Goal: Task Accomplishment & Management: Complete application form

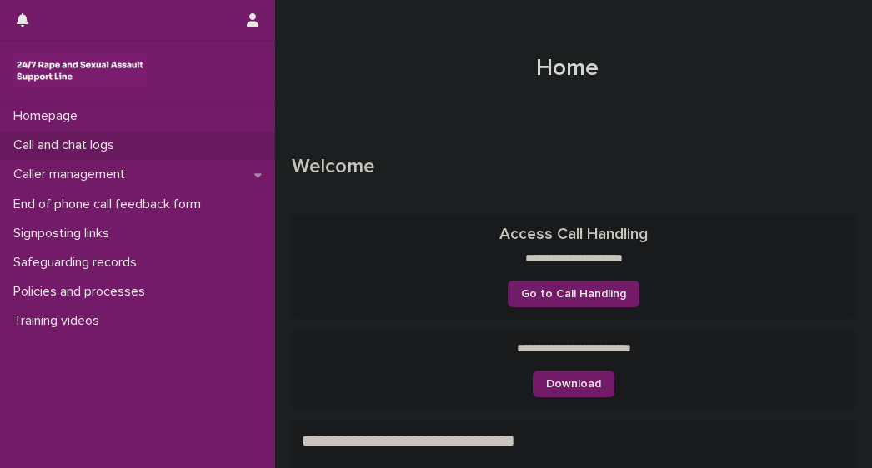
drag, startPoint x: 0, startPoint y: 0, endPoint x: 53, endPoint y: 147, distance: 156.0
click at [53, 147] on p "Call and chat logs" at bounding box center [67, 145] width 121 height 16
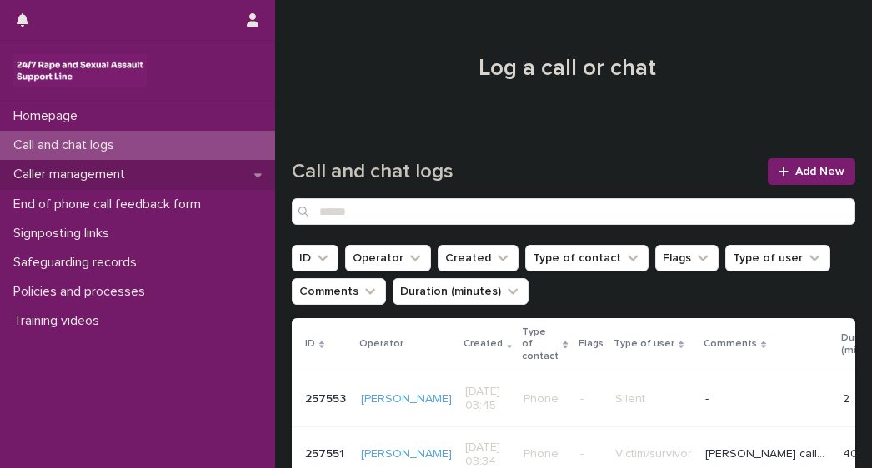
click at [55, 176] on p "Caller management" at bounding box center [73, 175] width 132 height 16
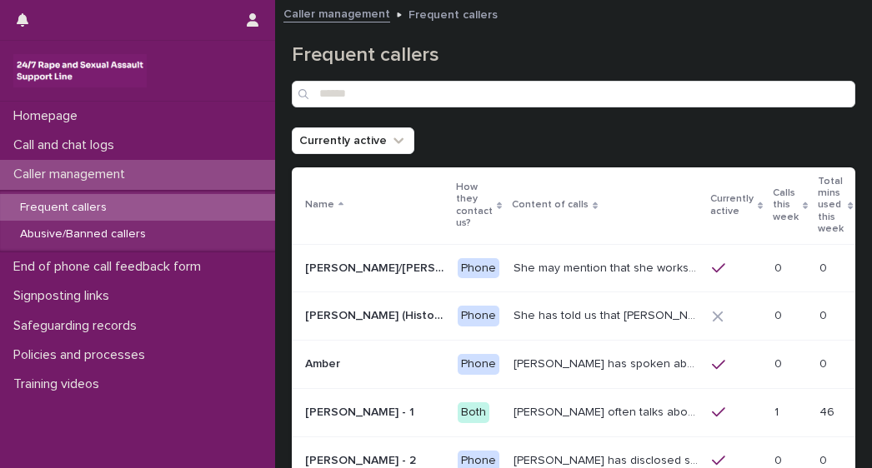
click at [57, 213] on p "Frequent callers" at bounding box center [63, 208] width 113 height 14
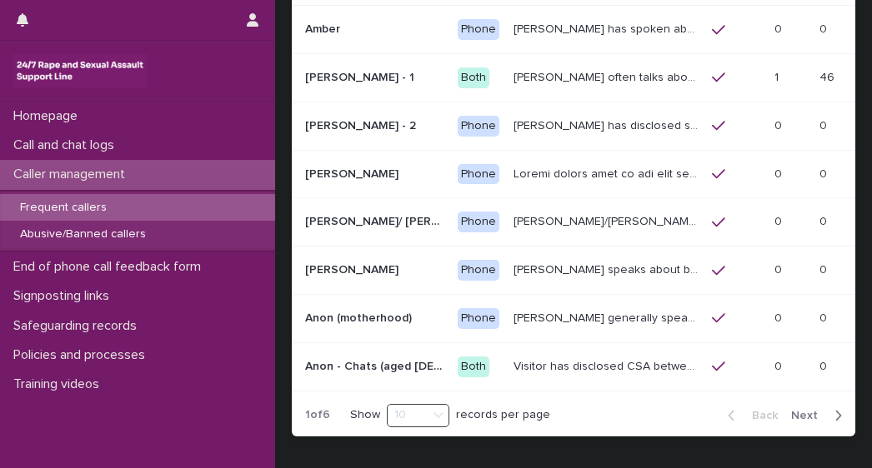
scroll to position [357, 0]
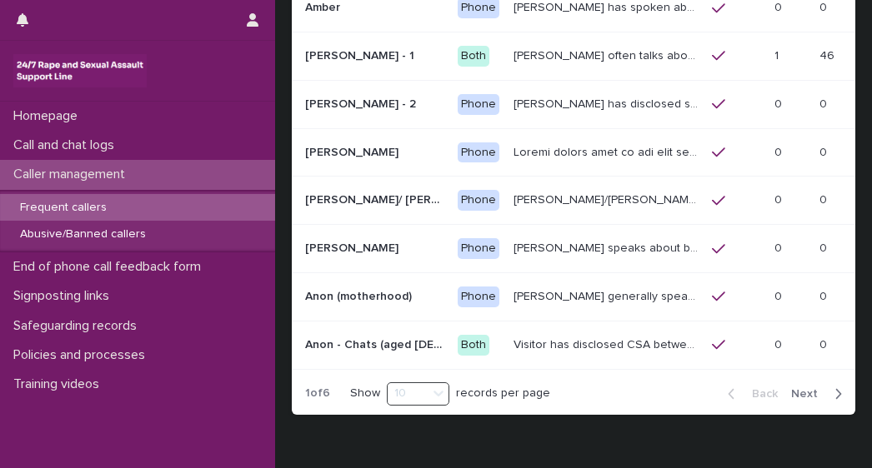
click at [791, 388] on span "Next" at bounding box center [809, 394] width 37 height 12
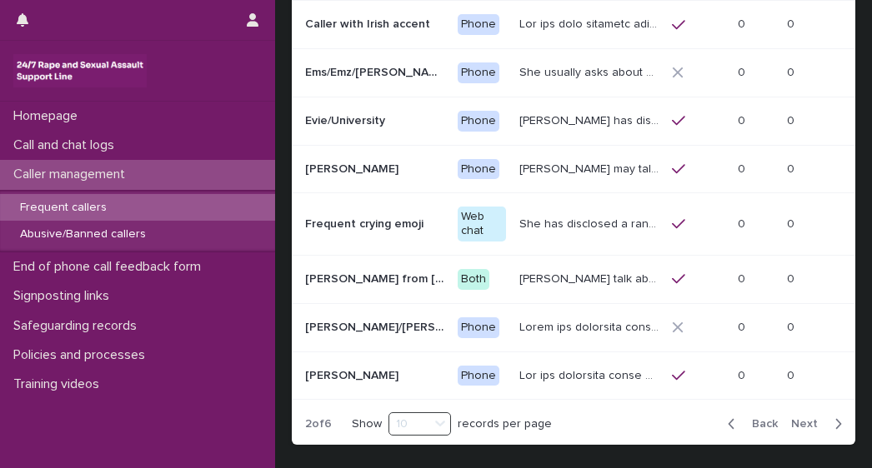
scroll to position [365, 0]
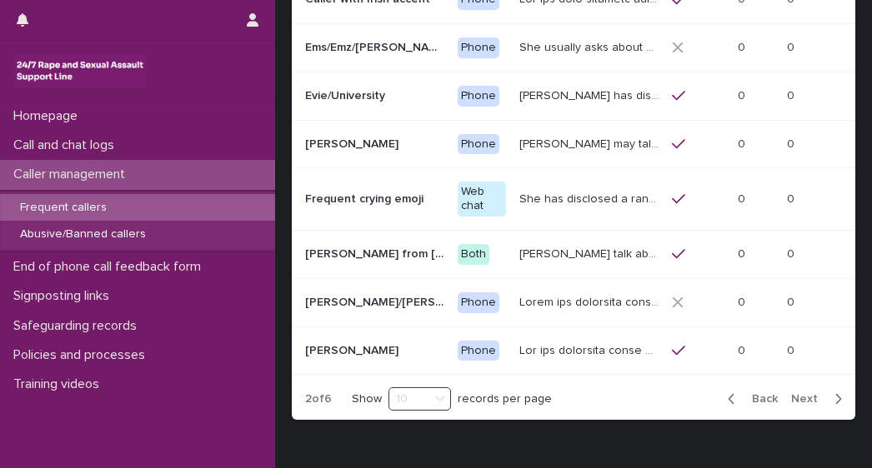
click at [795, 393] on span "Next" at bounding box center [809, 399] width 37 height 12
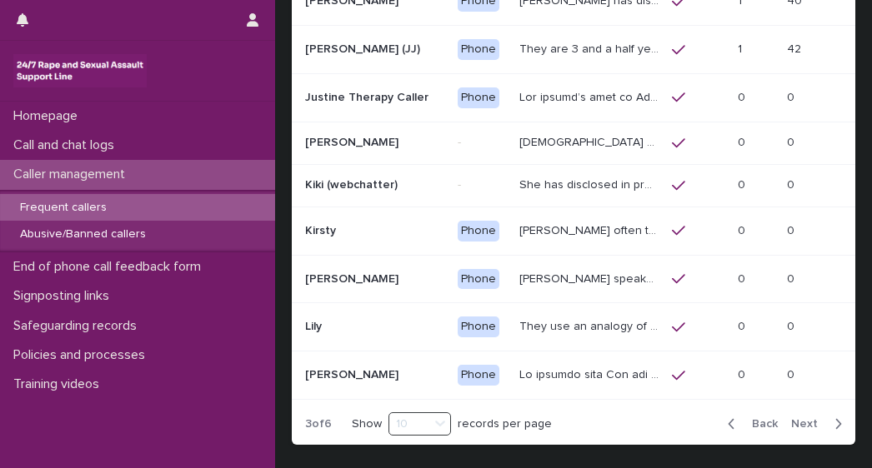
scroll to position [335, 0]
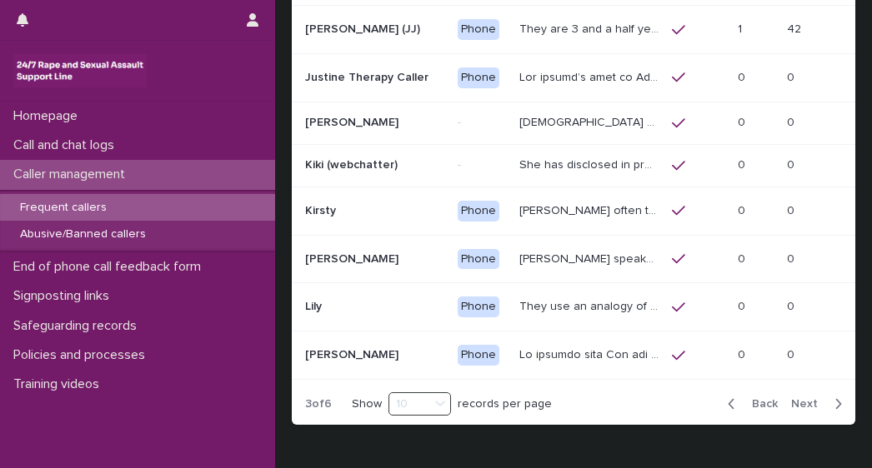
click at [791, 402] on span "Next" at bounding box center [809, 404] width 37 height 12
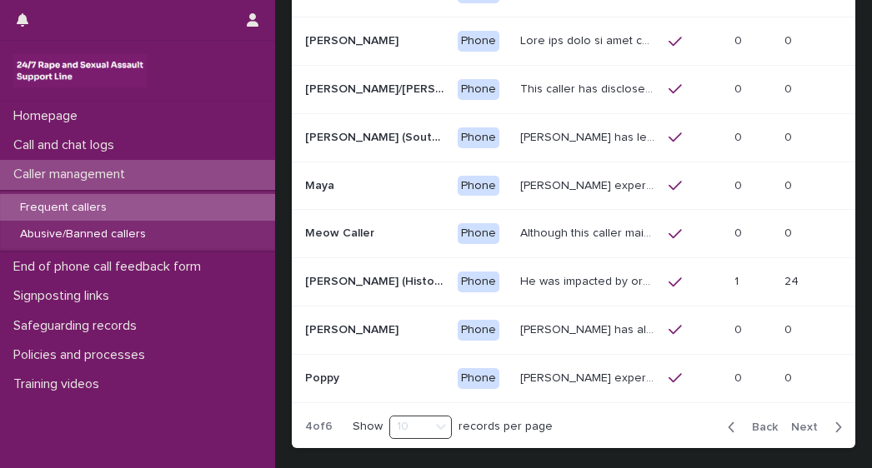
scroll to position [349, 0]
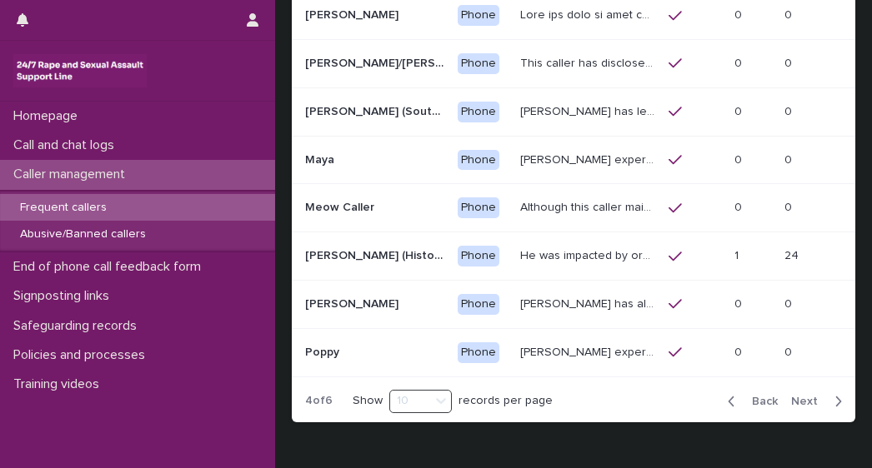
click at [796, 396] on span "Next" at bounding box center [809, 402] width 37 height 12
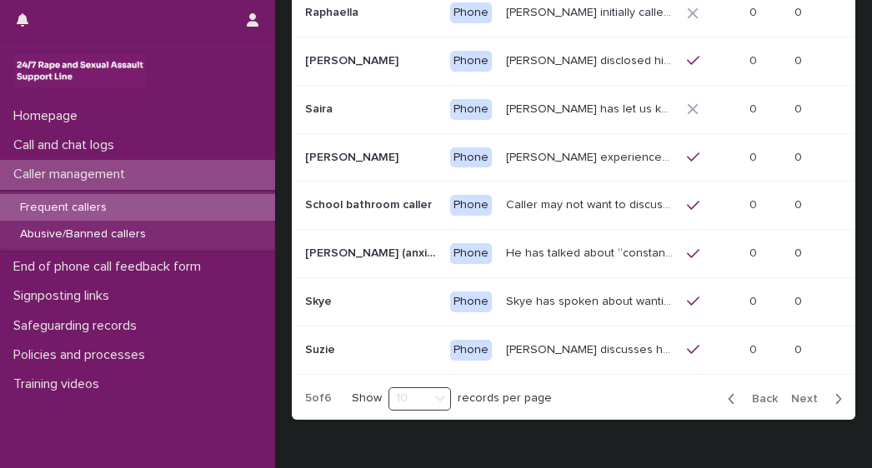
scroll to position [354, 0]
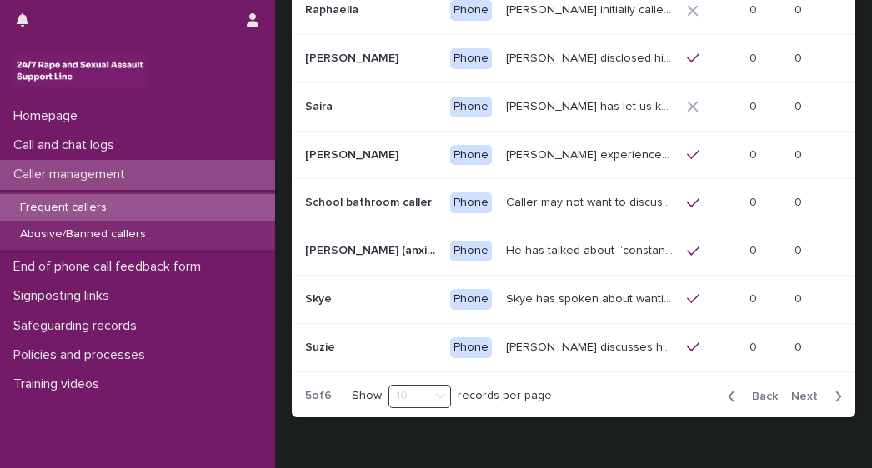
click at [791, 391] on span "Next" at bounding box center [809, 397] width 37 height 12
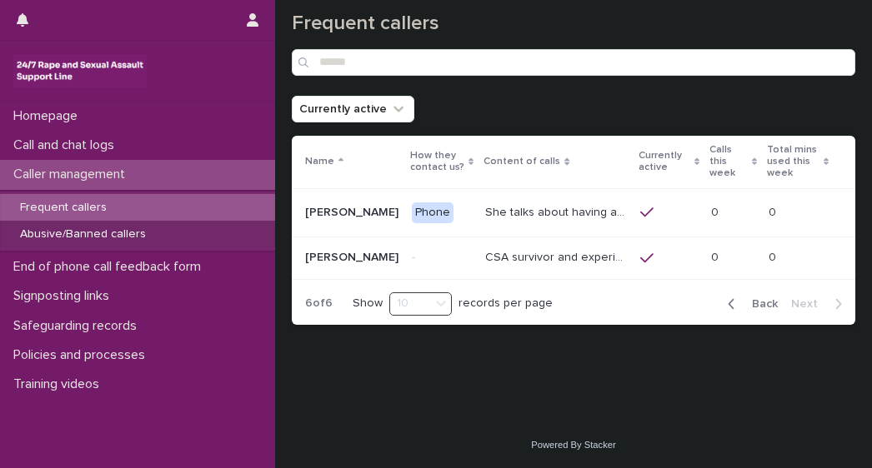
click at [78, 231] on p "Abusive/Banned callers" at bounding box center [83, 234] width 152 height 14
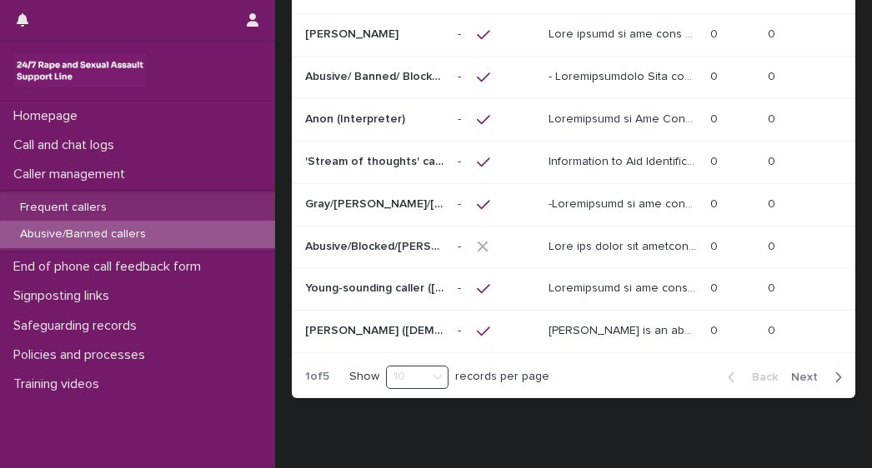
scroll to position [301, 0]
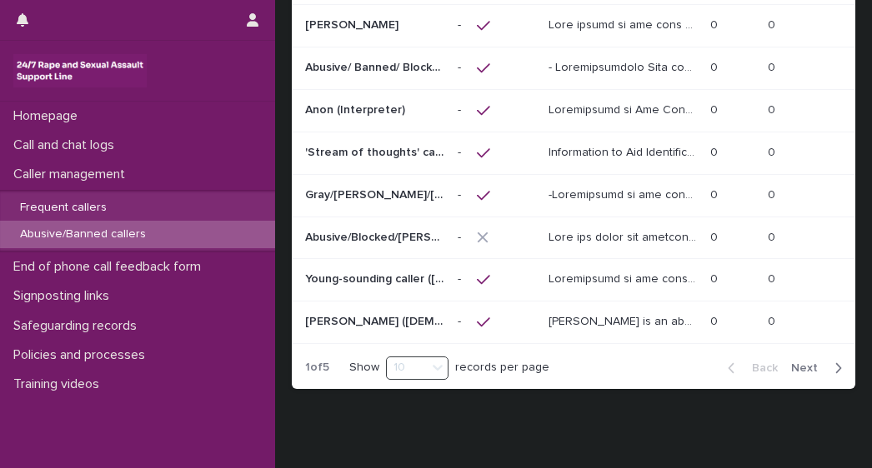
click at [795, 362] on span "Next" at bounding box center [809, 368] width 37 height 12
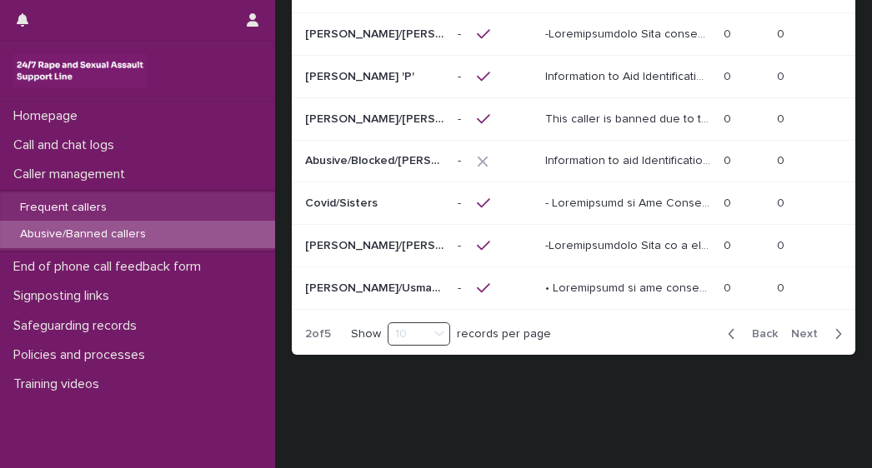
scroll to position [362, 0]
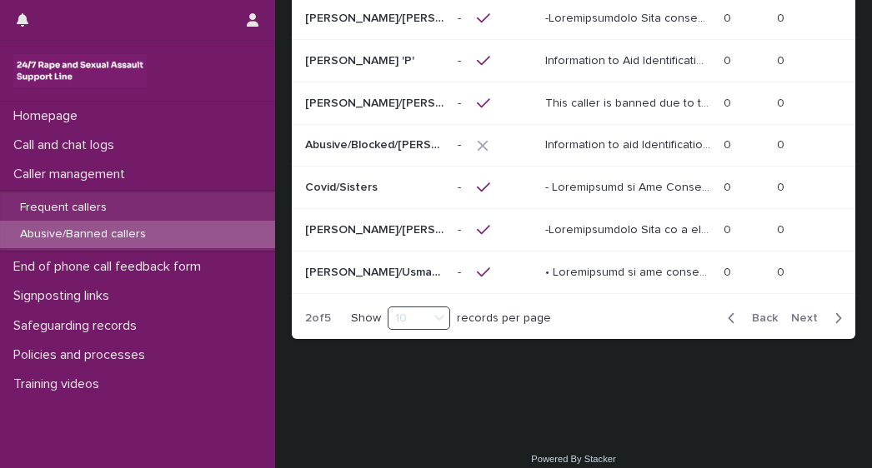
click at [792, 312] on span "Next" at bounding box center [809, 318] width 37 height 12
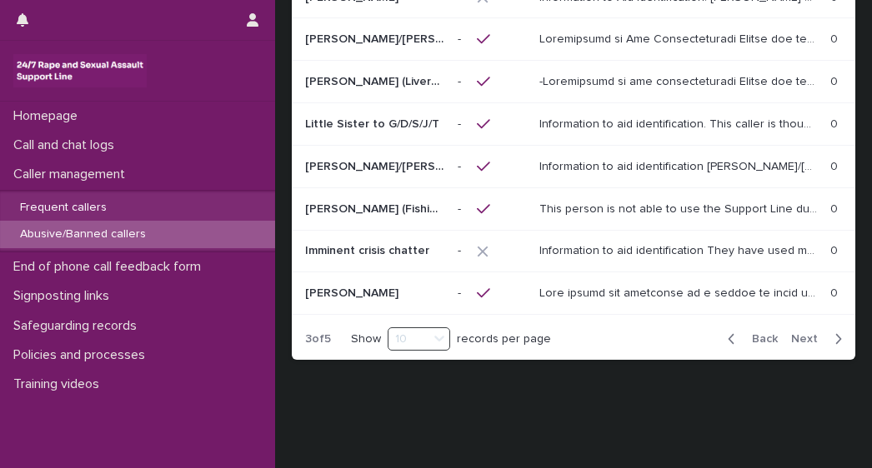
scroll to position [362, 0]
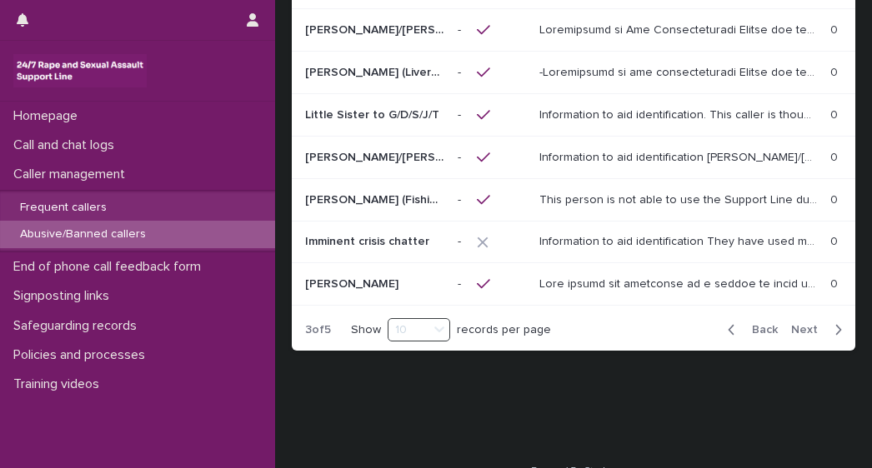
click at [800, 324] on span "Next" at bounding box center [809, 330] width 37 height 12
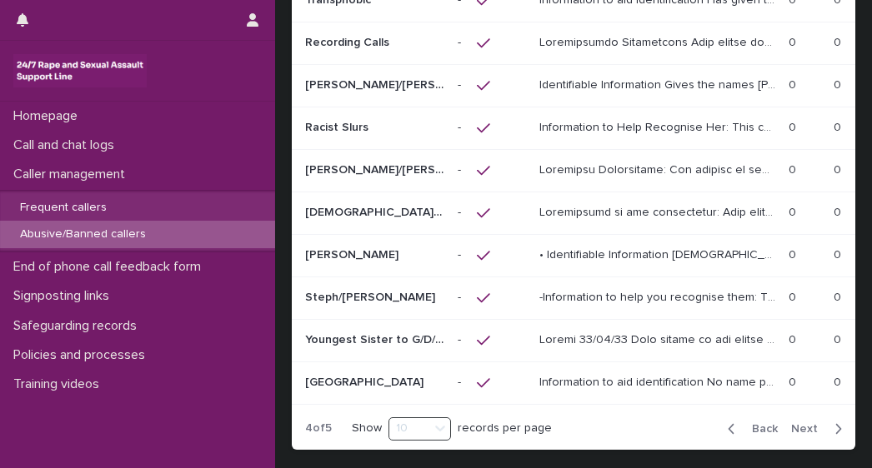
scroll to position [375, 0]
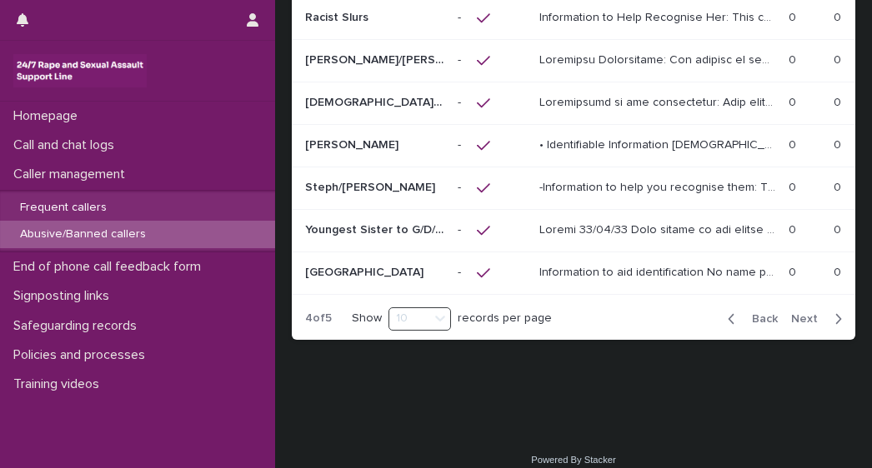
click at [791, 313] on span "Next" at bounding box center [809, 319] width 37 height 12
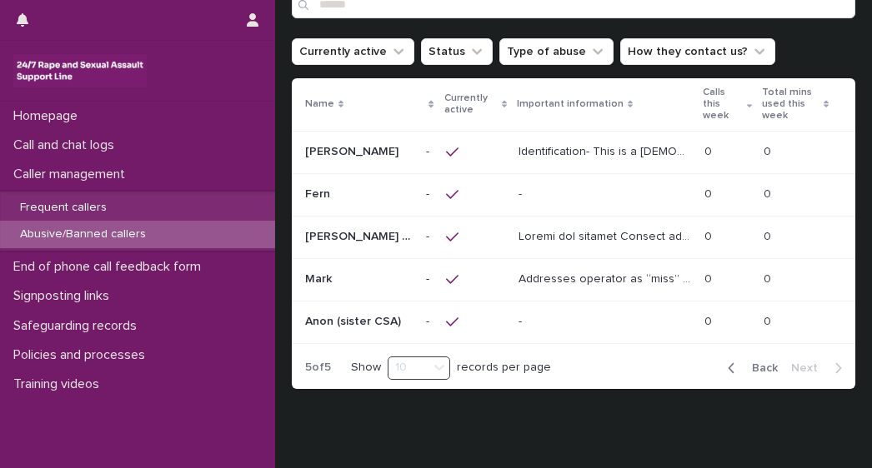
scroll to position [140, 0]
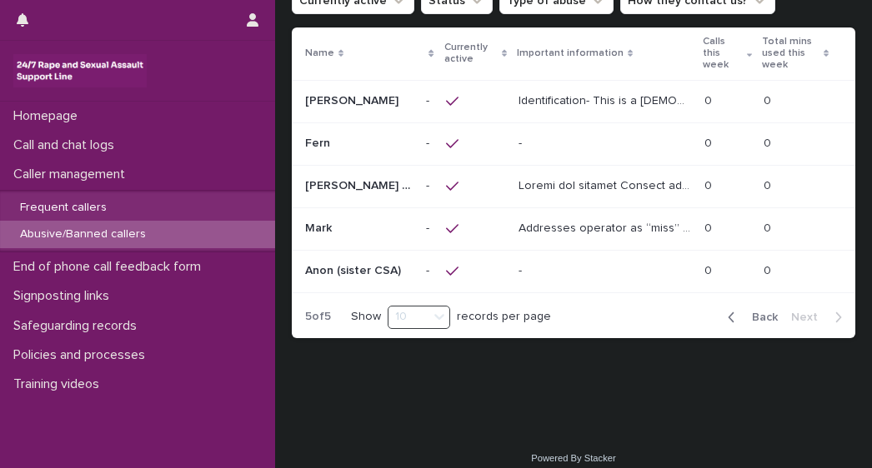
click at [442, 372] on div "Loading... Saving… Loading... Saving… Abusive/Banned users Currently active Sta…" at bounding box center [573, 131] width 580 height 523
click at [62, 237] on p "Abusive/Banned callers" at bounding box center [83, 234] width 152 height 14
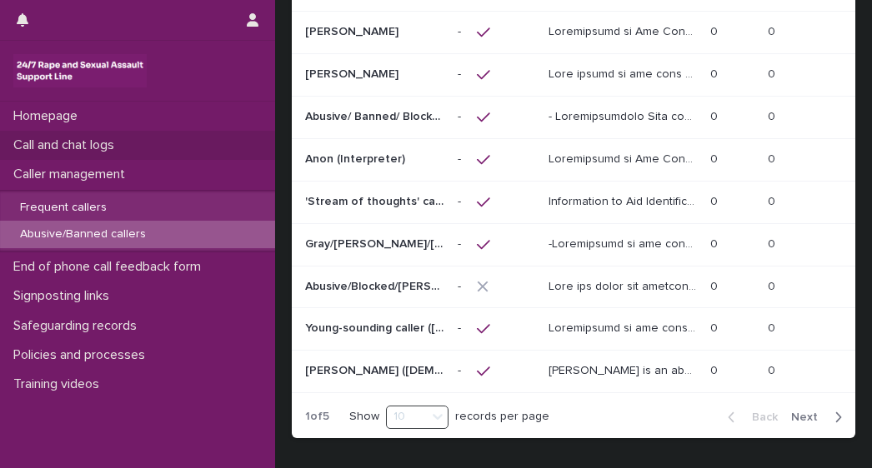
click at [54, 141] on p "Call and chat logs" at bounding box center [67, 145] width 121 height 16
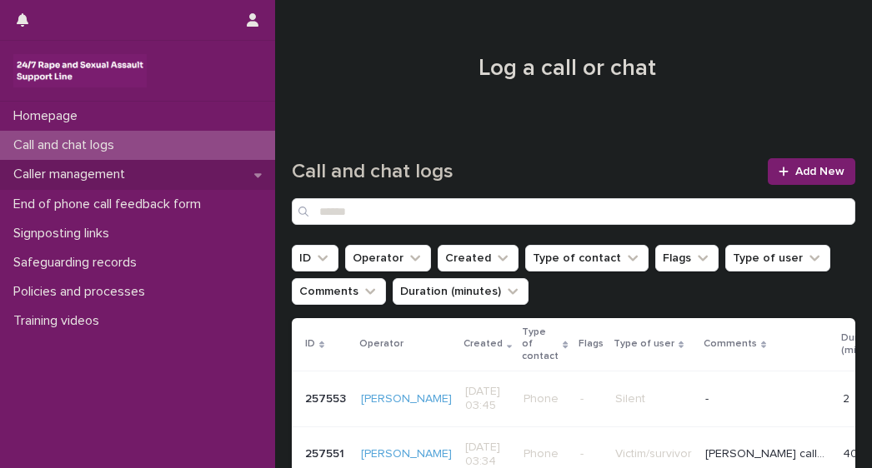
click at [55, 173] on p "Caller management" at bounding box center [73, 175] width 132 height 16
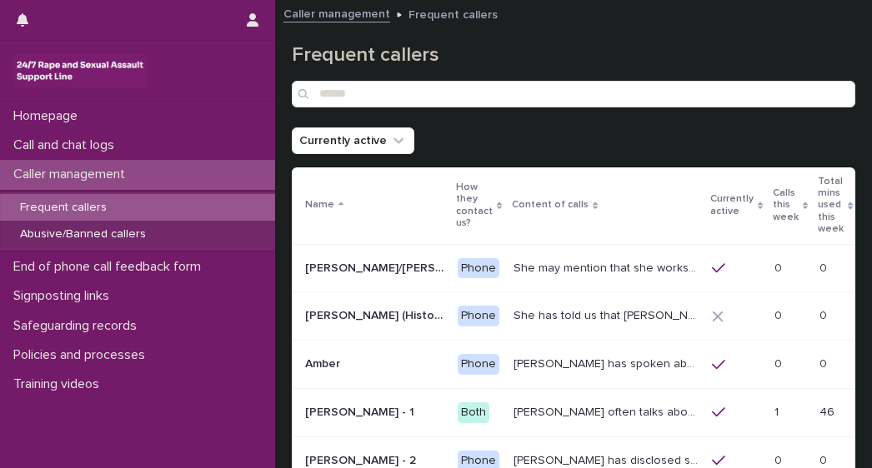
click at [67, 237] on p "Abusive/Banned callers" at bounding box center [83, 234] width 152 height 14
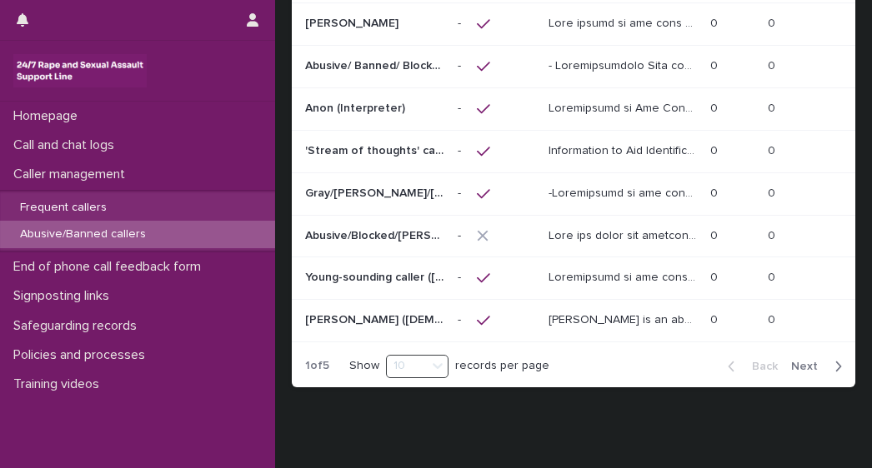
scroll to position [285, 0]
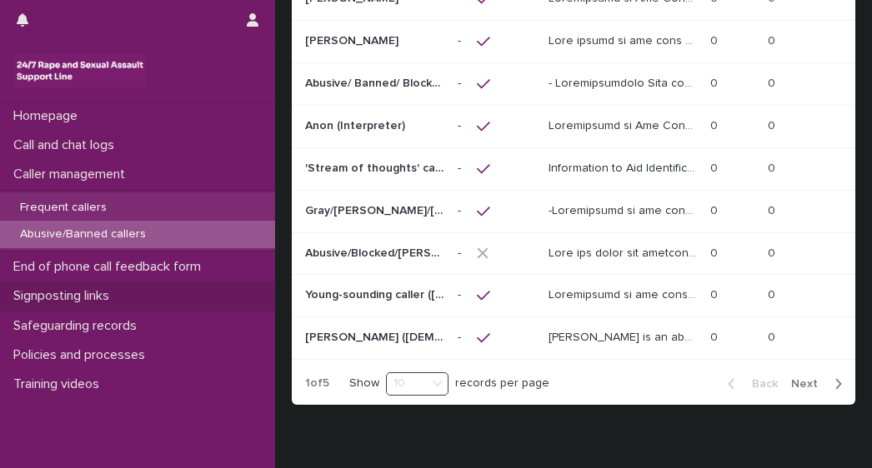
click at [67, 292] on p "Signposting links" at bounding box center [65, 296] width 116 height 16
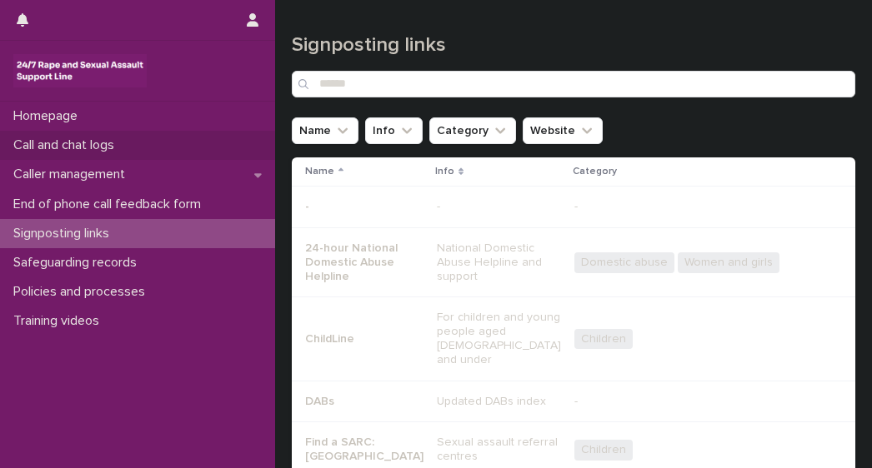
click at [33, 141] on p "Call and chat logs" at bounding box center [67, 145] width 121 height 16
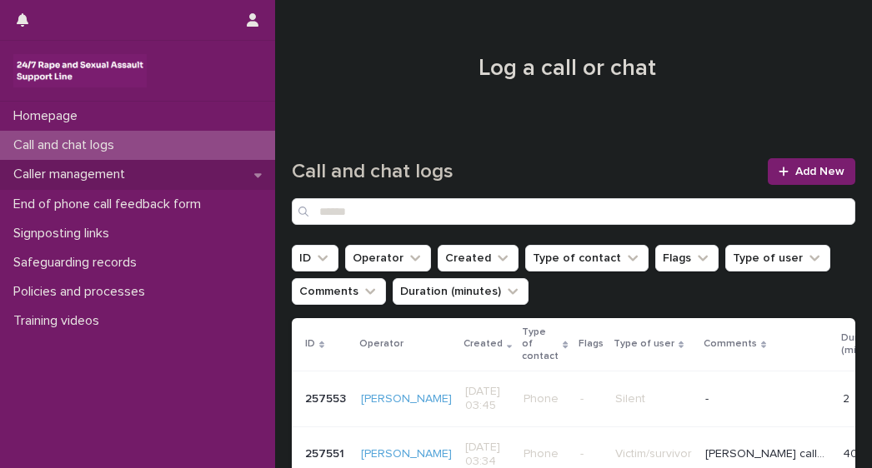
click at [72, 177] on p "Caller management" at bounding box center [73, 175] width 132 height 16
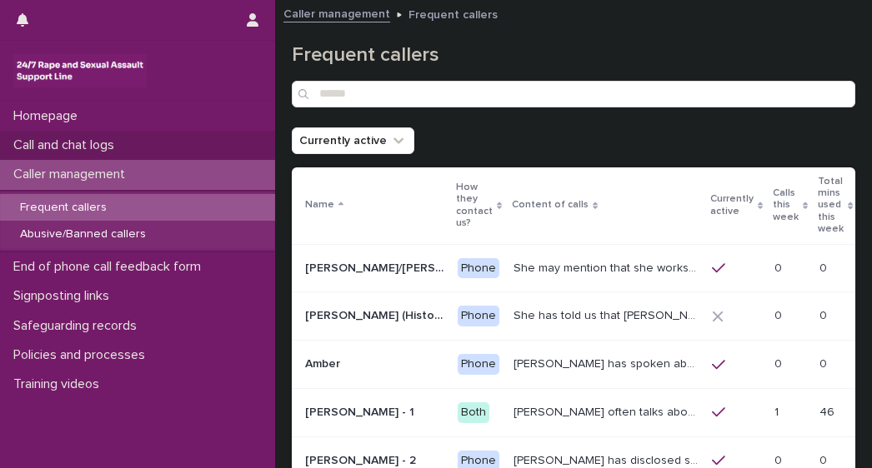
click at [65, 151] on p "Call and chat logs" at bounding box center [67, 145] width 121 height 16
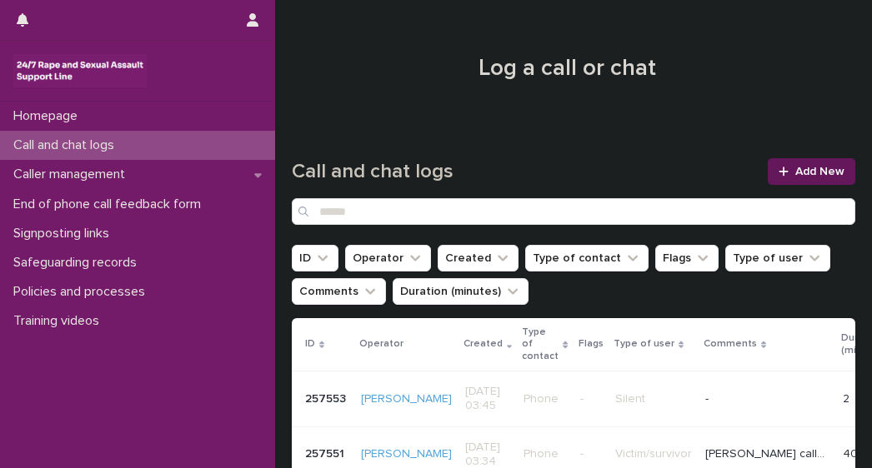
click at [787, 179] on link "Add New" at bounding box center [810, 171] width 87 height 27
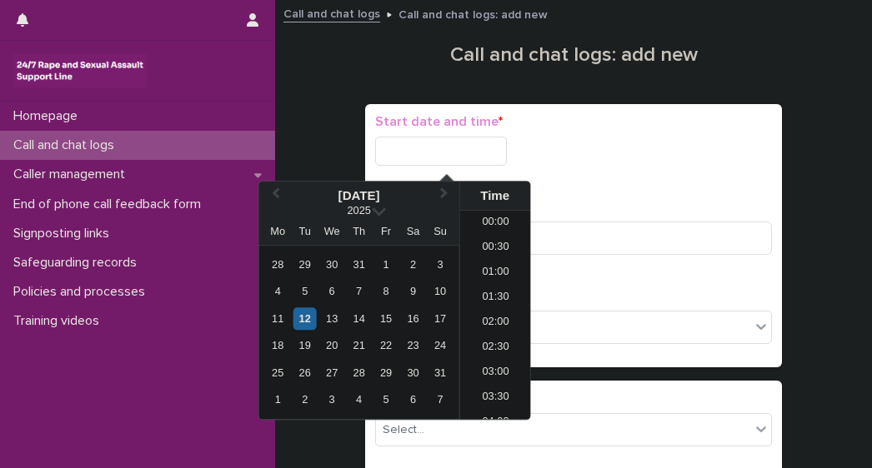
click at [403, 162] on input "text" at bounding box center [441, 151] width 132 height 29
click at [300, 319] on div "12" at bounding box center [304, 318] width 22 height 22
click at [485, 227] on li "00:00" at bounding box center [495, 223] width 71 height 25
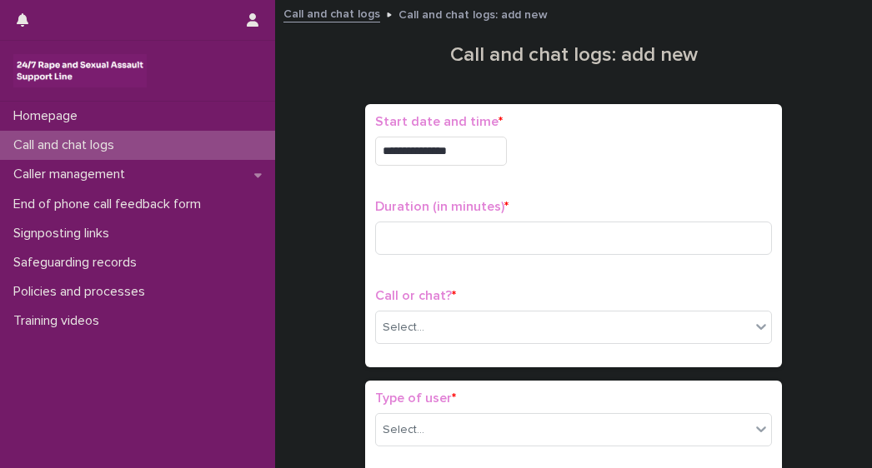
click at [477, 156] on input "**********" at bounding box center [441, 151] width 132 height 29
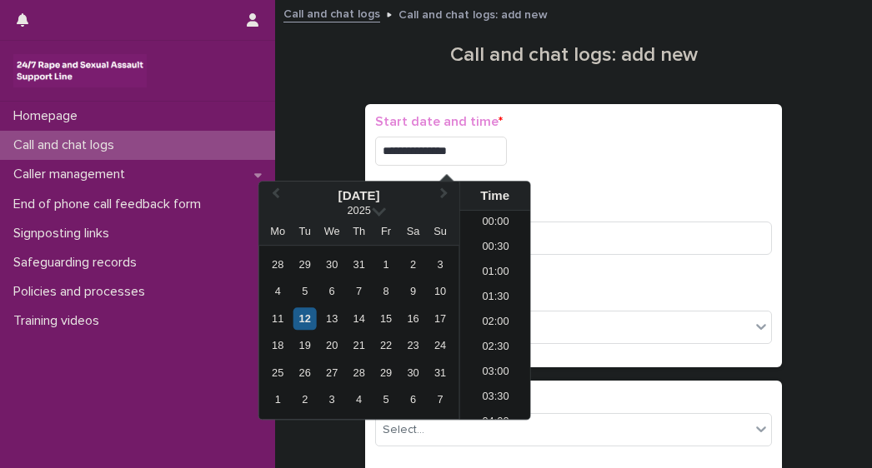
type input "**********"
click at [607, 182] on div "**********" at bounding box center [573, 235] width 397 height 243
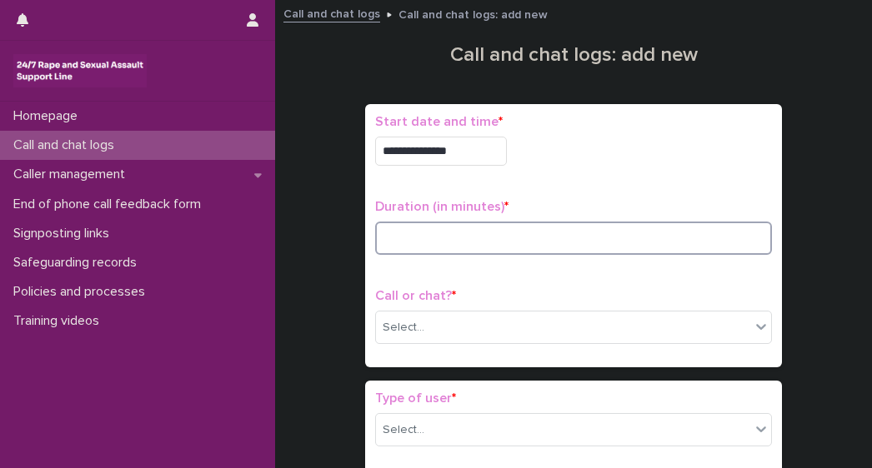
click at [477, 246] on input at bounding box center [573, 238] width 397 height 33
type input "*"
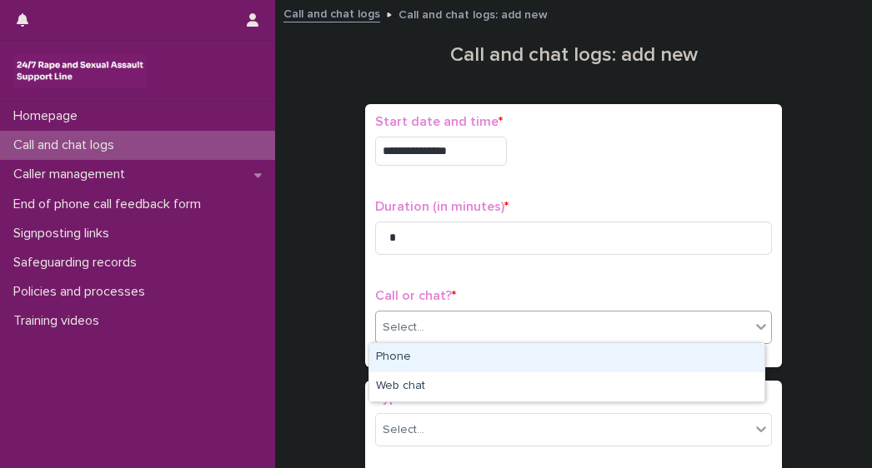
click at [450, 322] on div "Select..." at bounding box center [563, 327] width 374 height 27
click at [390, 355] on div "Phone" at bounding box center [566, 357] width 395 height 29
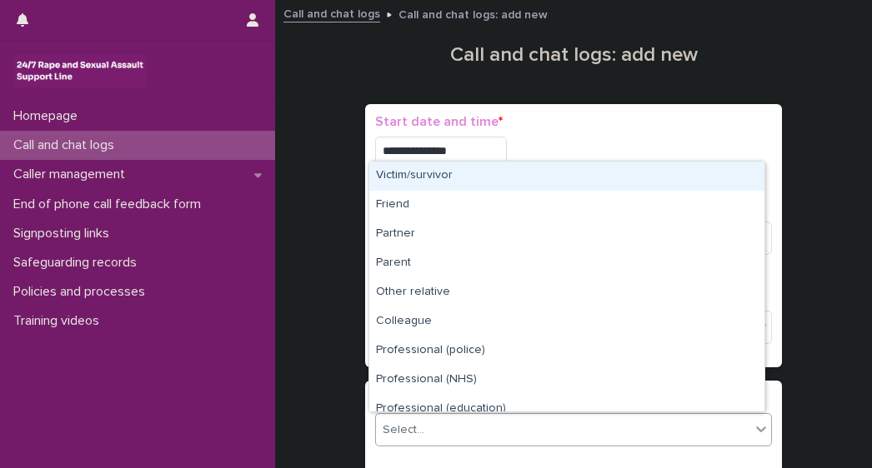
click at [441, 414] on div "Select..." at bounding box center [573, 429] width 397 height 33
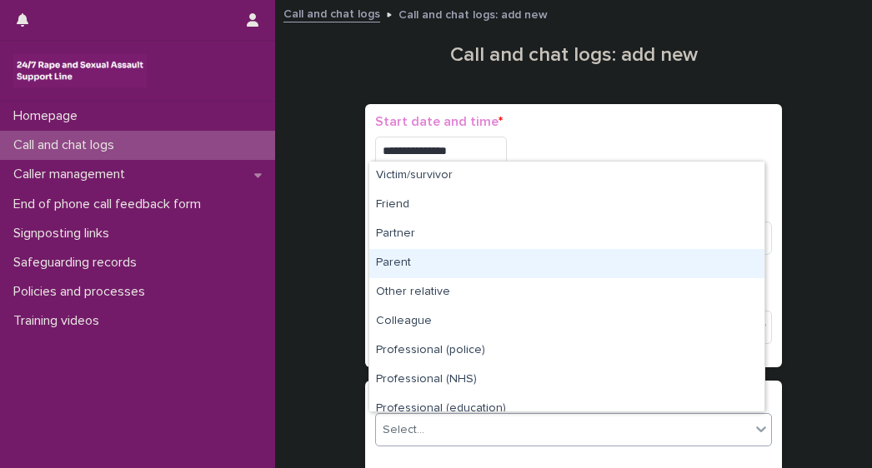
scroll to position [187, 0]
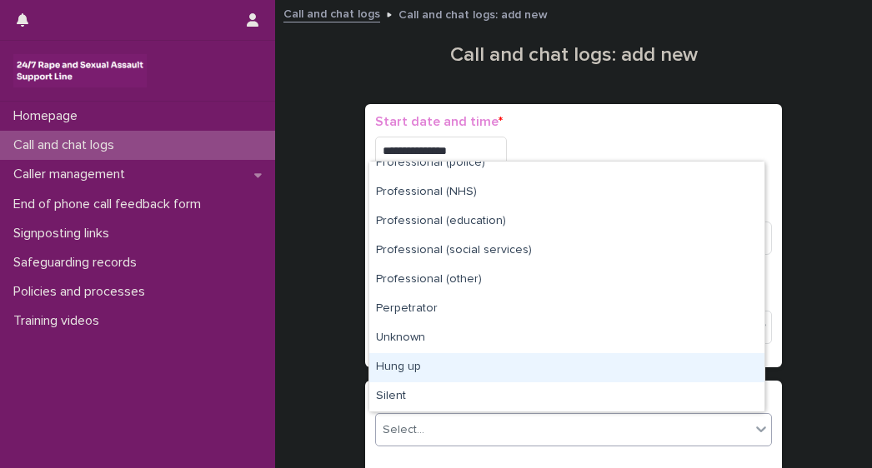
click at [398, 366] on div "Hung up" at bounding box center [566, 367] width 395 height 29
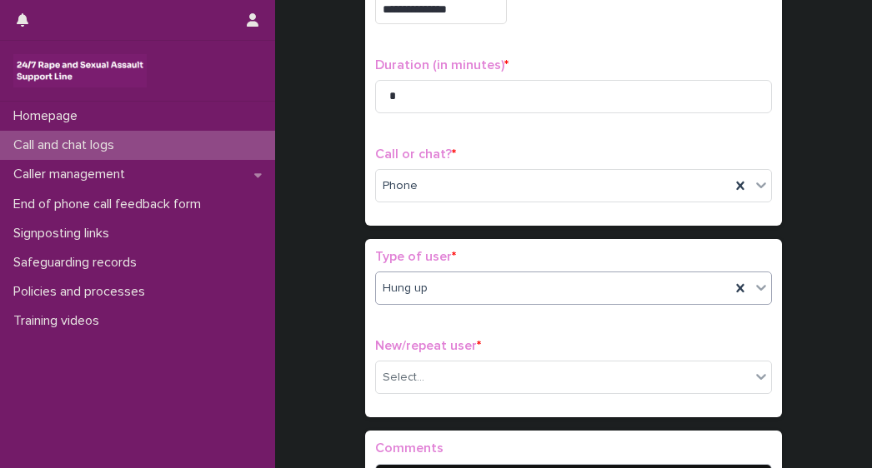
scroll to position [142, 0]
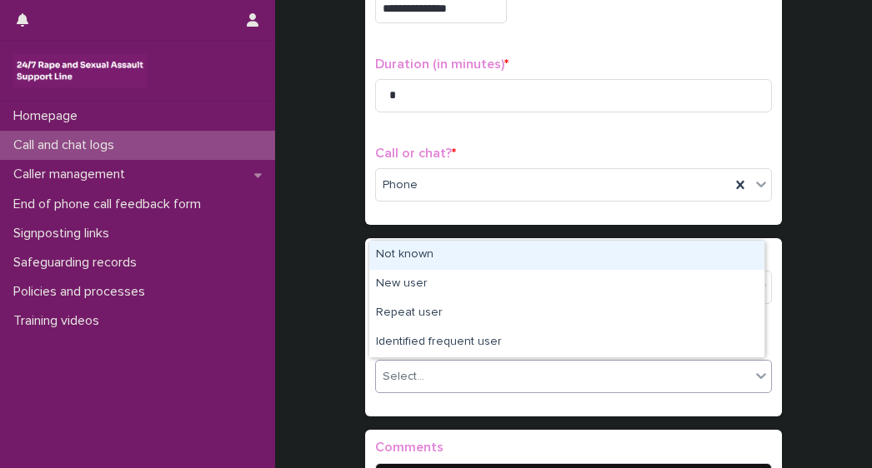
click at [458, 371] on div "Select..." at bounding box center [563, 376] width 374 height 27
click at [395, 257] on div "Not known" at bounding box center [566, 255] width 395 height 29
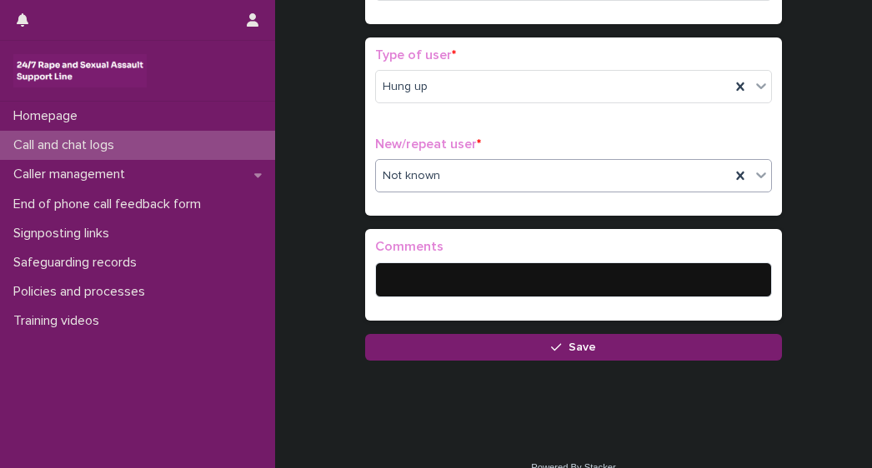
scroll to position [347, 0]
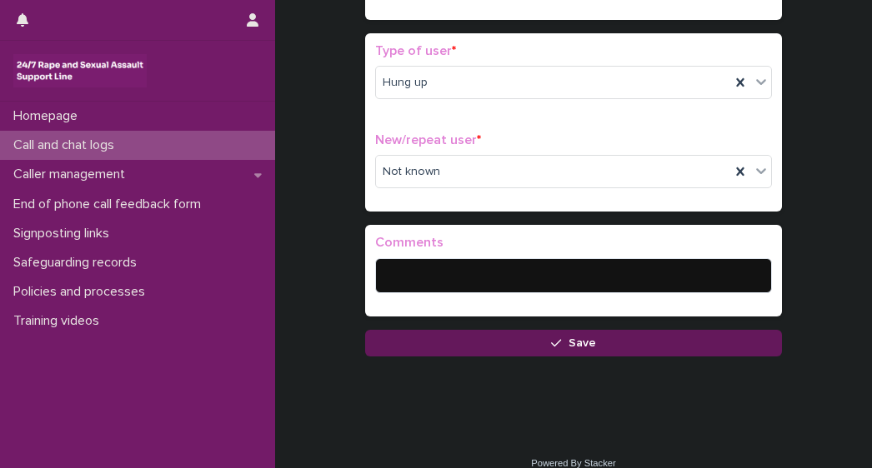
click at [485, 344] on button "Save" at bounding box center [573, 343] width 417 height 27
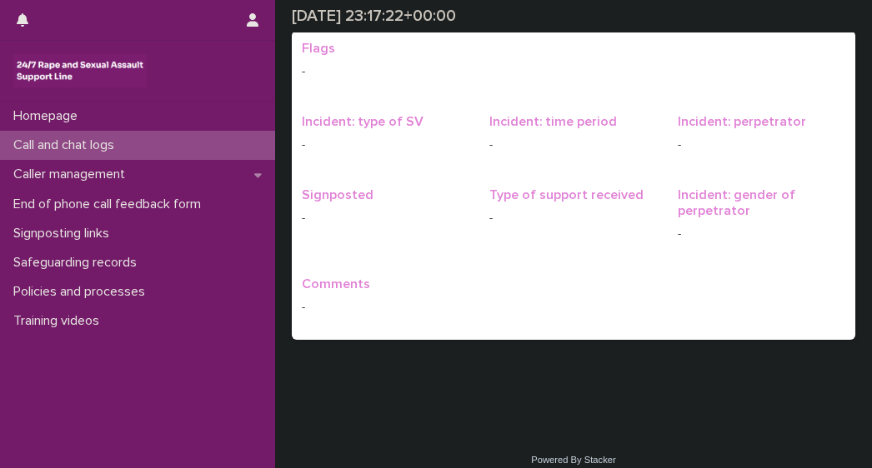
scroll to position [23, 0]
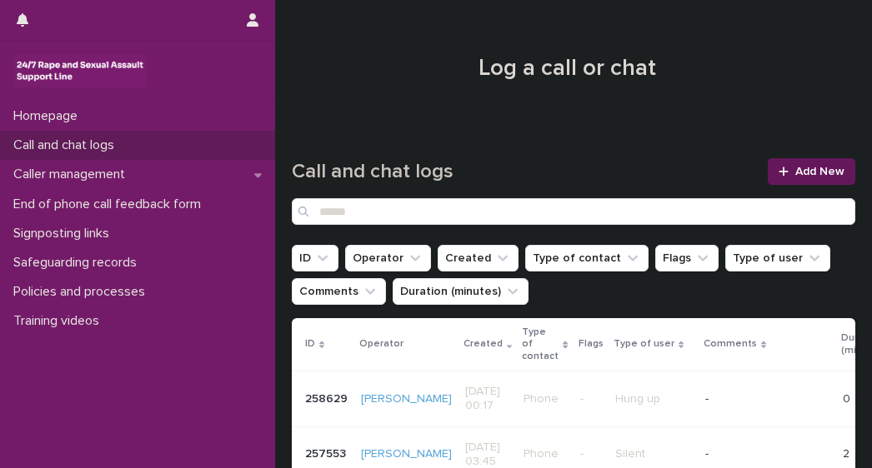
click at [778, 172] on icon at bounding box center [783, 172] width 10 height 12
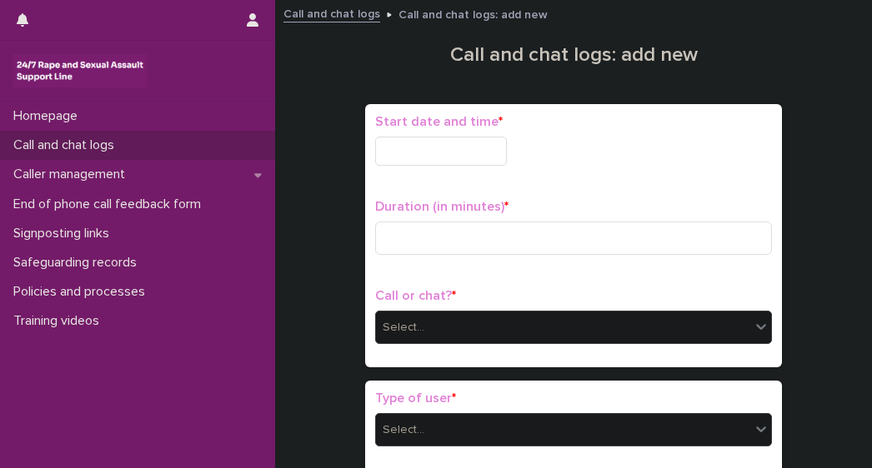
click at [397, 141] on input "text" at bounding box center [441, 151] width 132 height 29
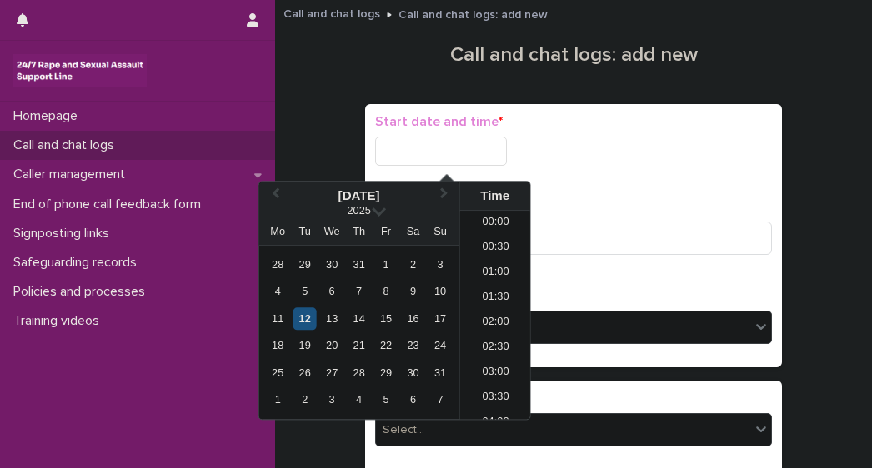
click at [300, 321] on div "12" at bounding box center [304, 318] width 22 height 22
click at [475, 152] on input "**********" at bounding box center [441, 151] width 132 height 29
type input "**********"
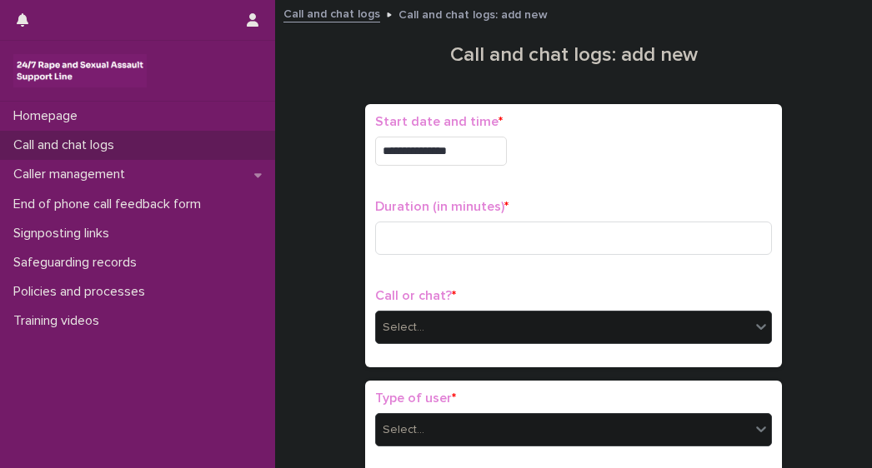
click at [652, 188] on div "**********" at bounding box center [573, 235] width 397 height 243
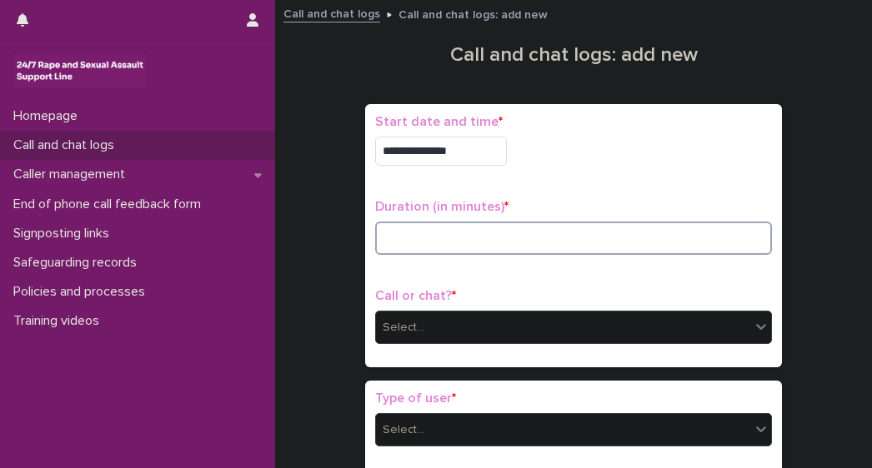
click at [458, 234] on input at bounding box center [573, 238] width 397 height 33
type input "*"
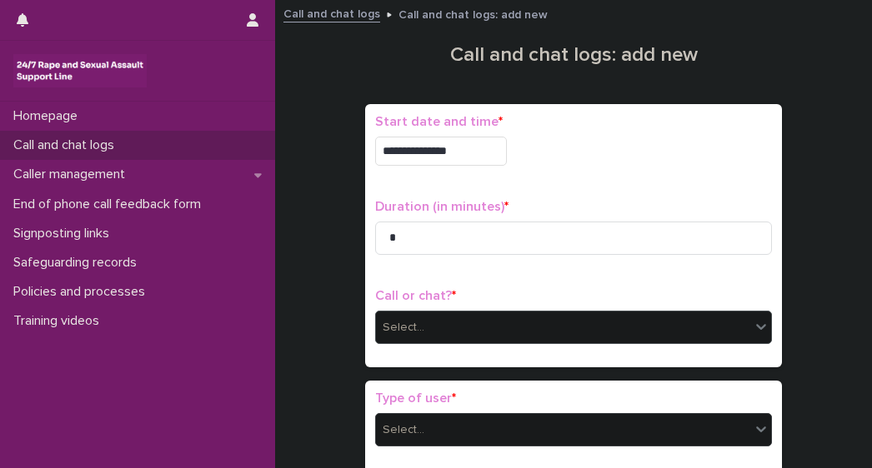
click at [377, 338] on div "Select..." at bounding box center [563, 327] width 374 height 27
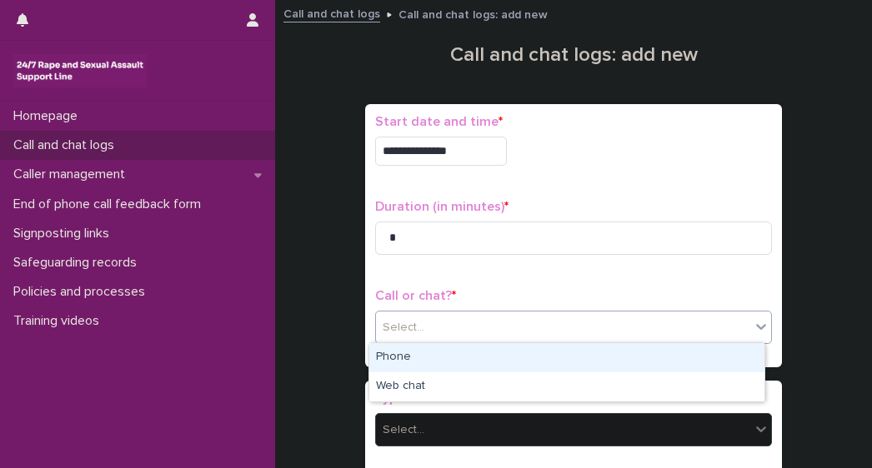
click at [392, 364] on div "Phone" at bounding box center [566, 357] width 395 height 29
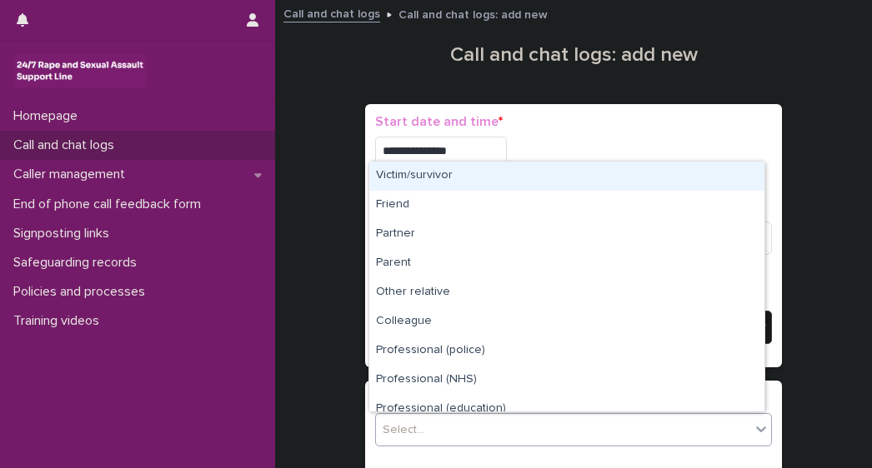
click at [404, 417] on div "Select..." at bounding box center [563, 430] width 374 height 27
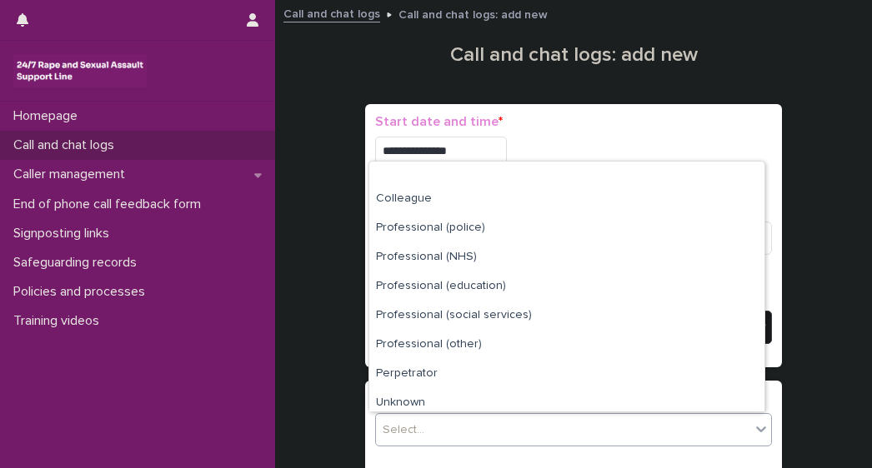
scroll to position [187, 0]
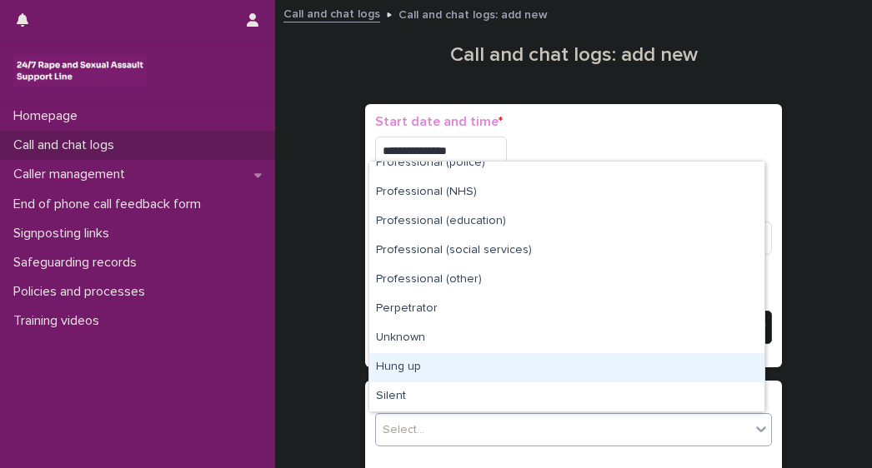
click at [403, 376] on div "Hung up" at bounding box center [566, 367] width 395 height 29
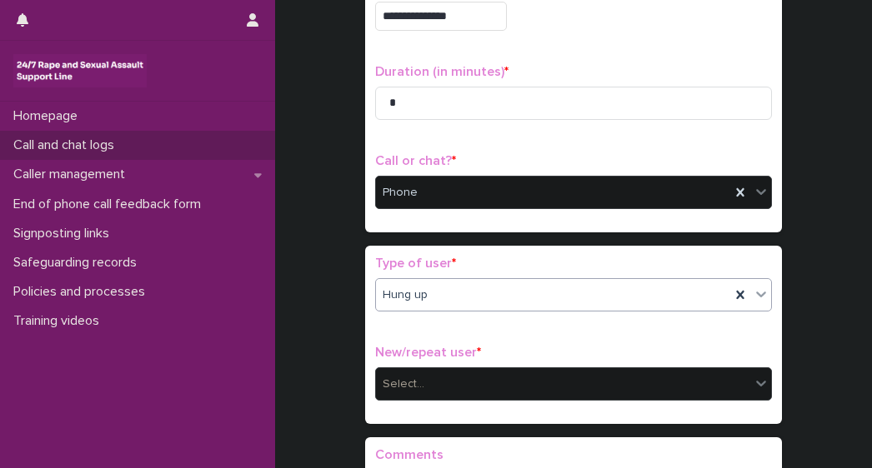
scroll to position [182, 0]
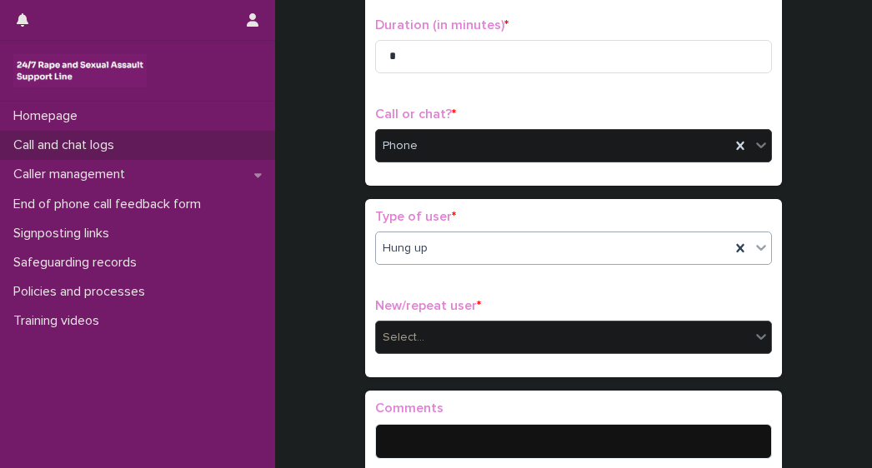
click at [403, 337] on div "Select..." at bounding box center [403, 337] width 42 height 17
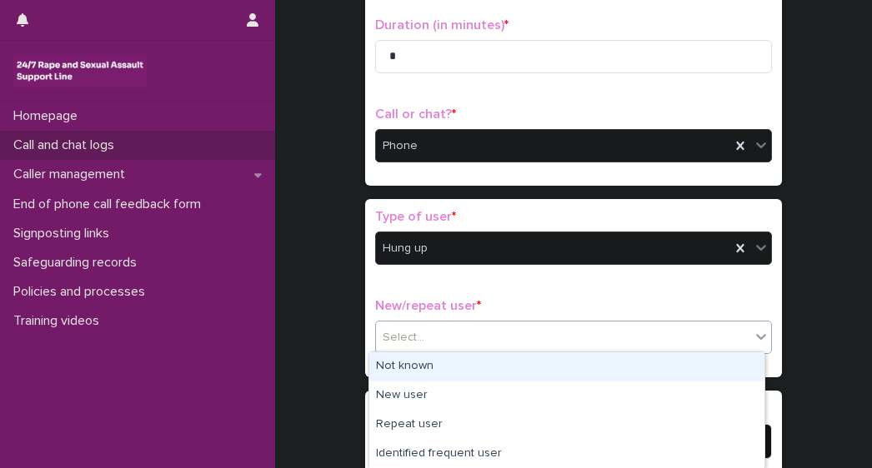
click at [386, 369] on div "Not known" at bounding box center [566, 366] width 395 height 29
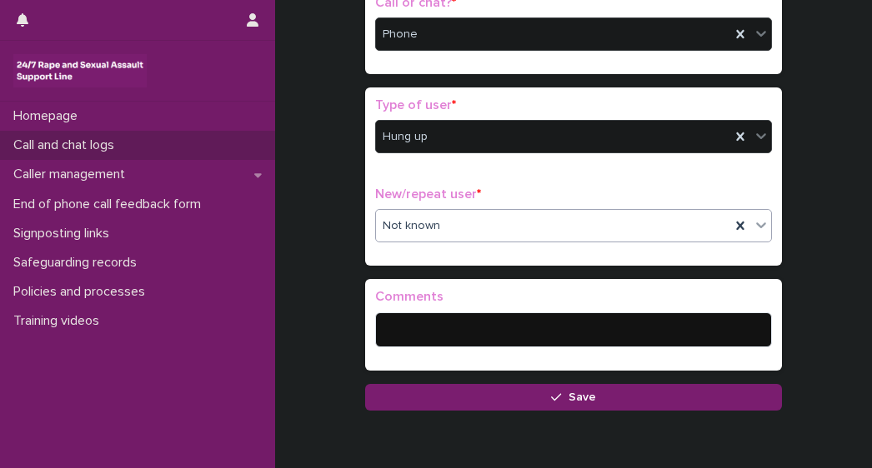
scroll to position [307, 0]
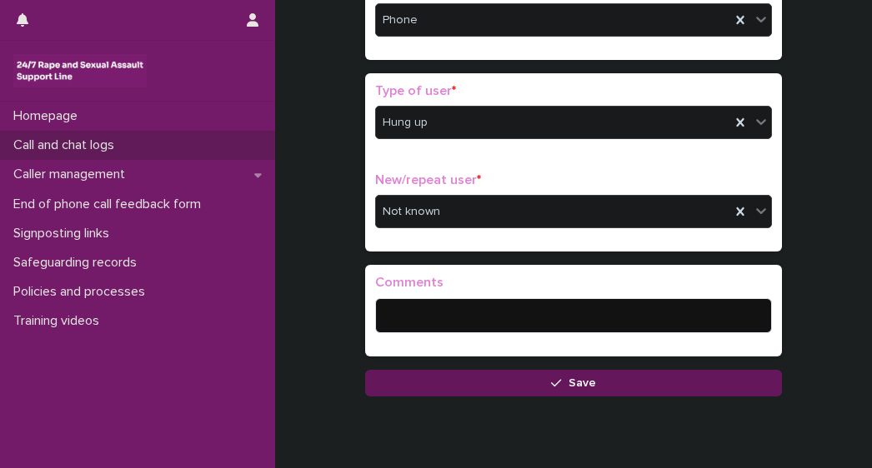
click at [577, 379] on span "Save" at bounding box center [581, 383] width 27 height 12
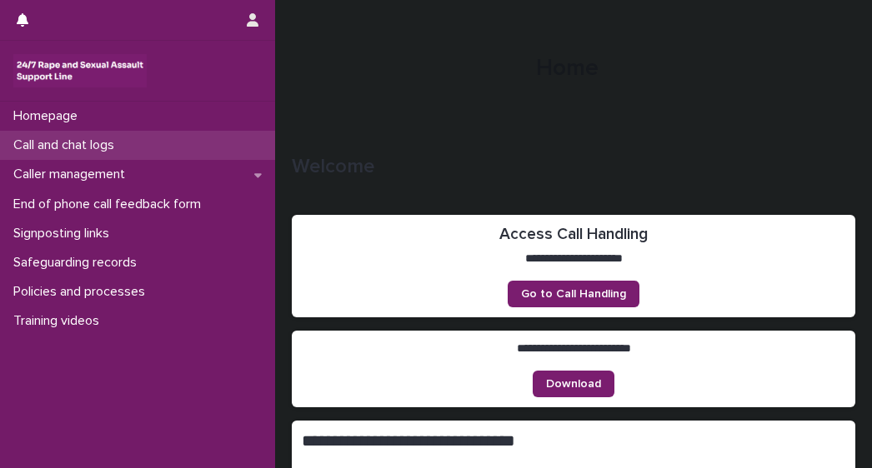
click at [57, 149] on p "Call and chat logs" at bounding box center [67, 145] width 121 height 16
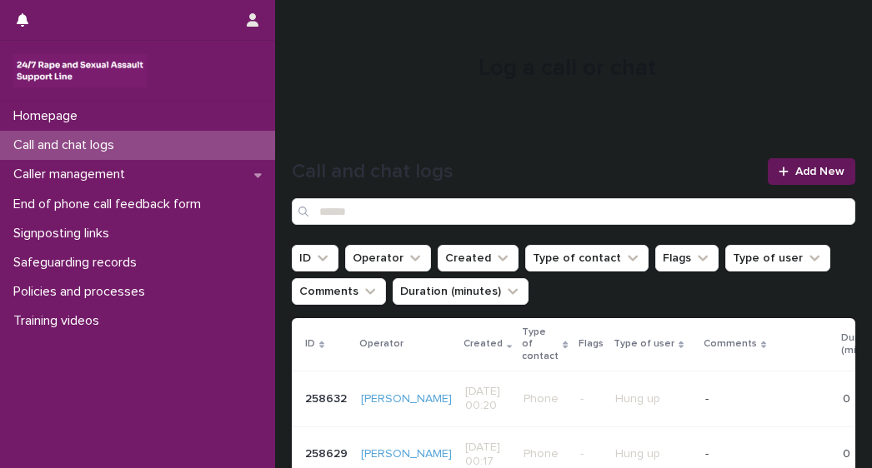
click at [781, 171] on div at bounding box center [786, 172] width 17 height 12
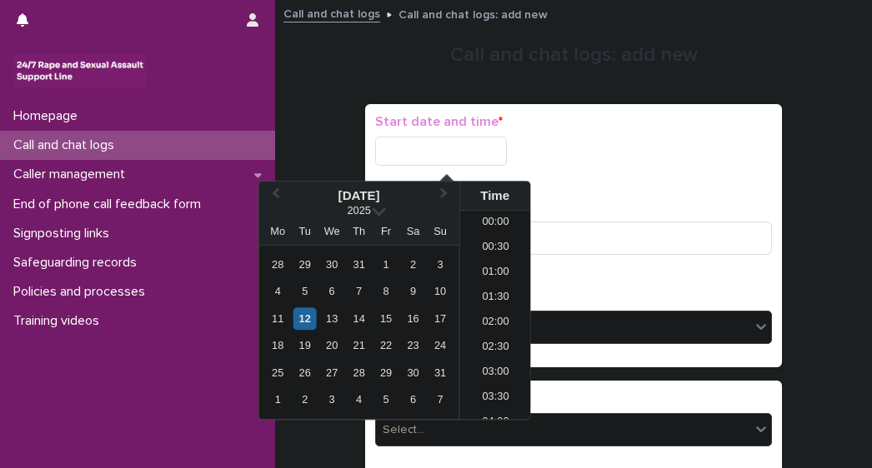
click at [401, 144] on input "text" at bounding box center [441, 151] width 132 height 29
click at [305, 322] on div "12" at bounding box center [304, 318] width 22 height 22
click at [467, 140] on input "**********" at bounding box center [441, 151] width 132 height 29
type input "**********"
click at [723, 189] on div "**********" at bounding box center [573, 235] width 397 height 243
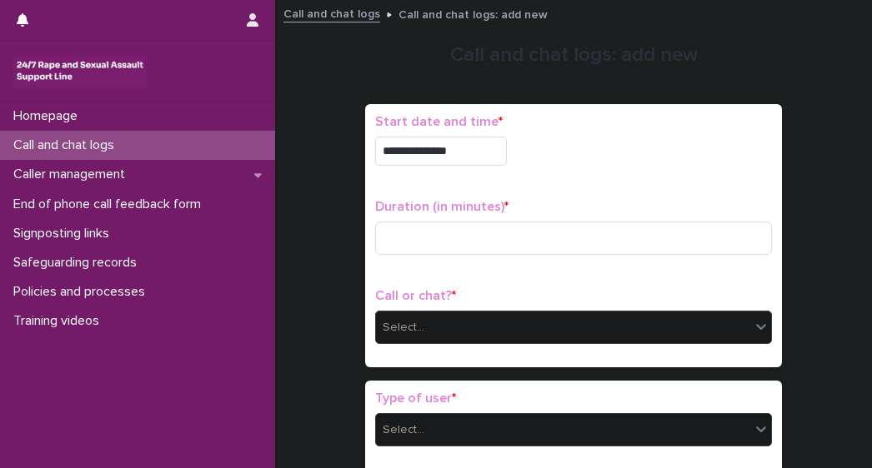
click at [447, 217] on div "Duration (in minutes) *" at bounding box center [573, 233] width 397 height 69
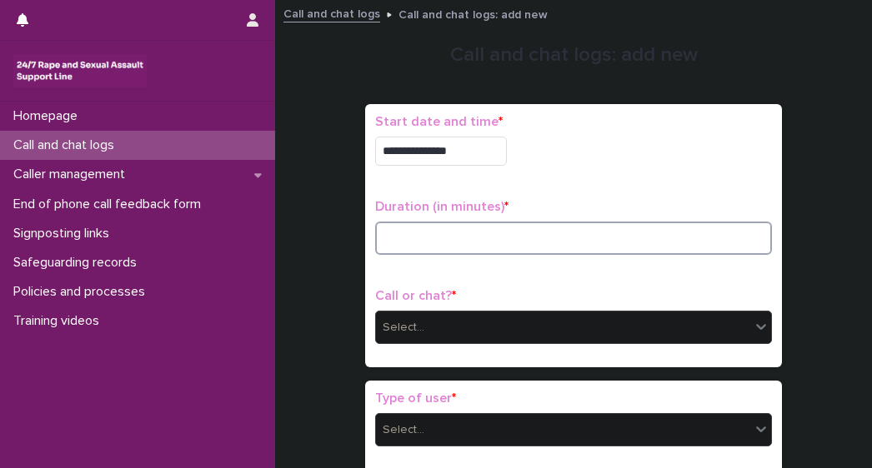
click at [438, 224] on input at bounding box center [573, 238] width 397 height 33
type input "*"
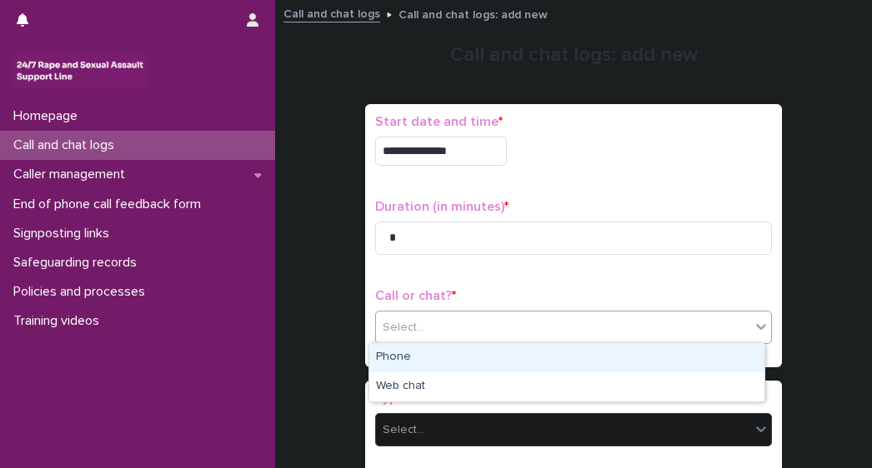
click at [438, 336] on div "Select..." at bounding box center [563, 327] width 374 height 27
click at [382, 359] on div "Phone" at bounding box center [566, 357] width 395 height 29
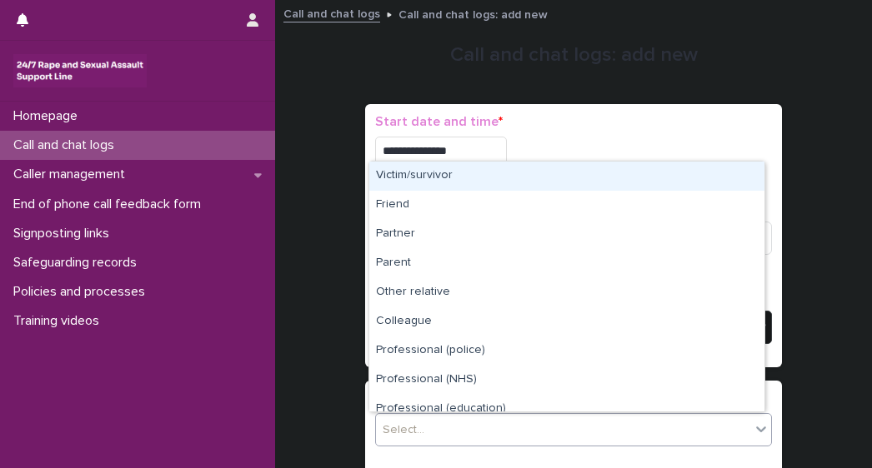
click at [409, 432] on div "Select..." at bounding box center [403, 430] width 42 height 17
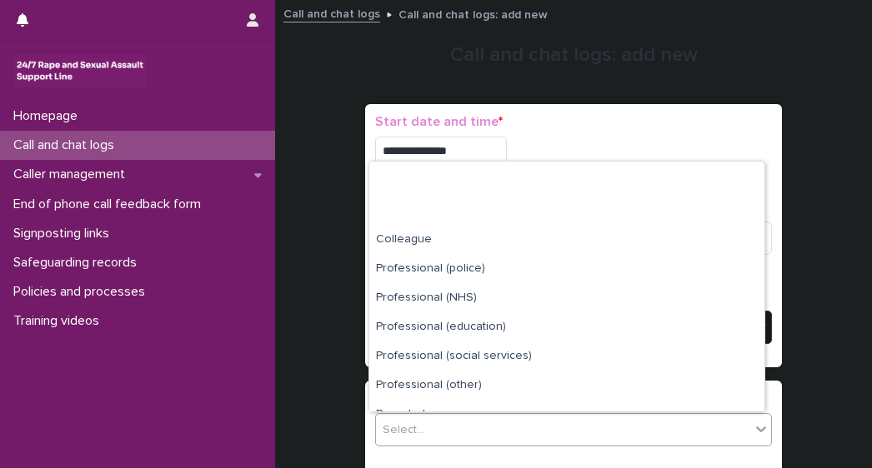
scroll to position [187, 0]
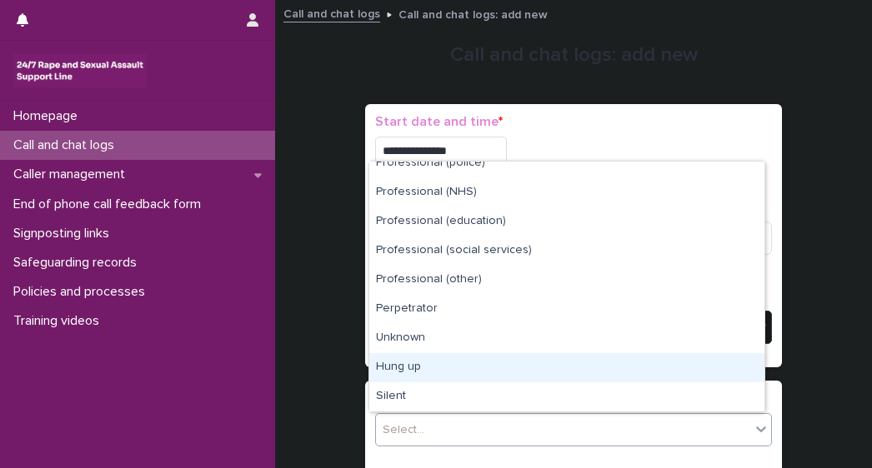
click at [415, 369] on div "Hung up" at bounding box center [566, 367] width 395 height 29
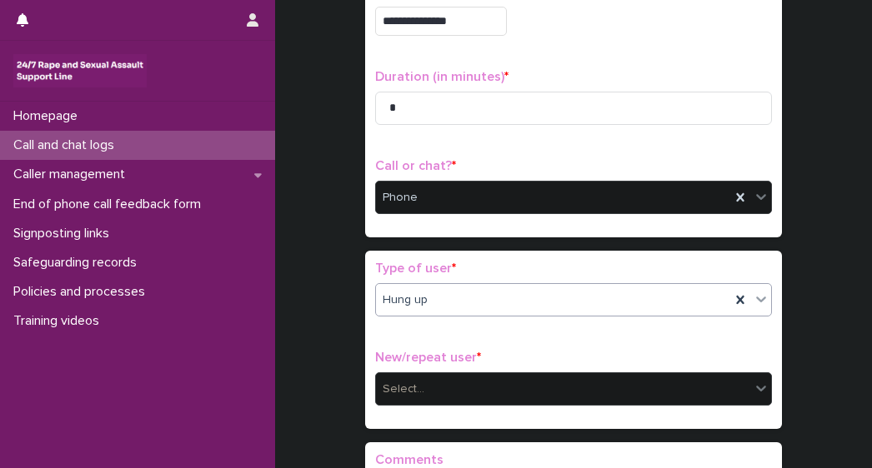
scroll to position [170, 0]
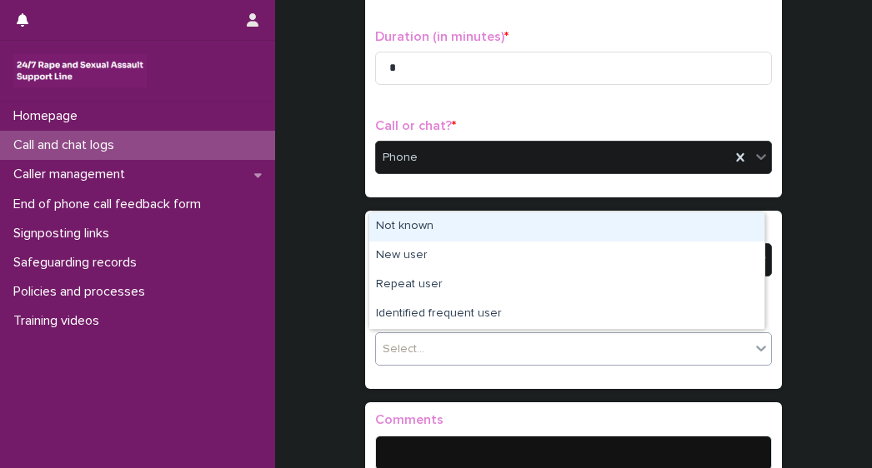
click at [376, 336] on div "Select..." at bounding box center [563, 349] width 374 height 27
click at [392, 224] on div "Not known" at bounding box center [566, 226] width 395 height 29
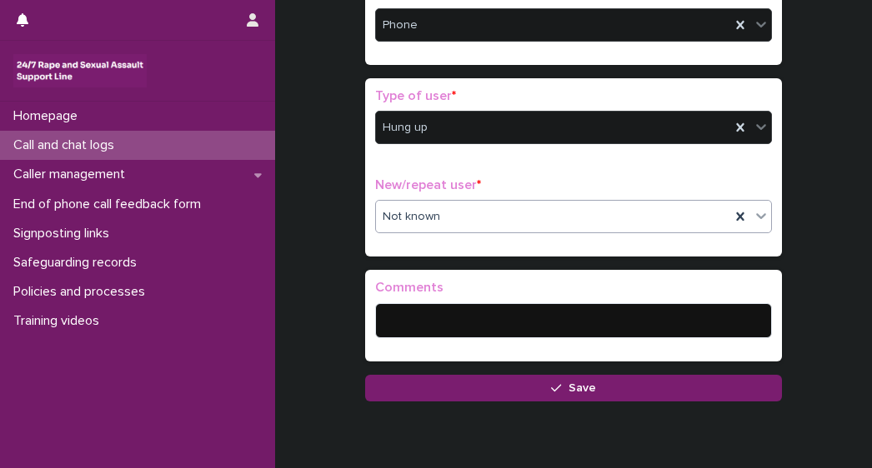
scroll to position [307, 0]
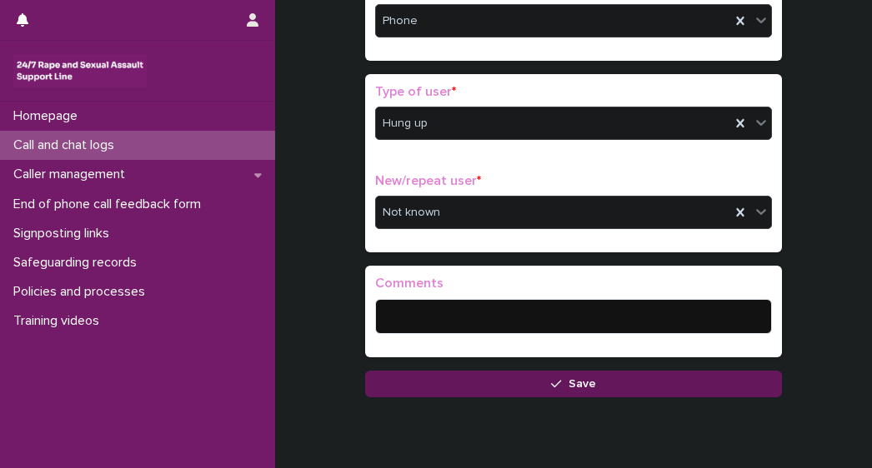
click at [597, 379] on button "Save" at bounding box center [573, 384] width 417 height 27
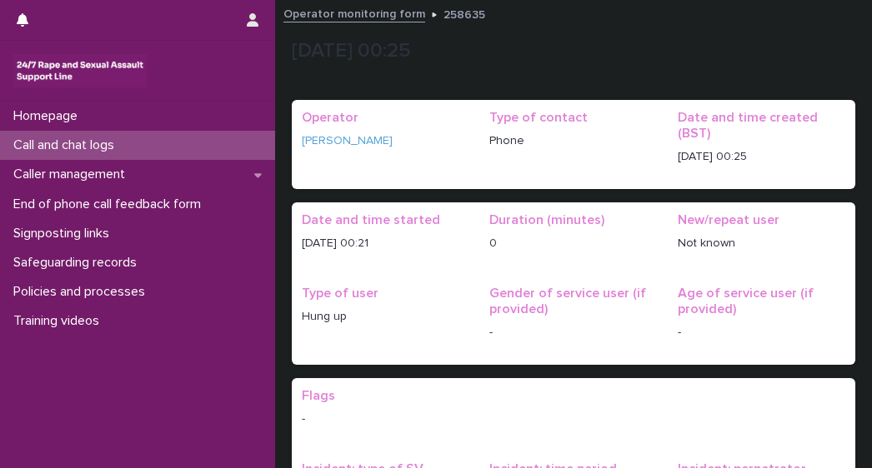
click at [495, 76] on div "12/8/2025 00:25" at bounding box center [573, 55] width 563 height 50
click at [356, 175] on span "Operator Sandra Richards" at bounding box center [385, 144] width 167 height 69
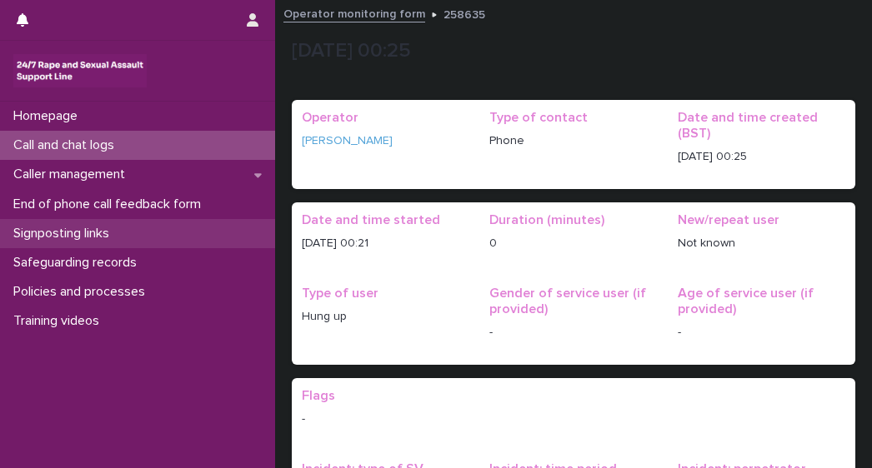
click at [67, 234] on p "Signposting links" at bounding box center [65, 234] width 116 height 16
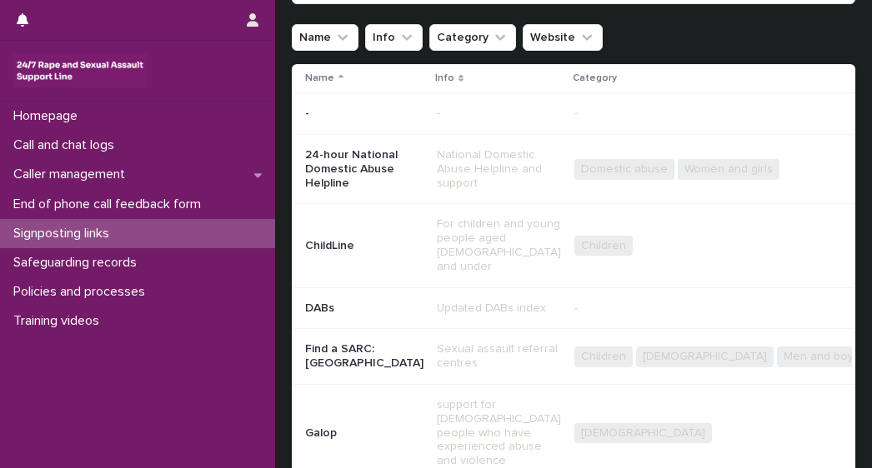
scroll to position [117, 0]
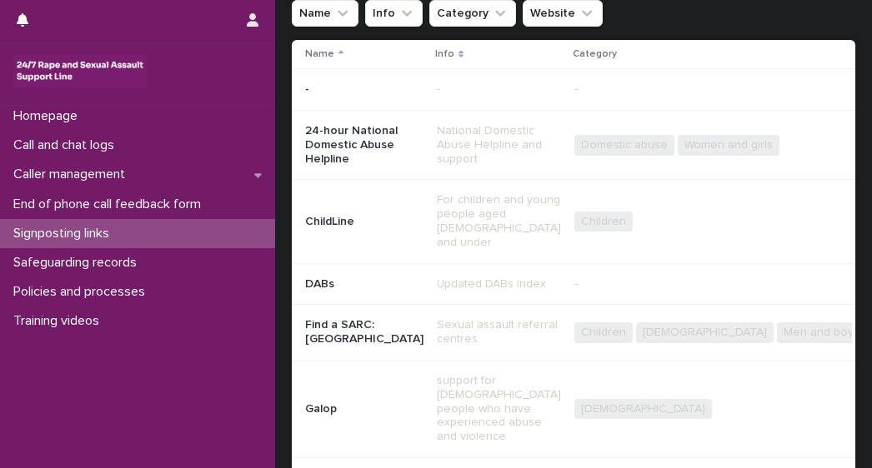
drag, startPoint x: 853, startPoint y: 209, endPoint x: 847, endPoint y: 246, distance: 37.1
click at [848, 232] on div "Loading... Saving… Loading... Saving… Signposting links Name Info Category Webs…" at bounding box center [573, 409] width 597 height 1052
click at [842, 272] on div "Loading... Saving… Loading... Saving… Signposting links Name Info Category Webs…" at bounding box center [573, 388] width 580 height 1010
click at [842, 271] on div "Loading... Saving… Loading... Saving… Signposting links Name Info Category Webs…" at bounding box center [573, 388] width 580 height 1010
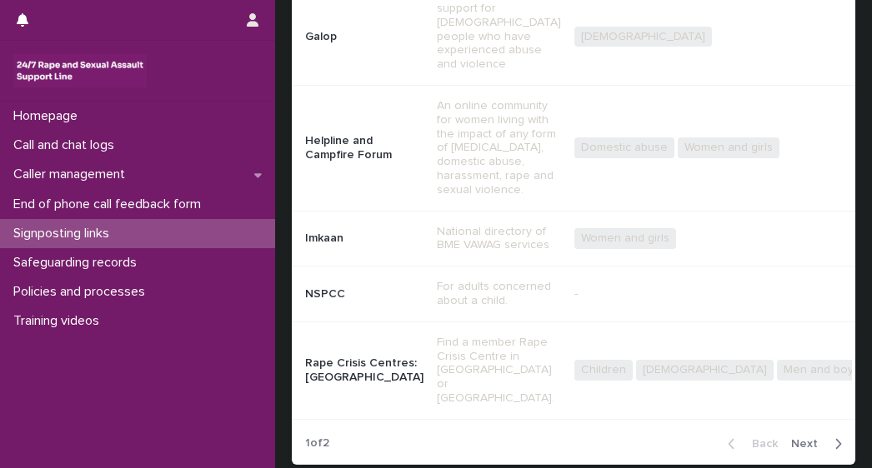
scroll to position [480, 0]
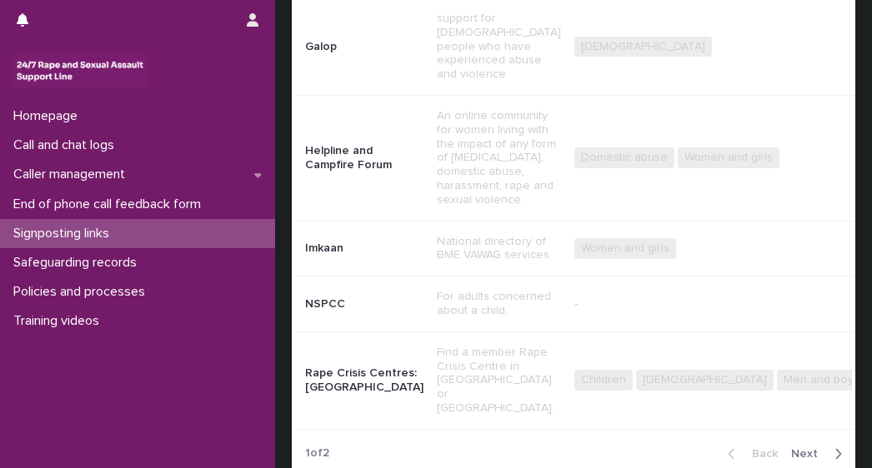
click at [787, 447] on button "Next" at bounding box center [819, 454] width 71 height 15
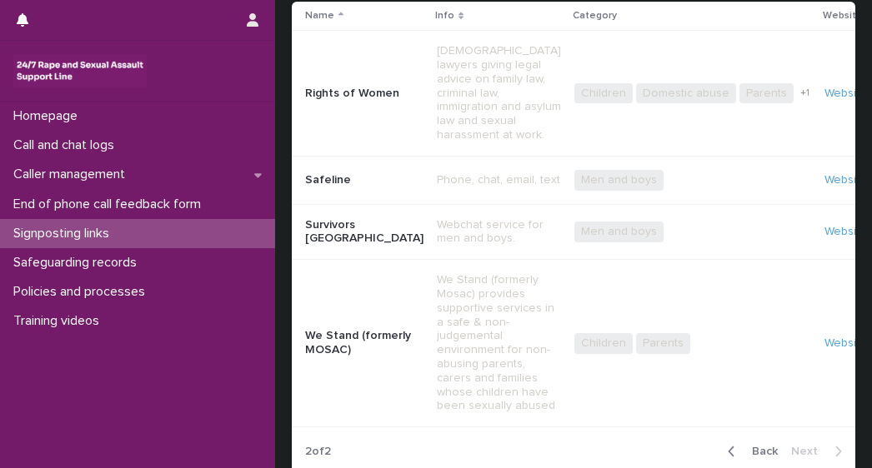
scroll to position [158, 0]
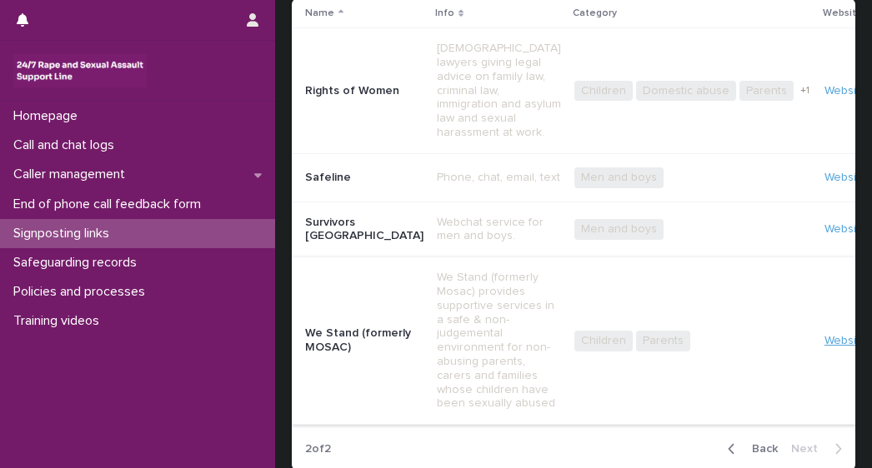
click at [824, 335] on link "Website" at bounding box center [845, 341] width 42 height 12
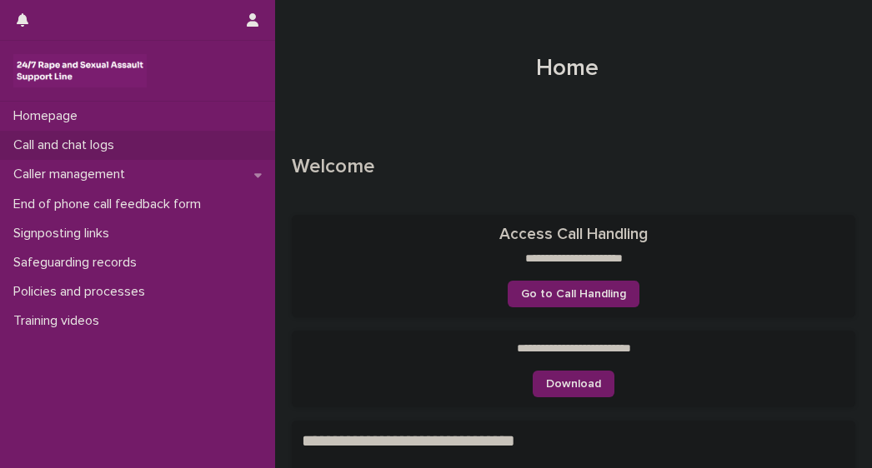
click at [46, 151] on p "Call and chat logs" at bounding box center [67, 145] width 121 height 16
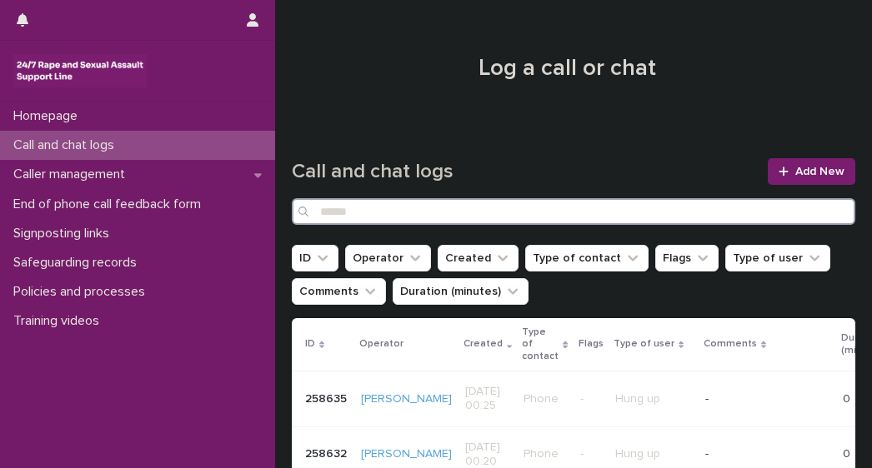
click at [352, 219] on input "Search" at bounding box center [573, 211] width 563 height 27
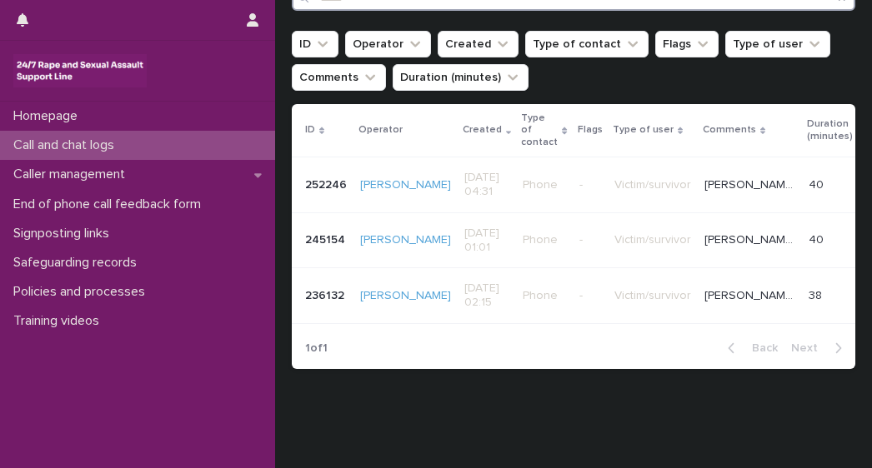
scroll to position [215, 0]
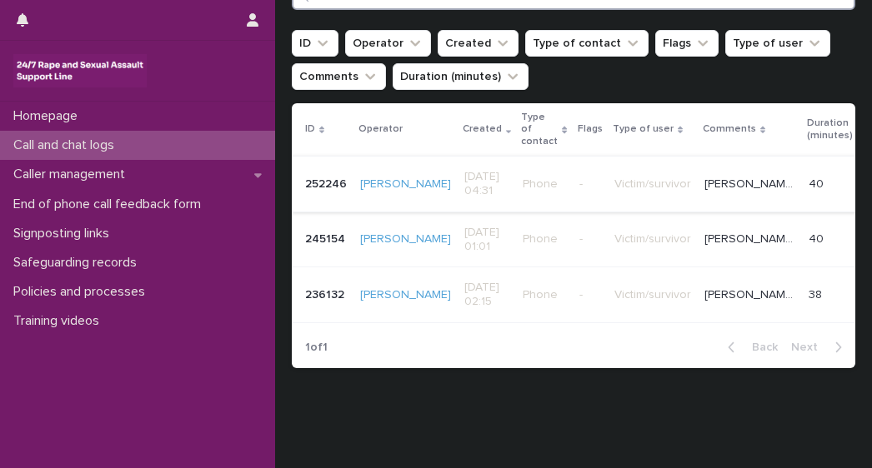
type input "*****"
click at [704, 176] on p "Sarah experienced rape at the hand of her ex partner wanted to explore feelings…" at bounding box center [751, 182] width 94 height 17
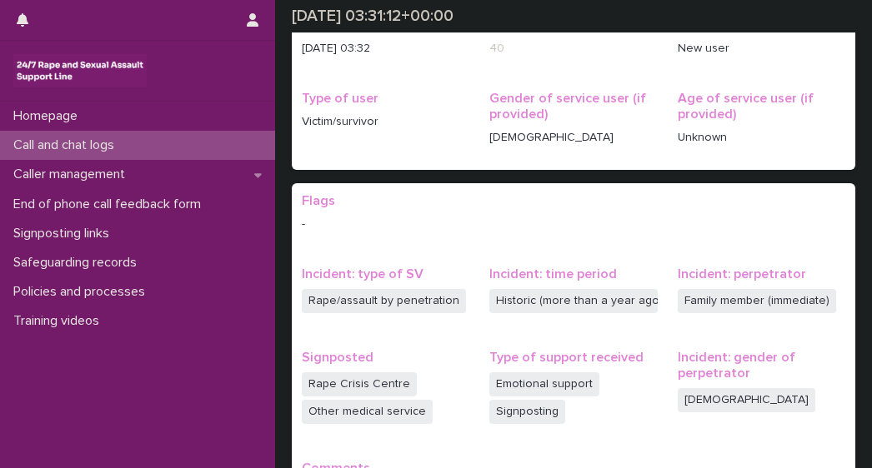
scroll to position [212, 0]
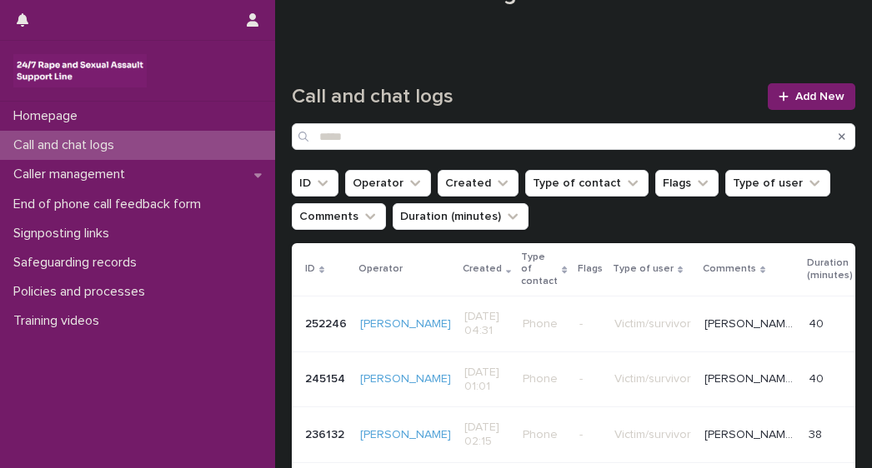
scroll to position [91, 0]
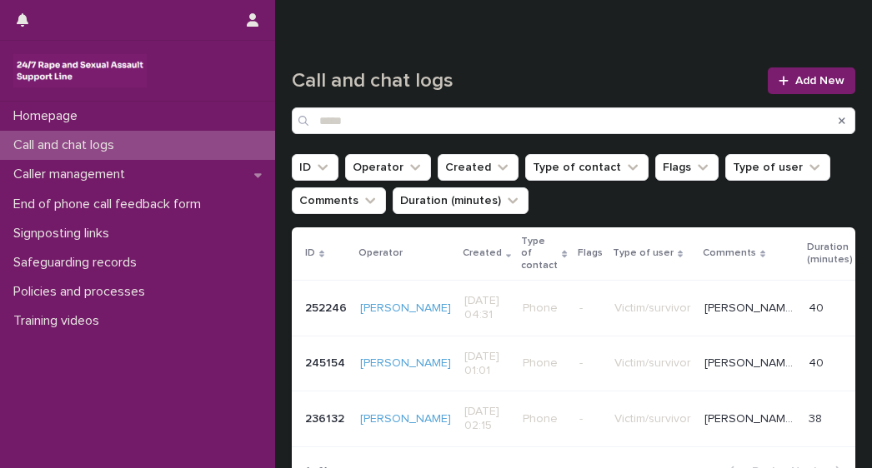
click at [704, 353] on p "Sarah experienced rape at the hand of her husband discussed feelings around thi…" at bounding box center [751, 361] width 94 height 17
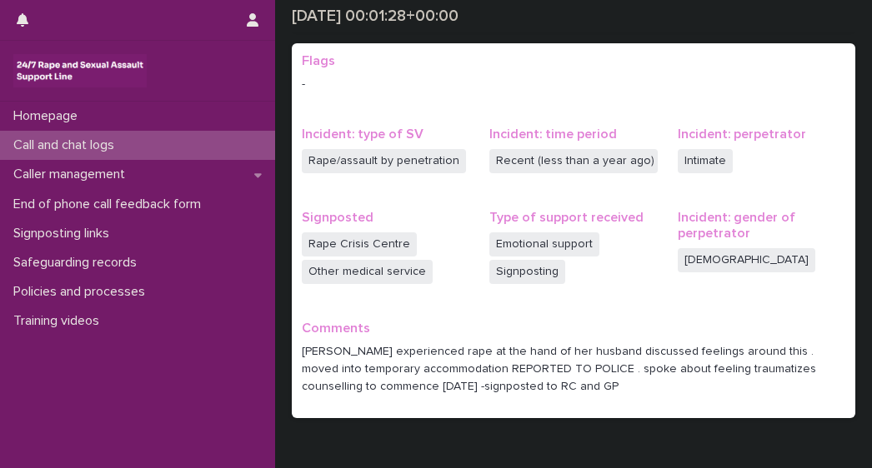
scroll to position [342, 0]
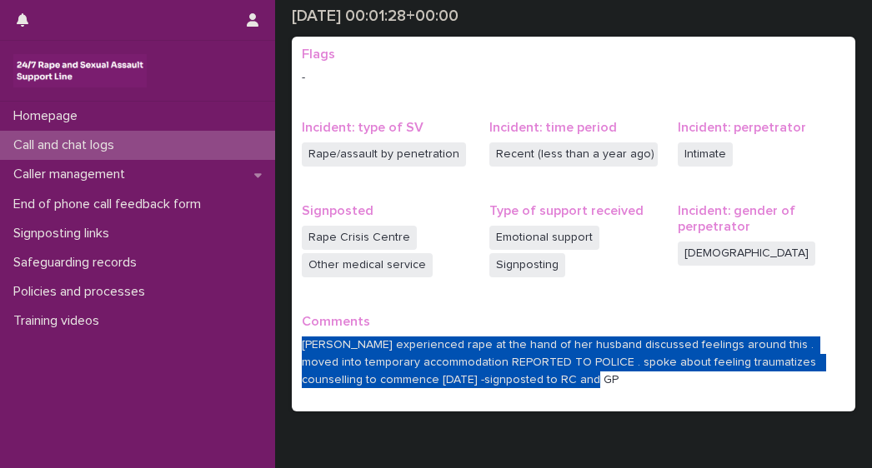
drag, startPoint x: 557, startPoint y: 381, endPoint x: 292, endPoint y: 346, distance: 267.3
click at [292, 346] on div "Flags - Incident: type of SV Rape/assault by penetration Incident: time period …" at bounding box center [573, 224] width 563 height 375
copy p "Sarah experienced rape at the hand of her husband discussed feelings around thi…"
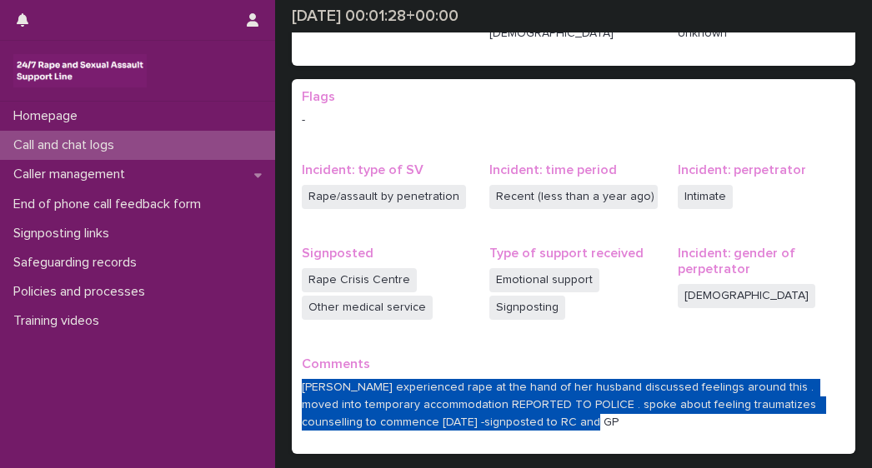
scroll to position [302, 0]
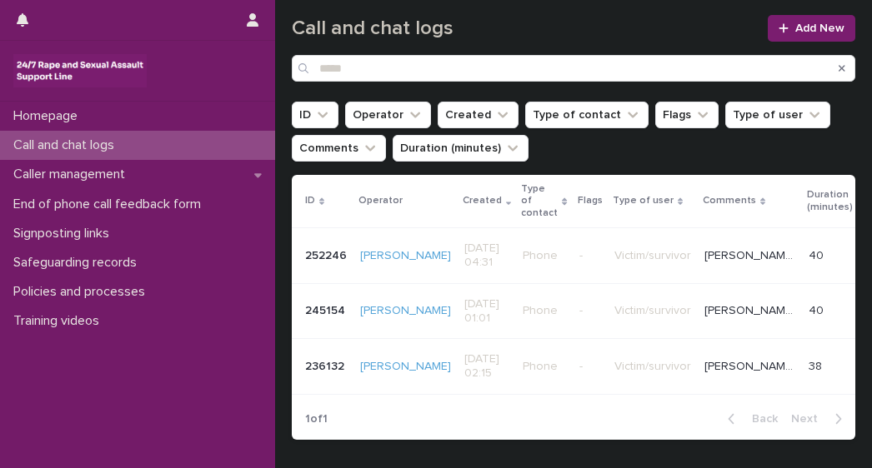
scroll to position [145, 0]
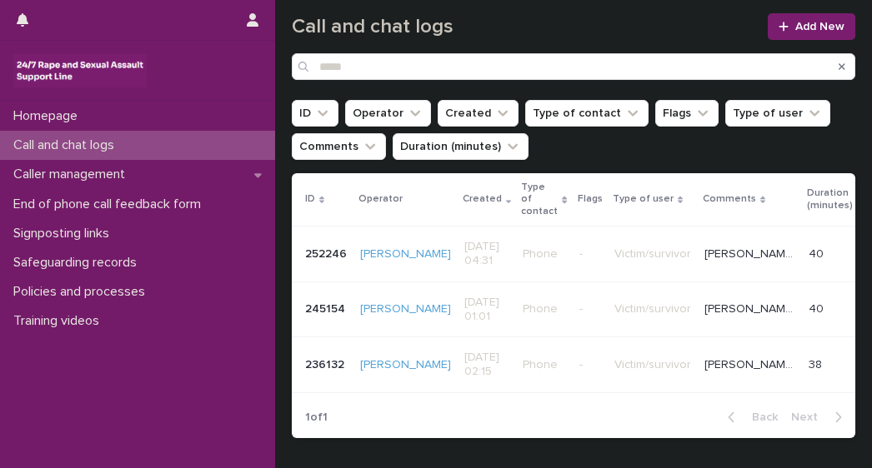
click at [705, 356] on p "Sarah extremely distressed crying sexually assaulted by a stranger - reported t…" at bounding box center [751, 363] width 94 height 17
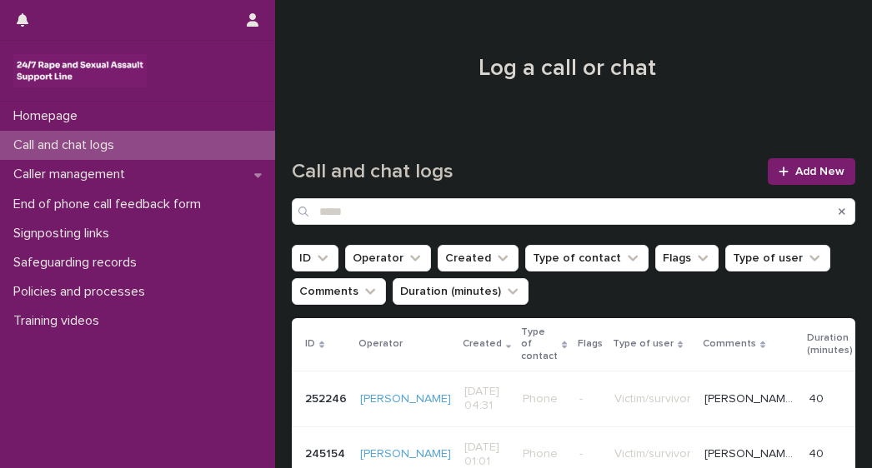
click at [614, 392] on p "Victim/survivor" at bounding box center [652, 399] width 77 height 14
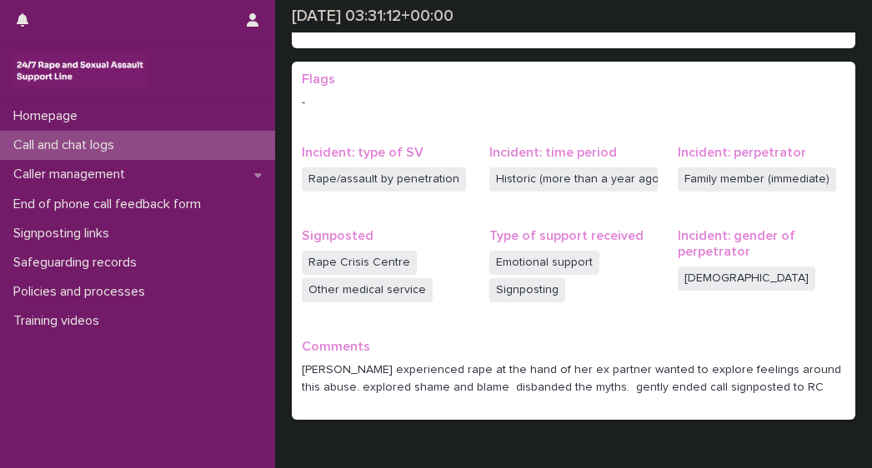
scroll to position [317, 0]
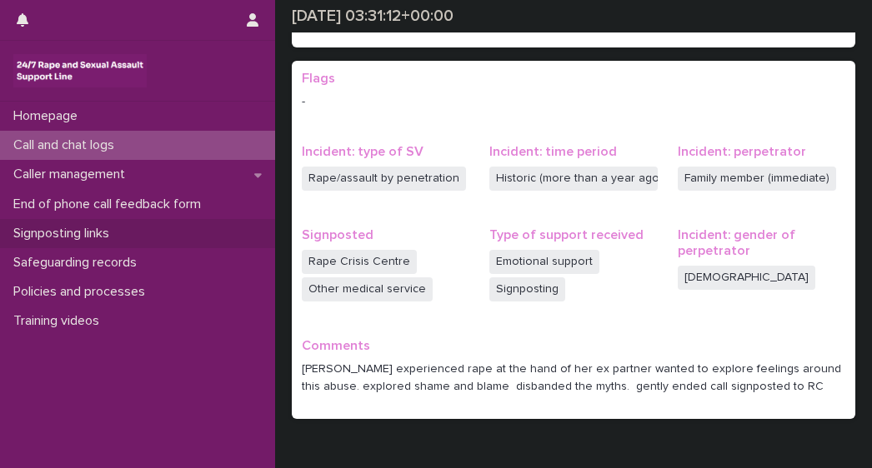
click at [83, 231] on p "Signposting links" at bounding box center [65, 234] width 116 height 16
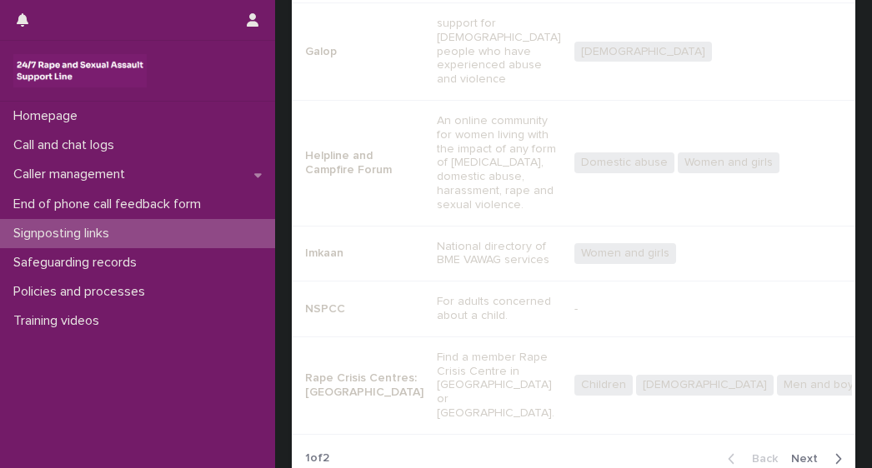
scroll to position [487, 0]
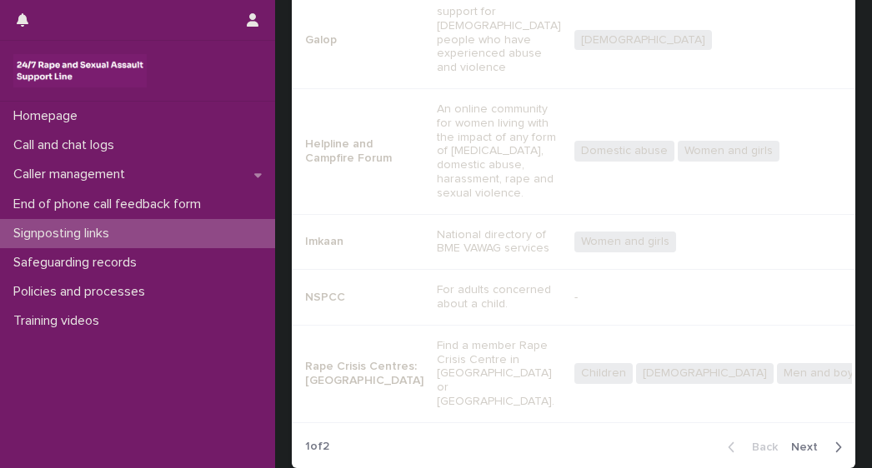
click at [791, 442] on span "Next" at bounding box center [809, 448] width 37 height 12
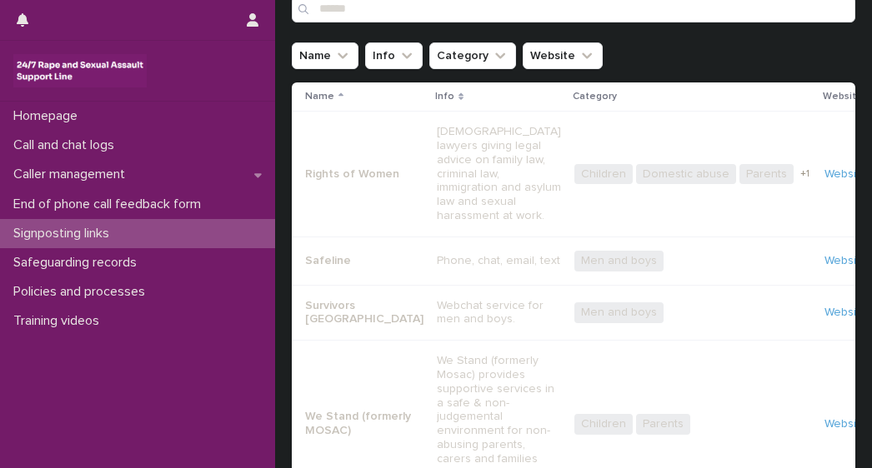
scroll to position [63, 0]
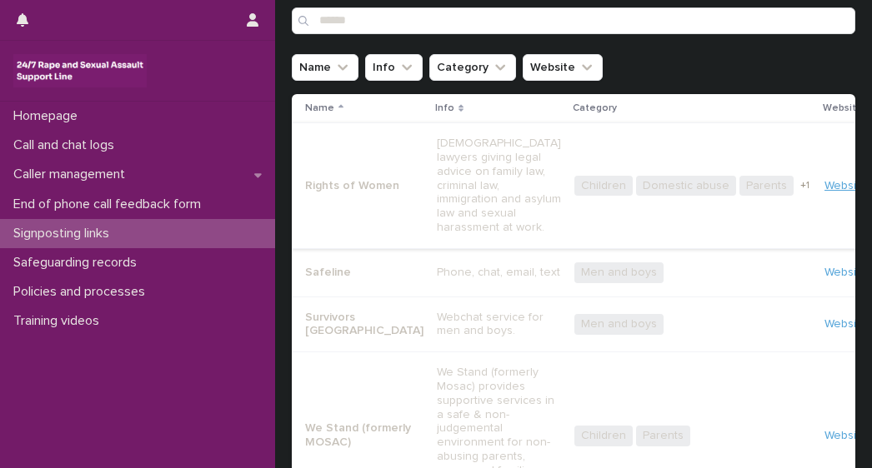
click at [824, 180] on link "Website" at bounding box center [845, 186] width 42 height 12
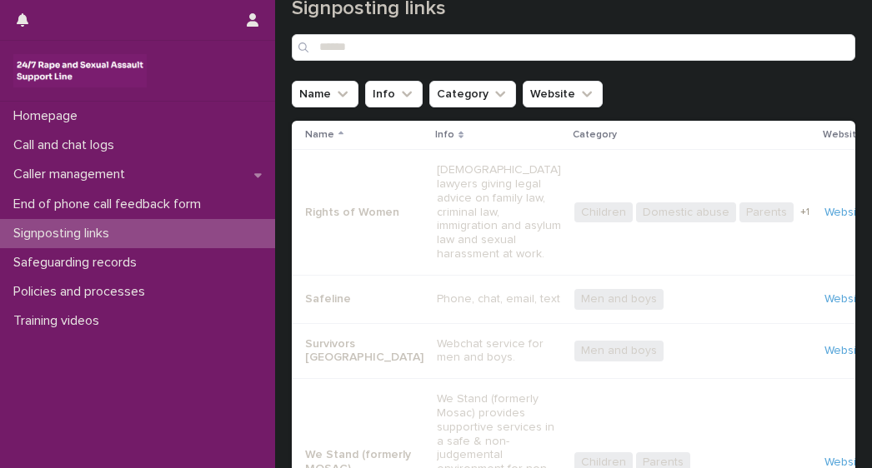
scroll to position [0, 0]
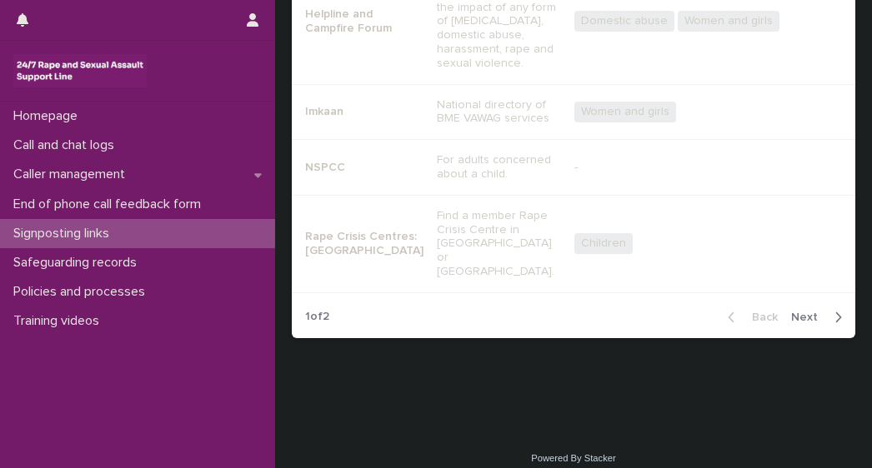
scroll to position [600, 0]
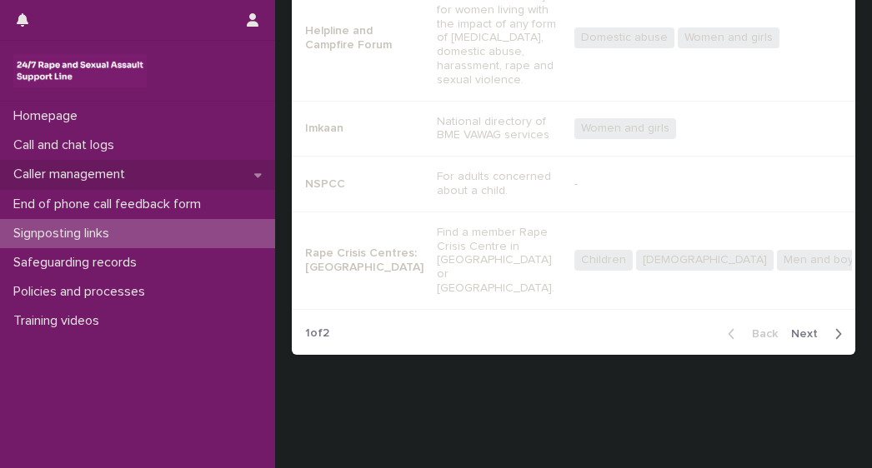
click at [73, 178] on p "Caller management" at bounding box center [73, 175] width 132 height 16
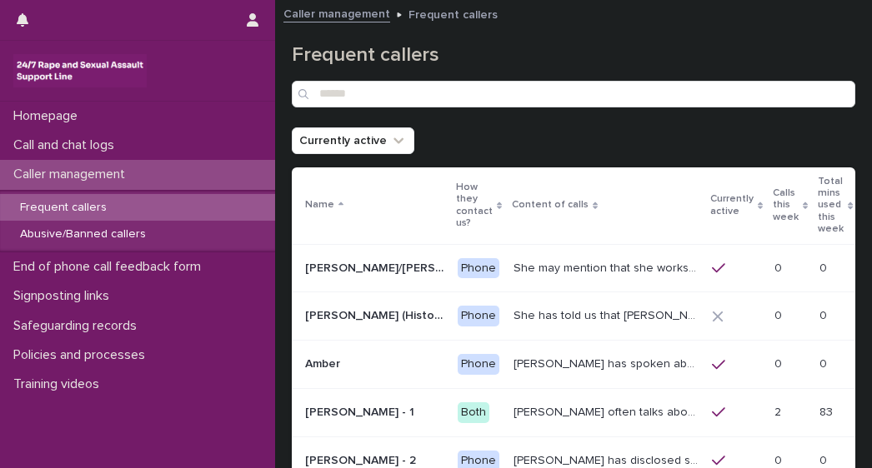
click at [45, 213] on p "Frequent callers" at bounding box center [63, 208] width 113 height 14
click at [52, 233] on p "Abusive/Banned callers" at bounding box center [83, 234] width 152 height 14
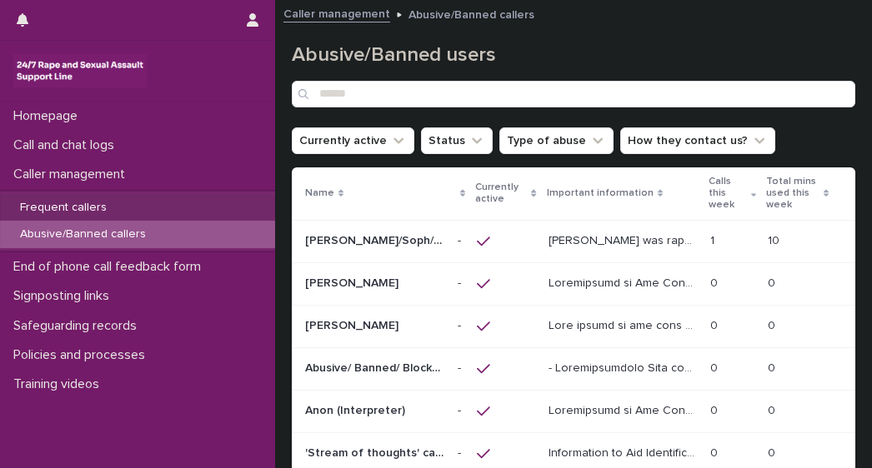
click at [97, 213] on p "Frequent callers" at bounding box center [63, 208] width 113 height 14
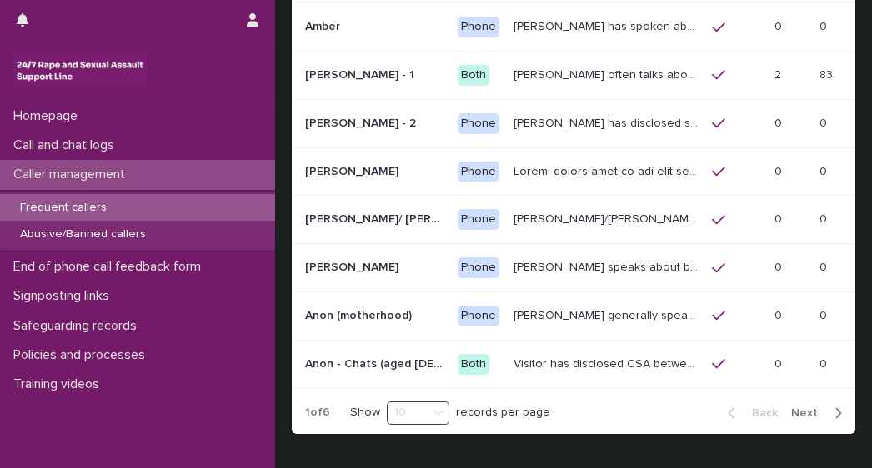
scroll to position [340, 0]
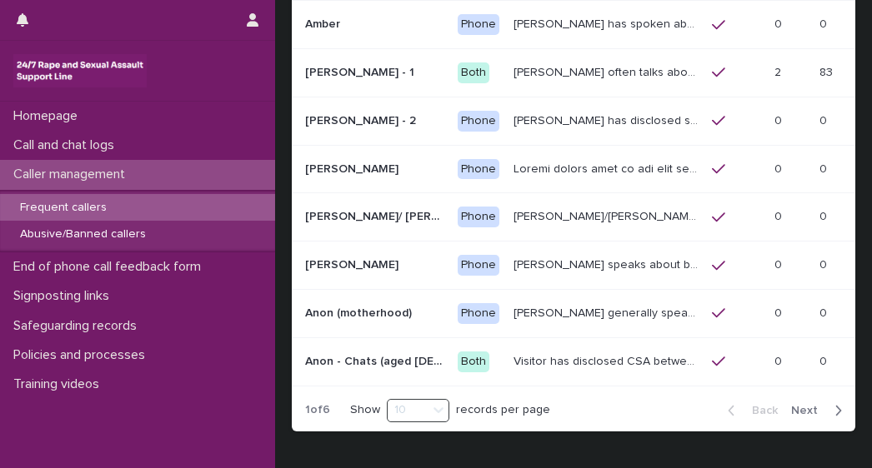
click at [797, 405] on span "Next" at bounding box center [809, 411] width 37 height 12
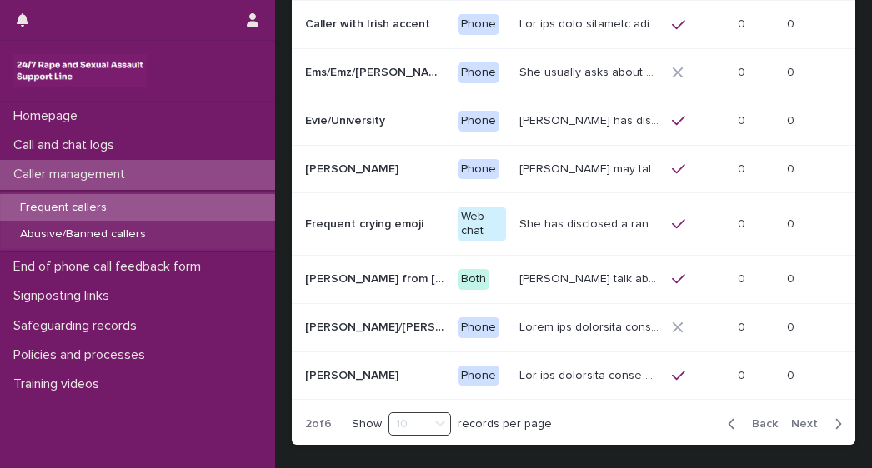
click at [797, 418] on span "Next" at bounding box center [809, 424] width 37 height 12
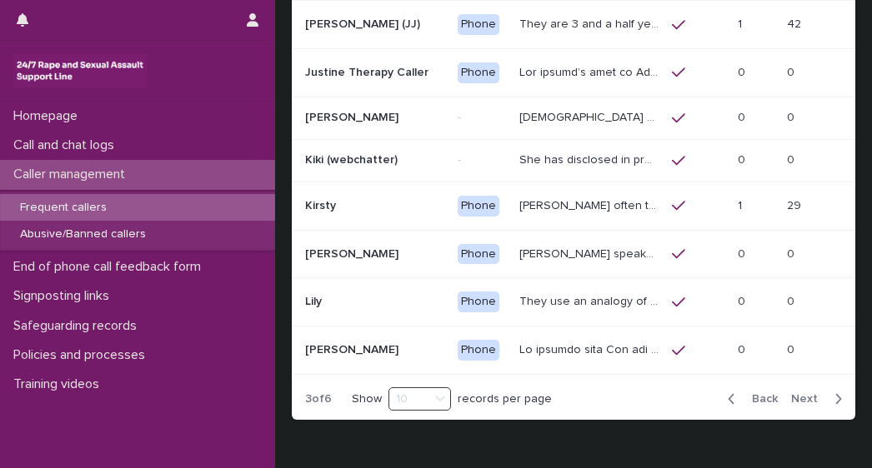
scroll to position [346, 0]
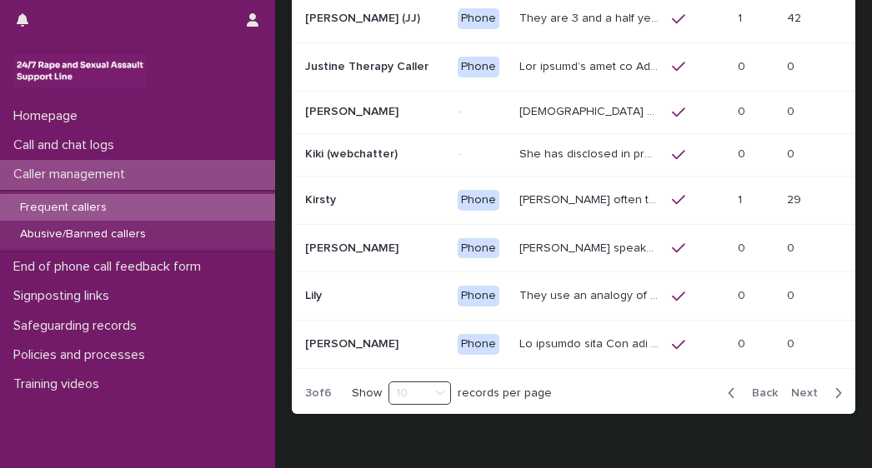
click at [573, 199] on p "Kirsty often talks about experiencing sexual violence by a family friend six ye…" at bounding box center [590, 198] width 143 height 17
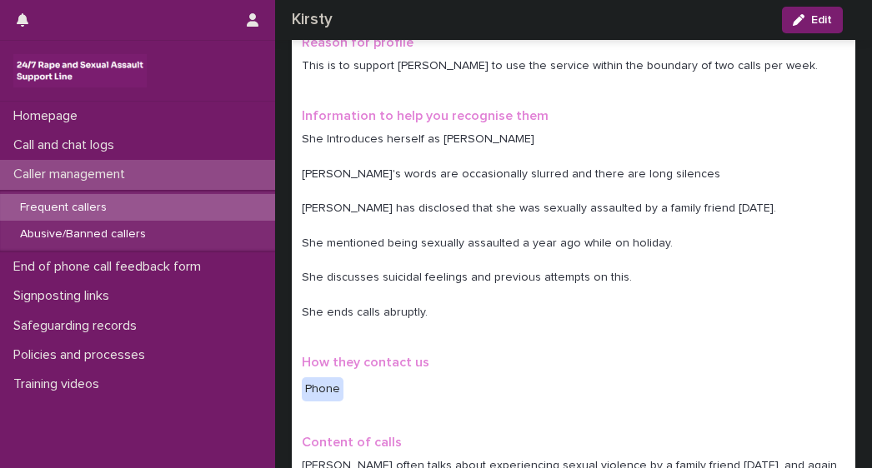
scroll to position [165, 0]
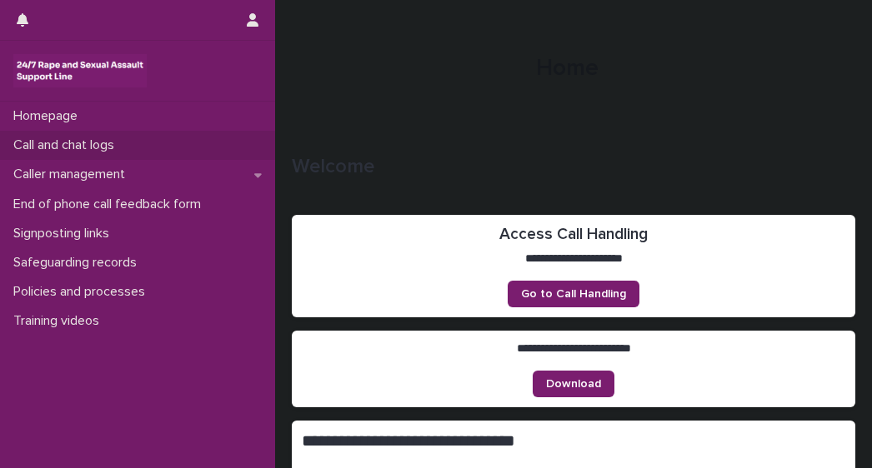
click at [62, 148] on p "Call and chat logs" at bounding box center [67, 145] width 121 height 16
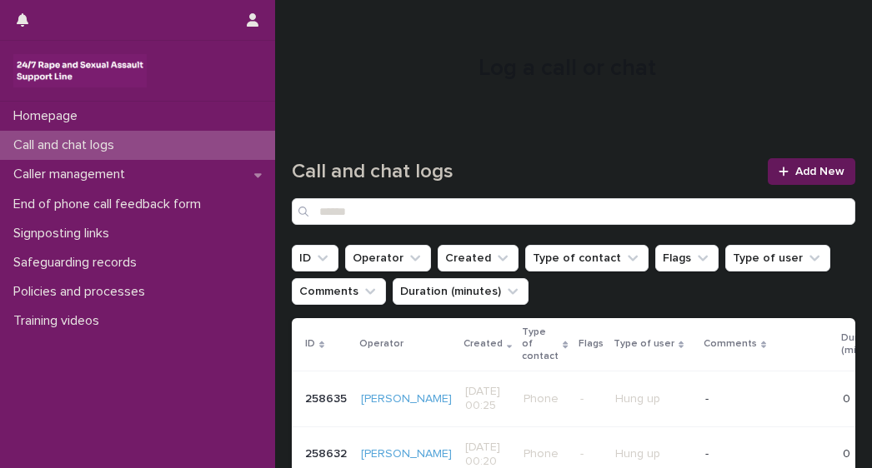
click at [820, 175] on span "Add New" at bounding box center [819, 172] width 49 height 12
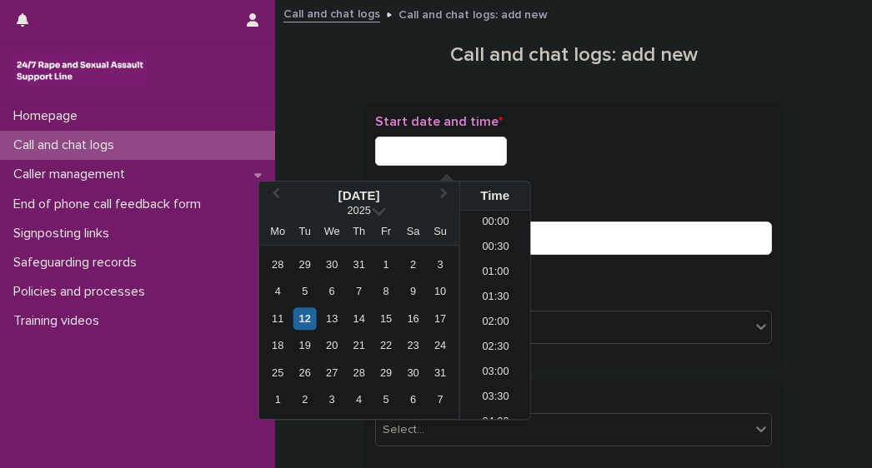
click at [423, 152] on input "text" at bounding box center [441, 151] width 132 height 29
click at [473, 227] on li "00:00" at bounding box center [495, 223] width 71 height 25
click at [485, 156] on input "**********" at bounding box center [441, 151] width 132 height 29
type input "**********"
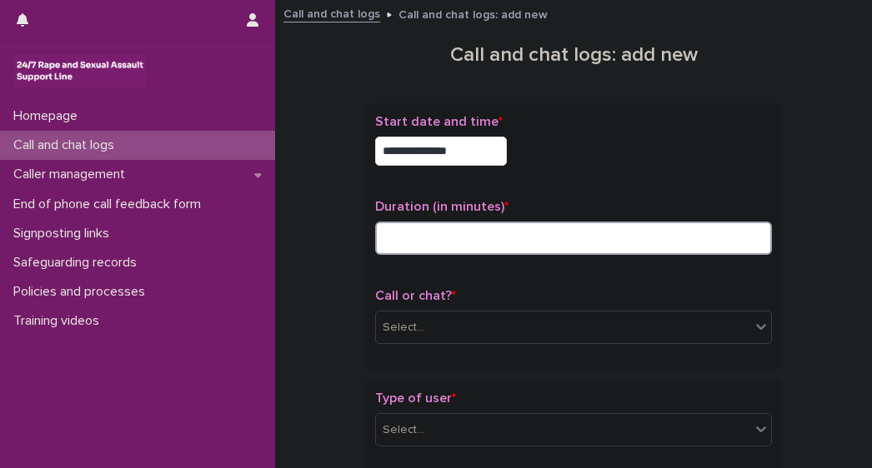
click at [482, 232] on input at bounding box center [573, 238] width 397 height 33
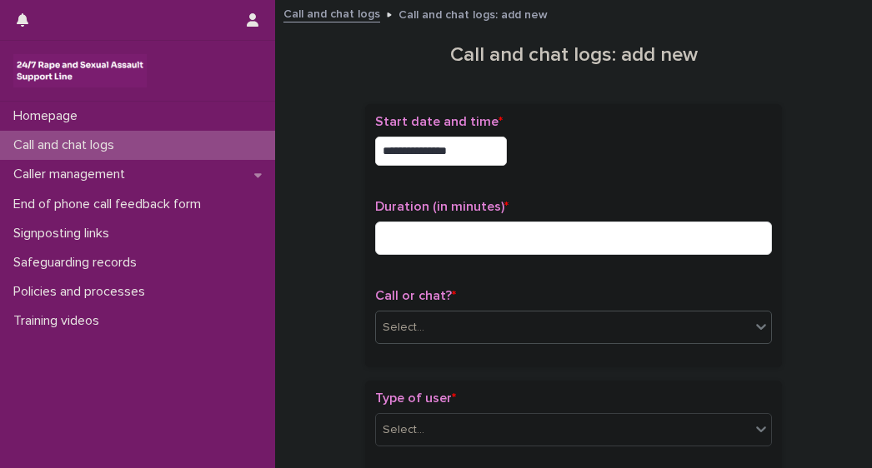
click at [399, 326] on div "Select..." at bounding box center [403, 327] width 42 height 17
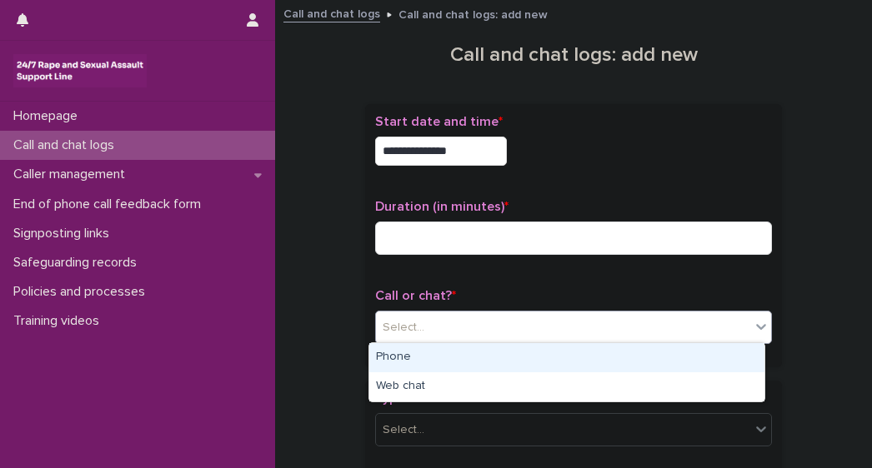
click at [390, 357] on div "Phone" at bounding box center [566, 357] width 395 height 29
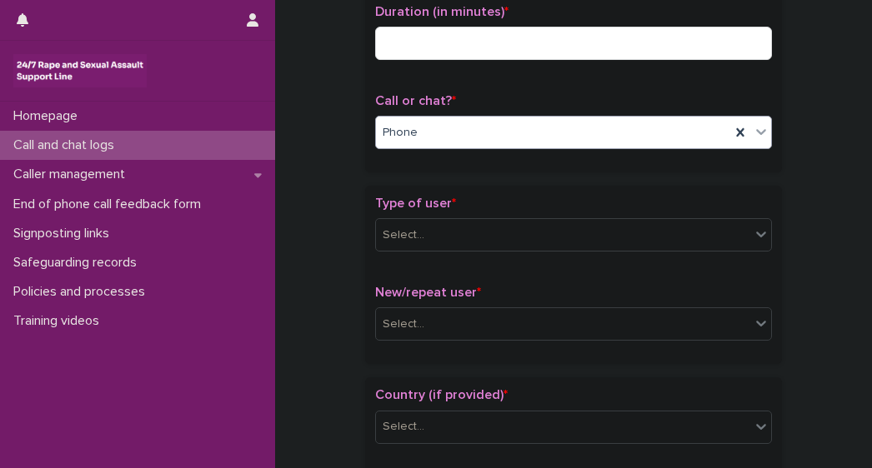
scroll to position [227, 0]
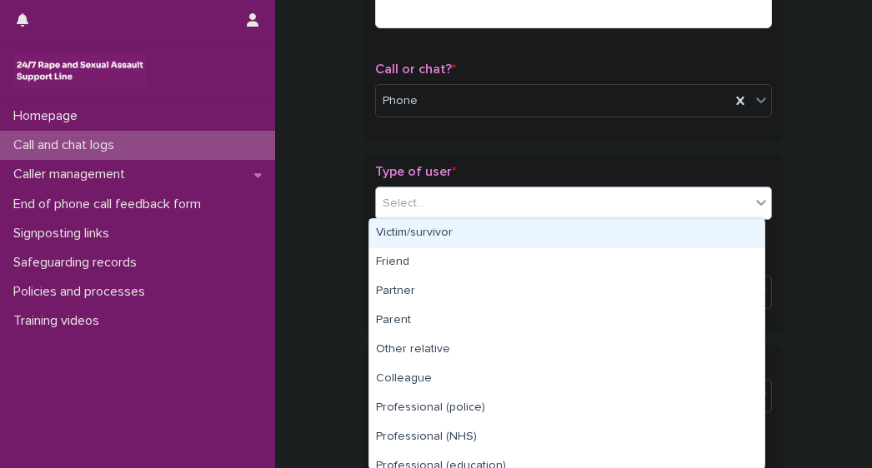
click at [452, 197] on div "Select..." at bounding box center [563, 203] width 374 height 27
click at [412, 234] on div "Victim/survivor" at bounding box center [566, 233] width 395 height 29
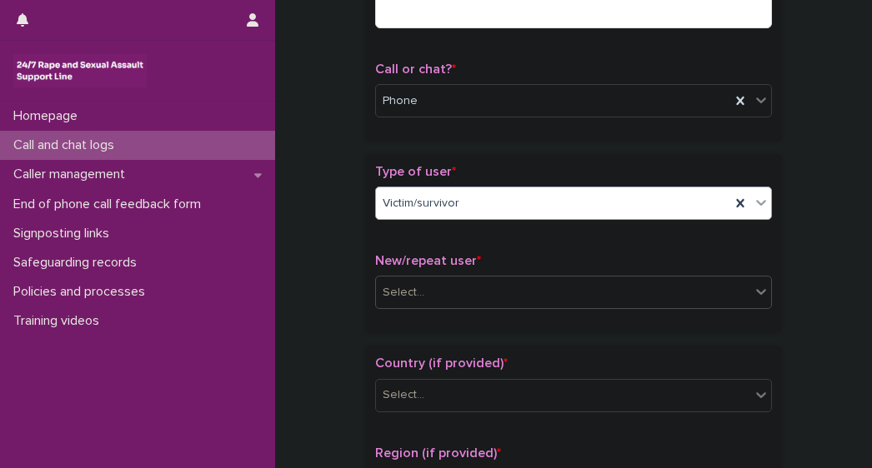
click at [402, 286] on div "Select..." at bounding box center [403, 292] width 42 height 17
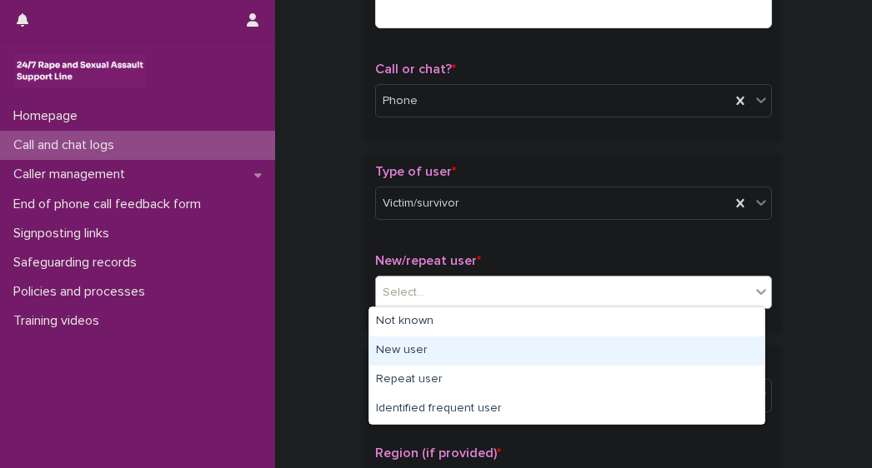
click at [380, 353] on div "New user" at bounding box center [566, 351] width 395 height 29
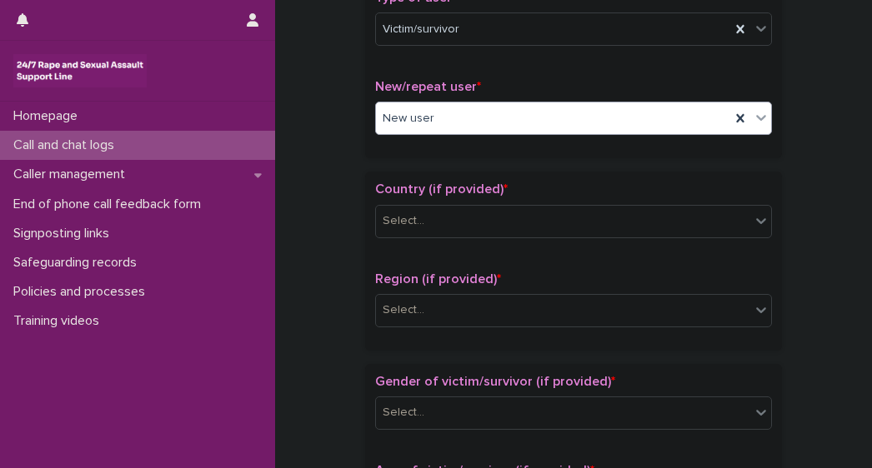
scroll to position [427, 0]
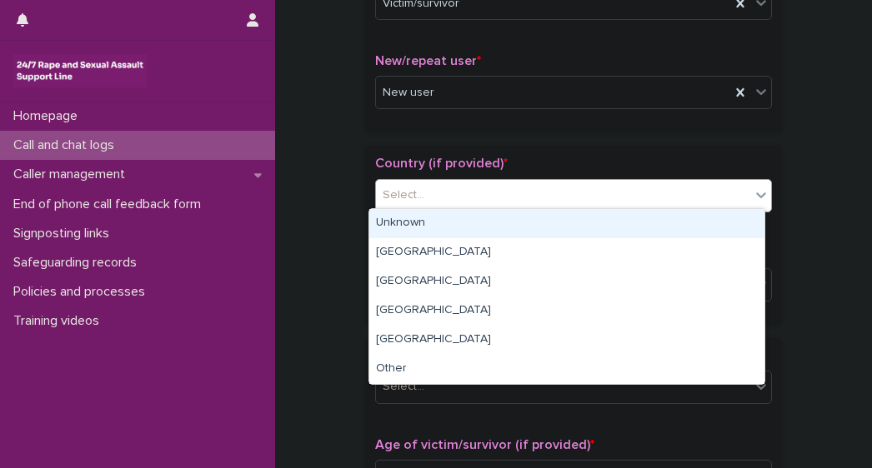
click at [437, 197] on div "Select..." at bounding box center [563, 195] width 374 height 27
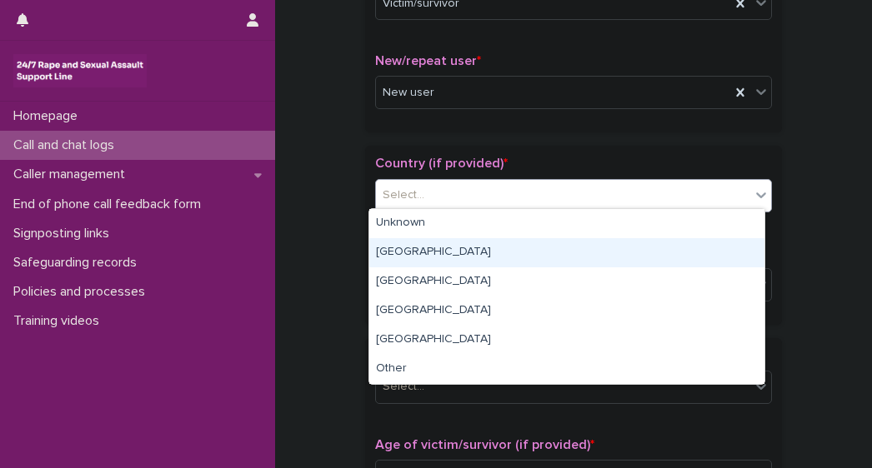
click at [393, 257] on div "England" at bounding box center [566, 252] width 395 height 29
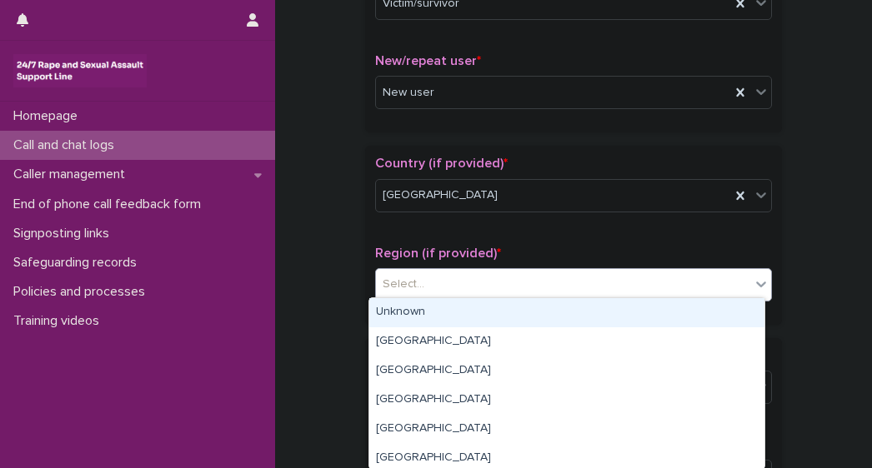
click at [426, 282] on div "Select..." at bounding box center [563, 284] width 374 height 27
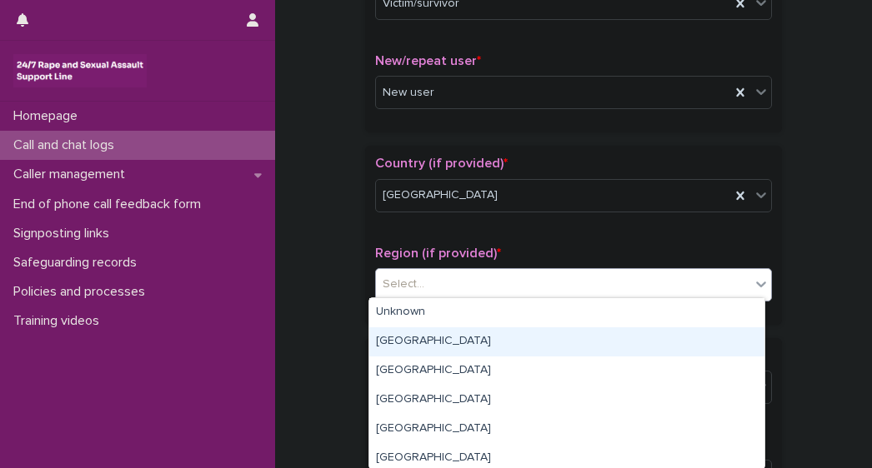
click at [412, 341] on div "Greater London" at bounding box center [566, 341] width 395 height 29
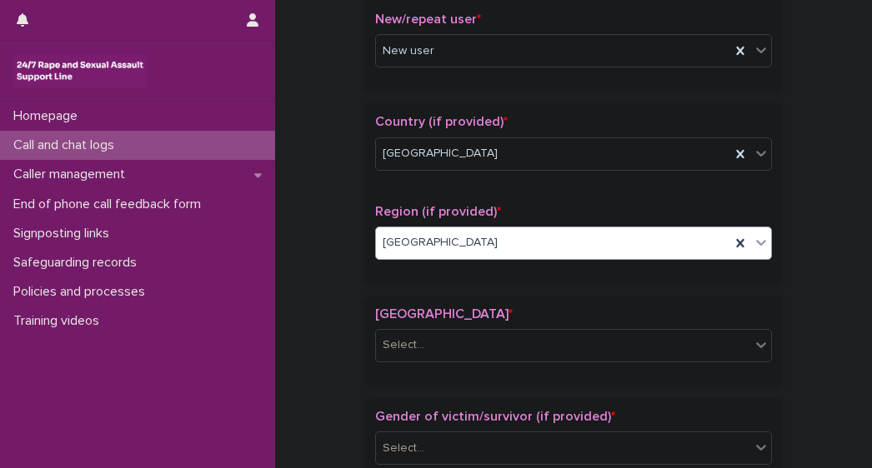
scroll to position [649, 0]
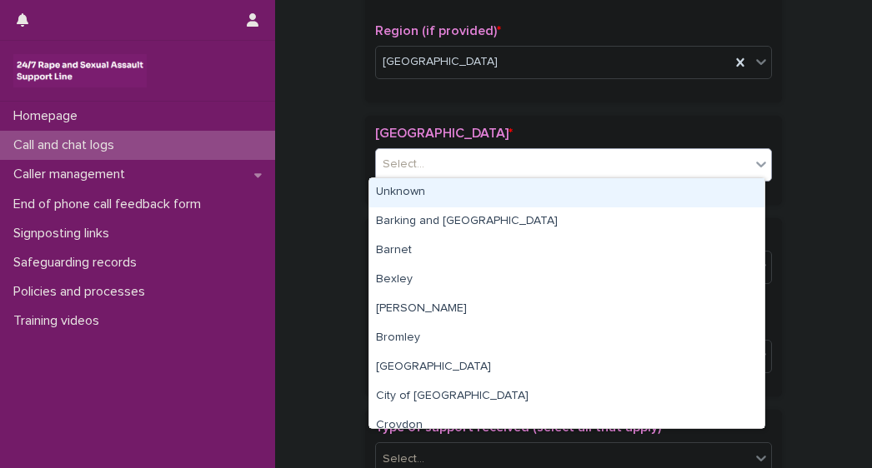
click at [413, 156] on div "Select..." at bounding box center [403, 164] width 42 height 17
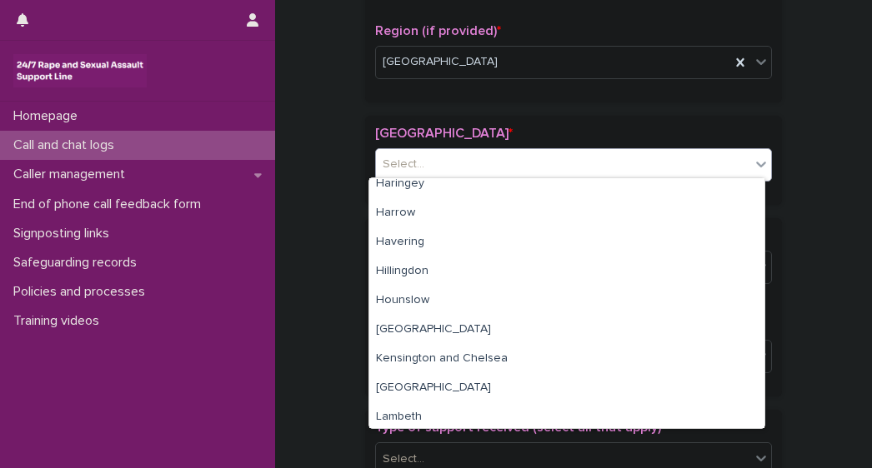
scroll to position [348, 0]
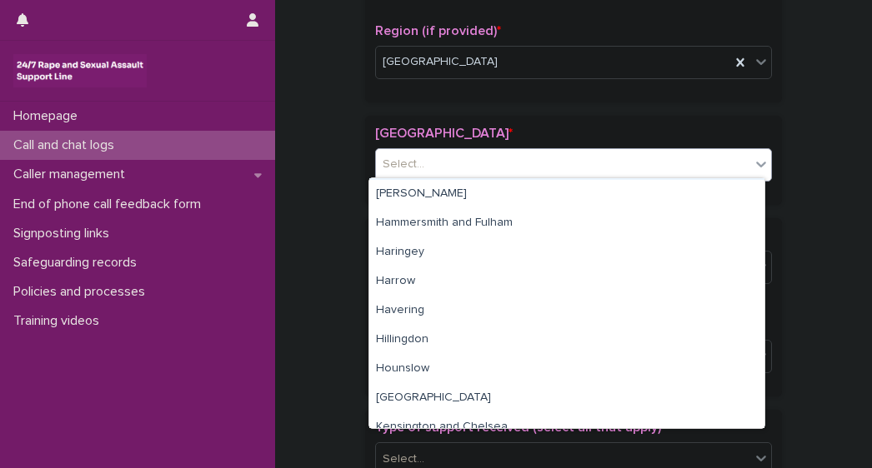
click at [427, 158] on div "Select..." at bounding box center [563, 164] width 374 height 27
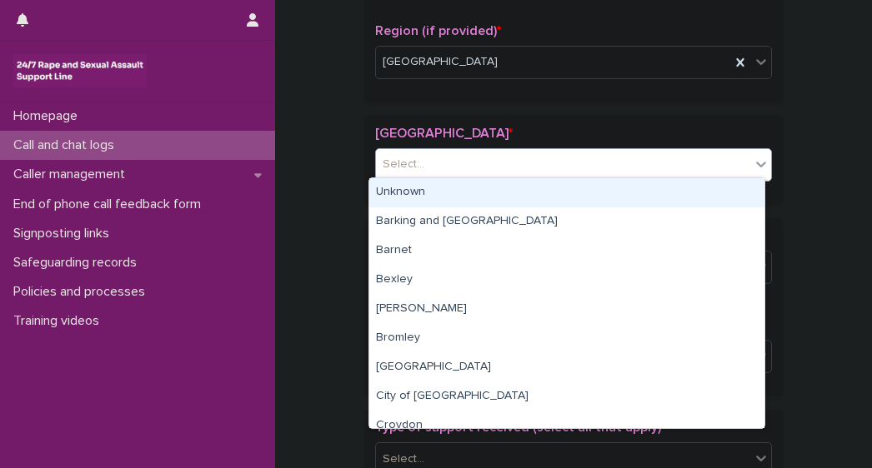
click at [427, 158] on div "Select..." at bounding box center [563, 164] width 374 height 27
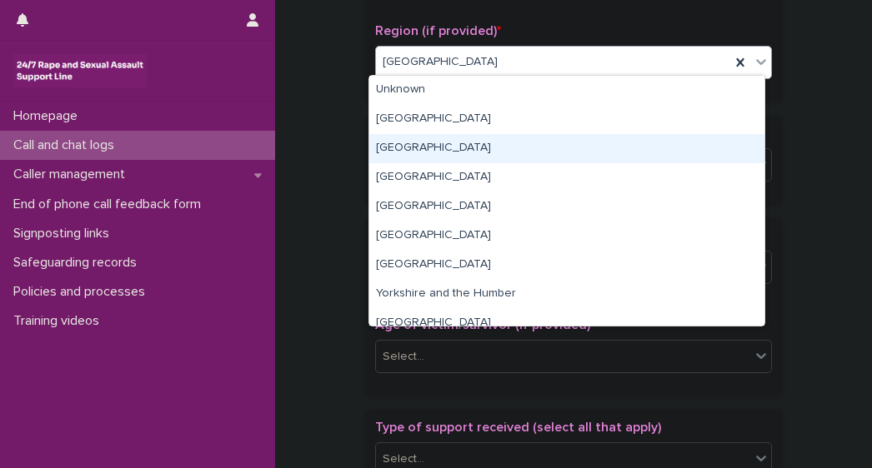
click at [427, 147] on div "South East" at bounding box center [566, 148] width 395 height 29
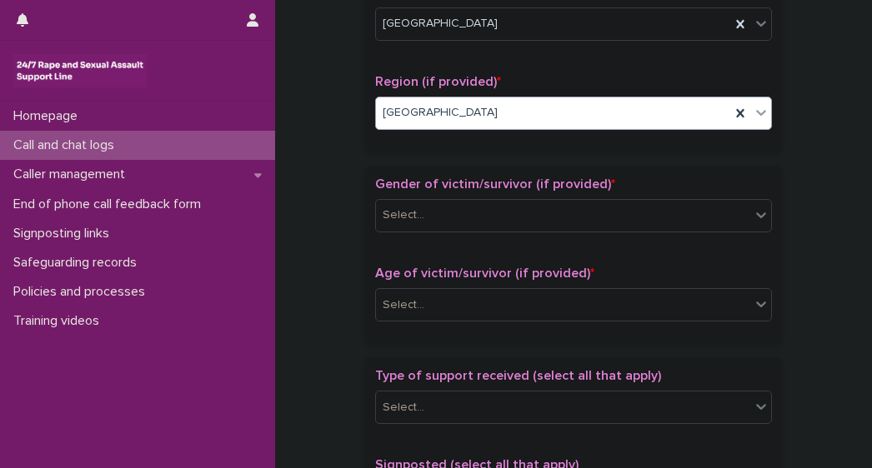
scroll to position [598, 0]
click at [426, 208] on input "text" at bounding box center [427, 215] width 2 height 14
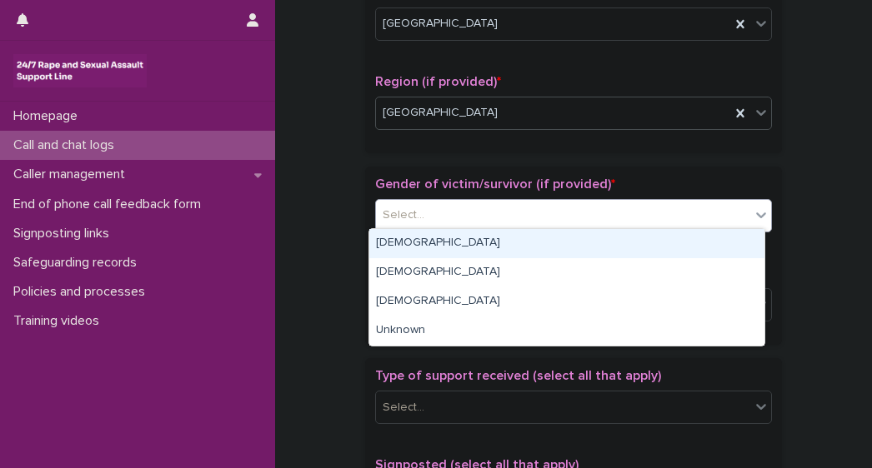
click at [400, 245] on div "Female" at bounding box center [566, 243] width 395 height 29
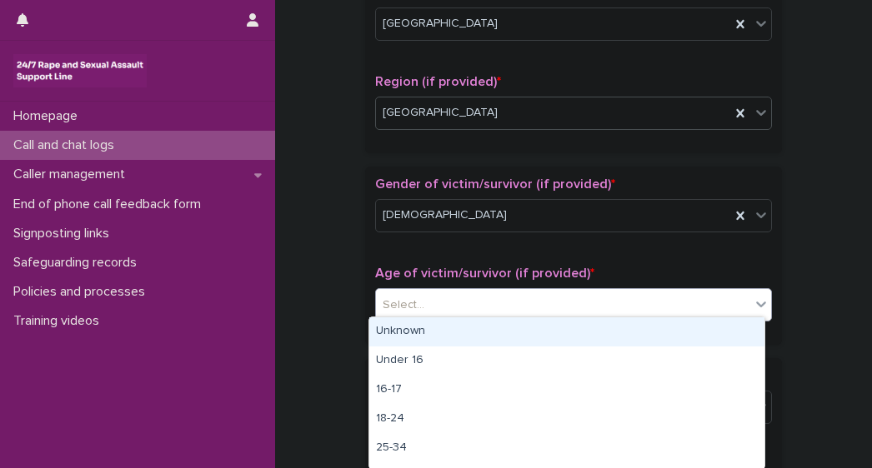
click at [409, 301] on div "Select..." at bounding box center [403, 305] width 42 height 17
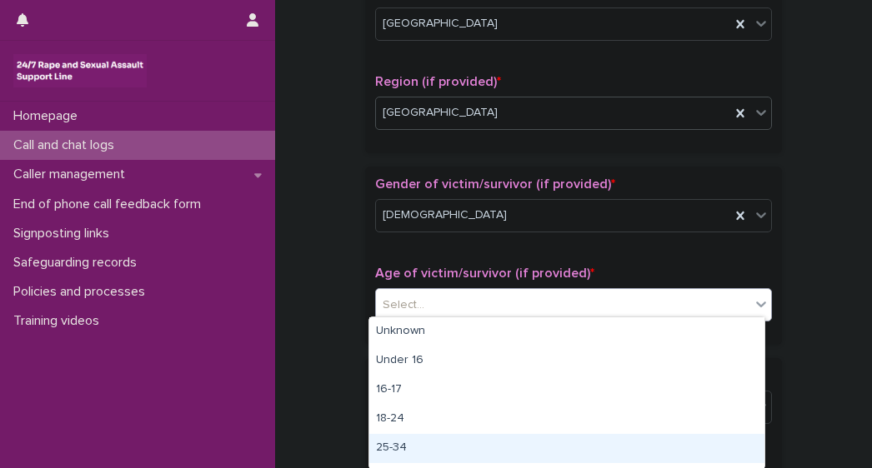
click at [385, 456] on div "25-34" at bounding box center [566, 448] width 395 height 29
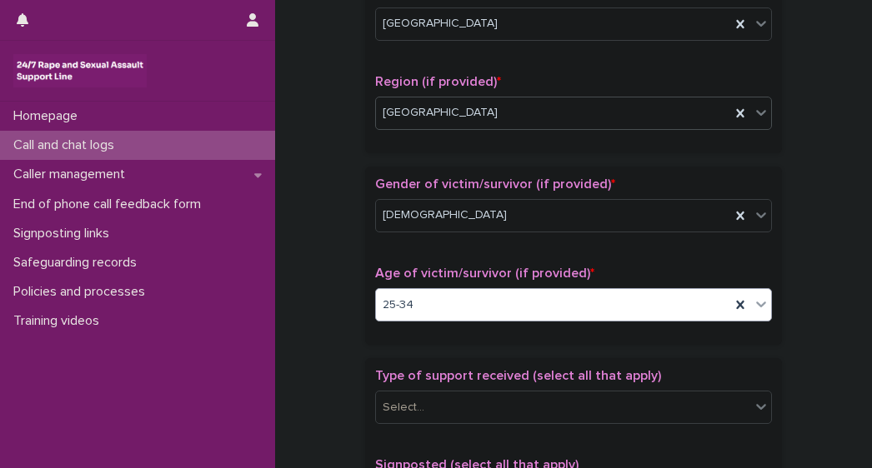
scroll to position [855, 0]
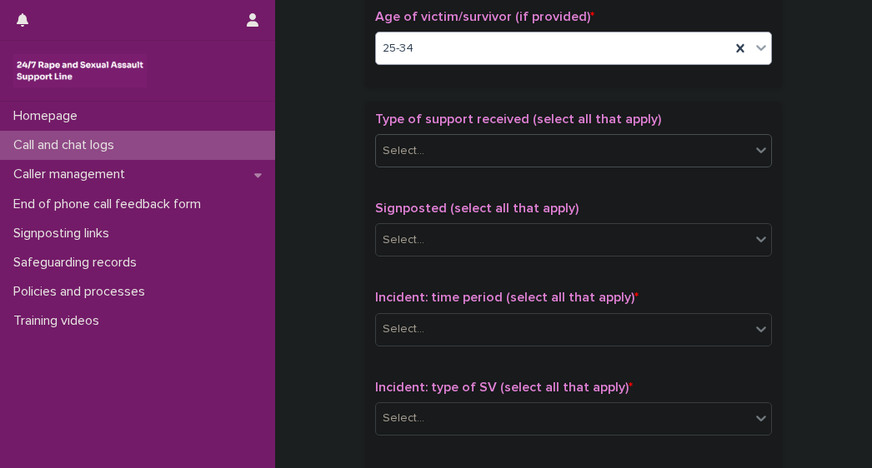
click at [447, 152] on div "Select..." at bounding box center [563, 150] width 374 height 27
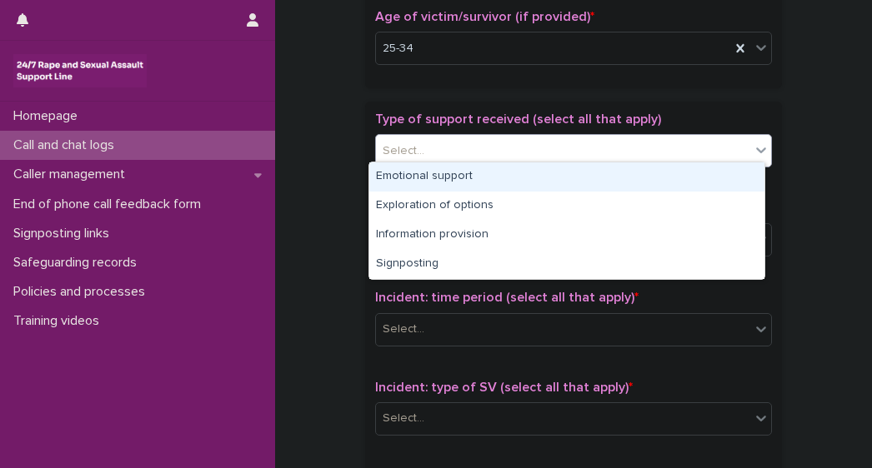
click at [405, 175] on div "Emotional support" at bounding box center [566, 176] width 395 height 29
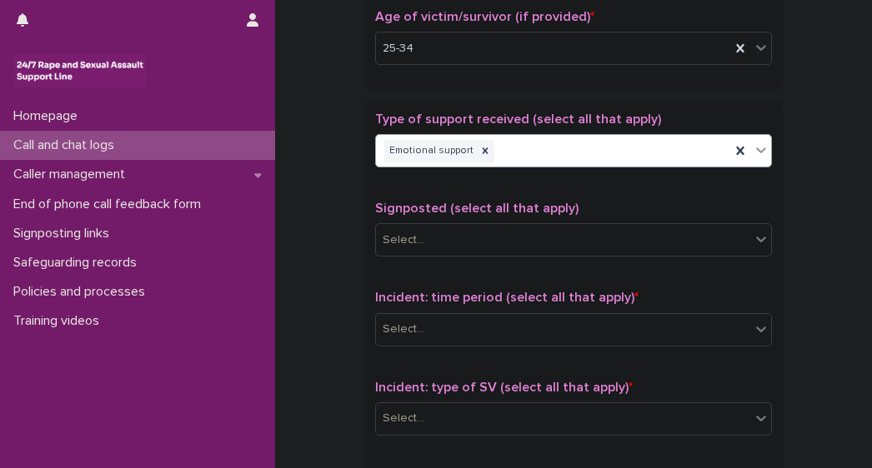
click at [497, 152] on div "Emotional support" at bounding box center [553, 151] width 354 height 29
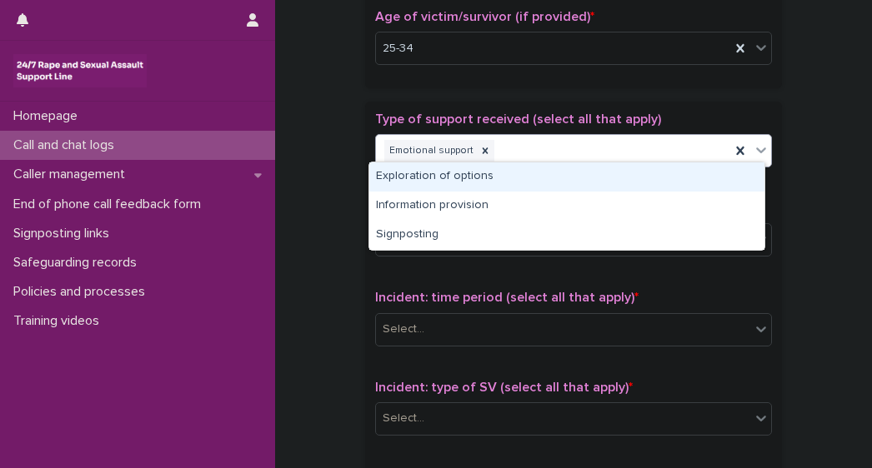
click at [448, 184] on div "Exploration of options" at bounding box center [566, 176] width 395 height 29
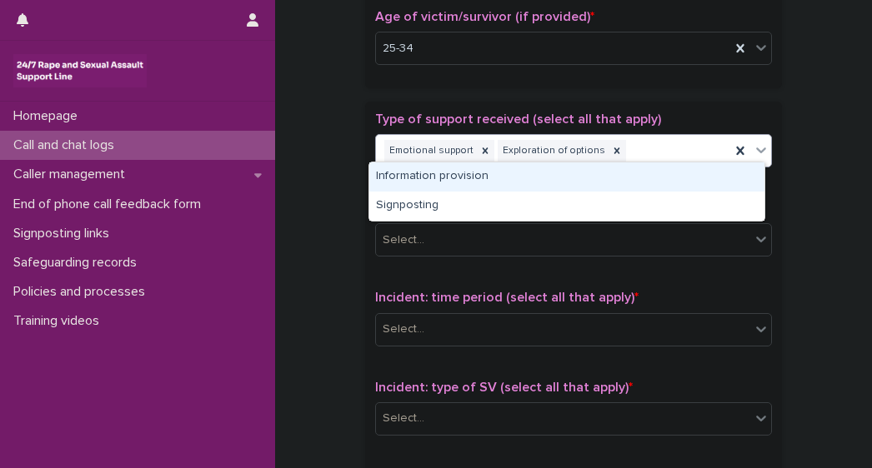
click at [634, 148] on div "Emotional support Exploration of options" at bounding box center [553, 151] width 354 height 29
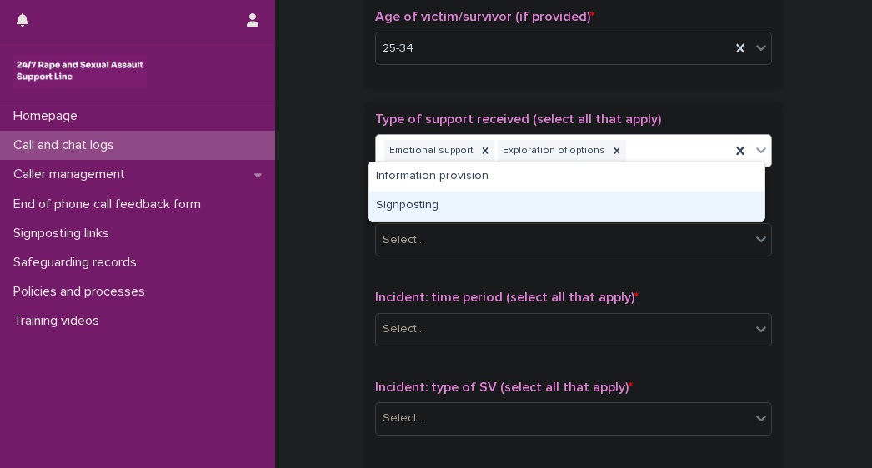
click at [418, 211] on div "Signposting" at bounding box center [566, 206] width 395 height 29
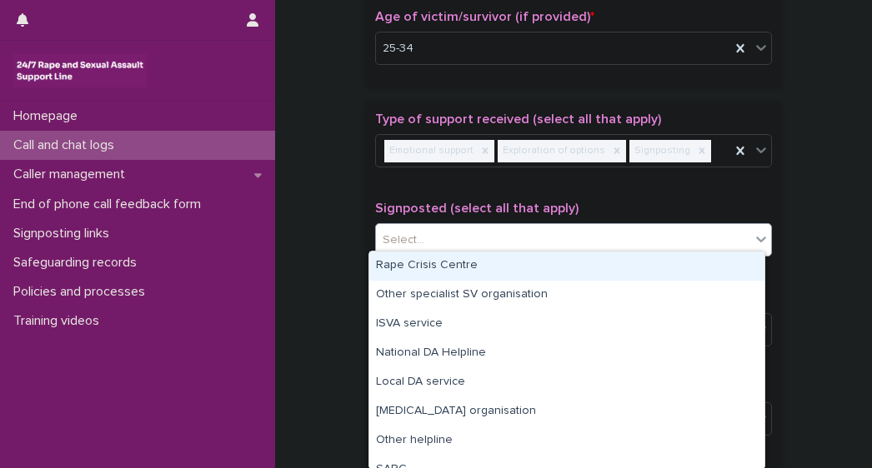
click at [413, 237] on div "Select..." at bounding box center [403, 240] width 42 height 17
click at [425, 266] on div "Rape Crisis Centre" at bounding box center [566, 266] width 395 height 29
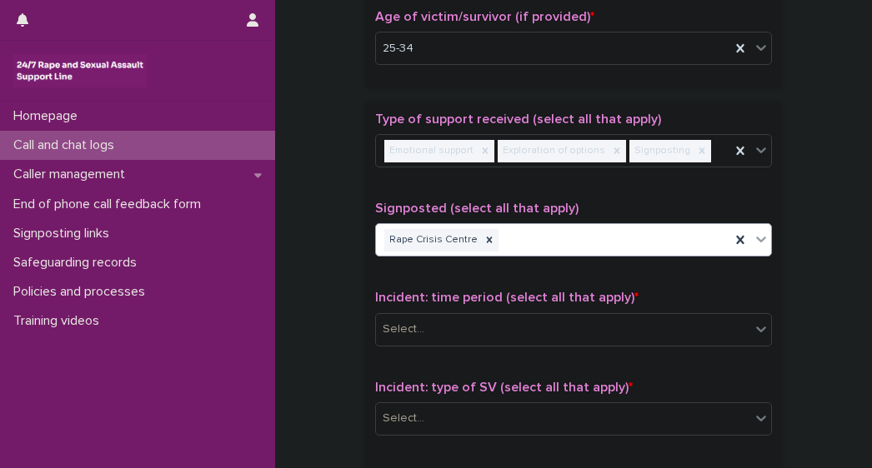
click at [543, 236] on div "Rape Crisis Centre" at bounding box center [553, 240] width 354 height 29
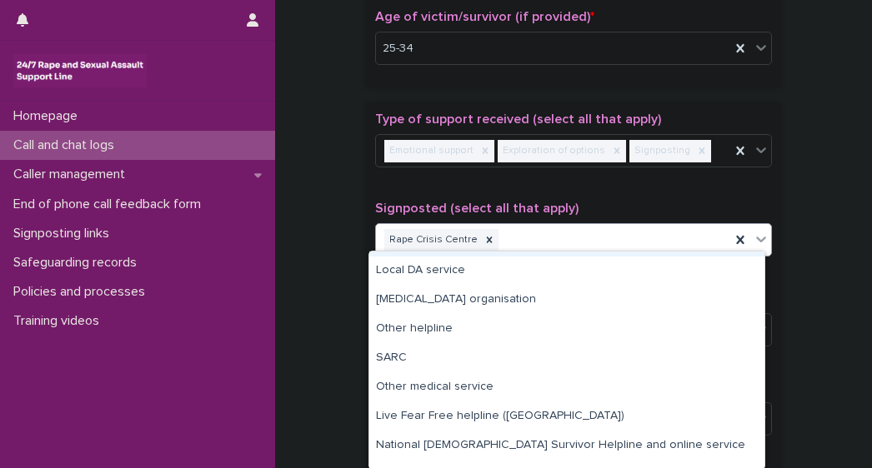
scroll to position [71, 0]
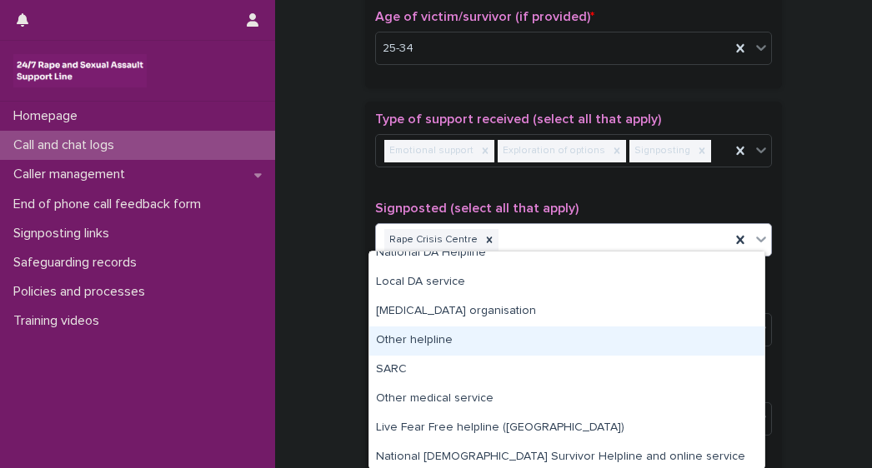
click at [420, 347] on div "Other helpline" at bounding box center [566, 341] width 395 height 29
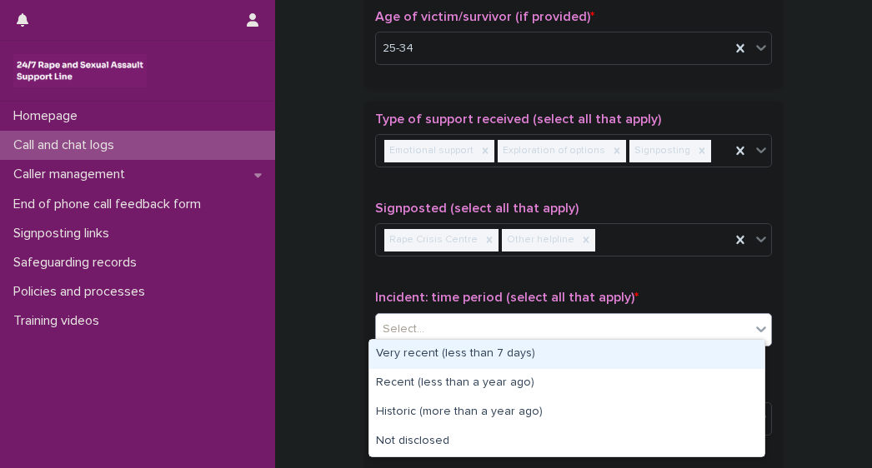
click at [426, 327] on input "text" at bounding box center [427, 329] width 2 height 14
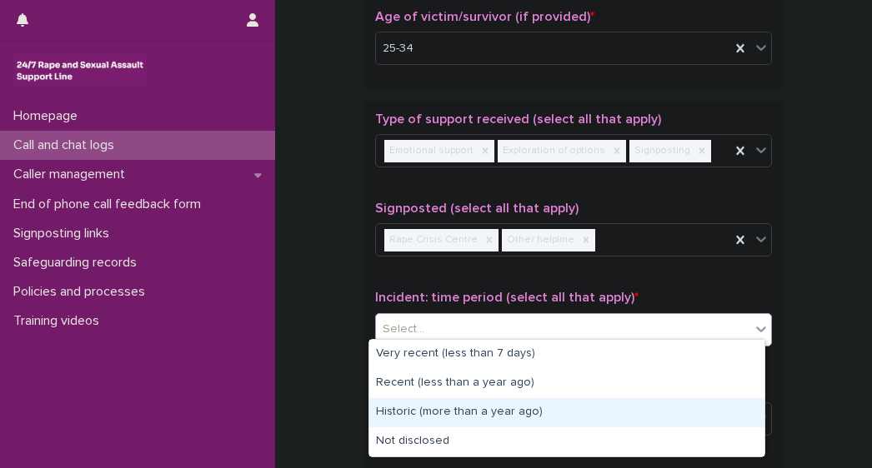
click at [405, 416] on div "Historic (more than a year ago)" at bounding box center [566, 412] width 395 height 29
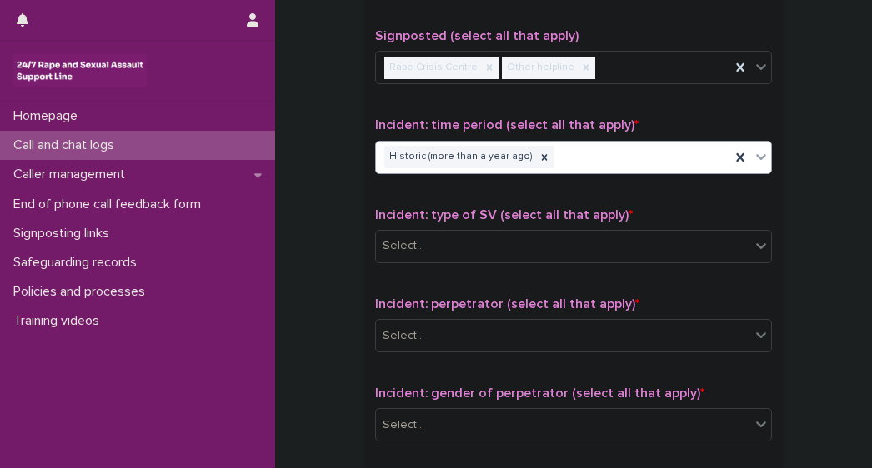
scroll to position [1048, 0]
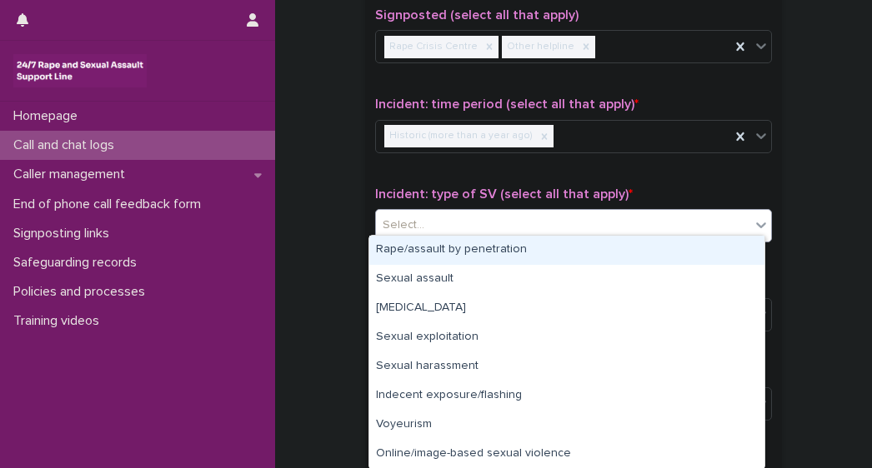
click at [428, 214] on div "Select..." at bounding box center [563, 225] width 374 height 27
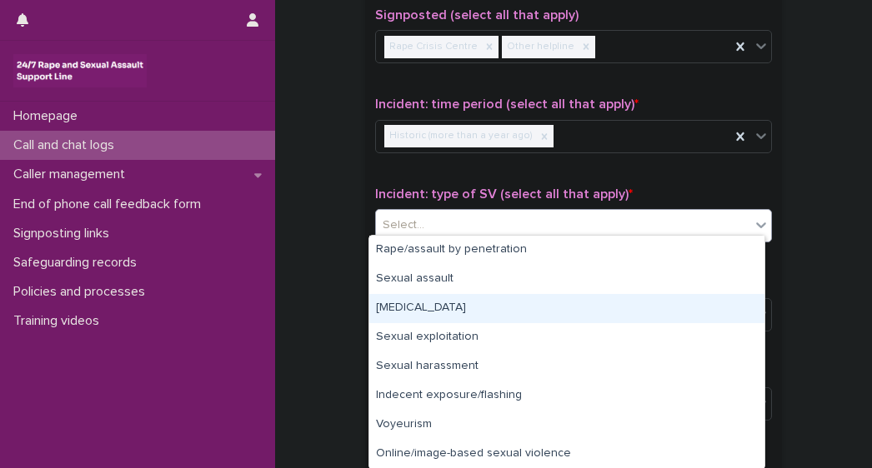
click at [413, 310] on div "[MEDICAL_DATA]" at bounding box center [566, 308] width 395 height 29
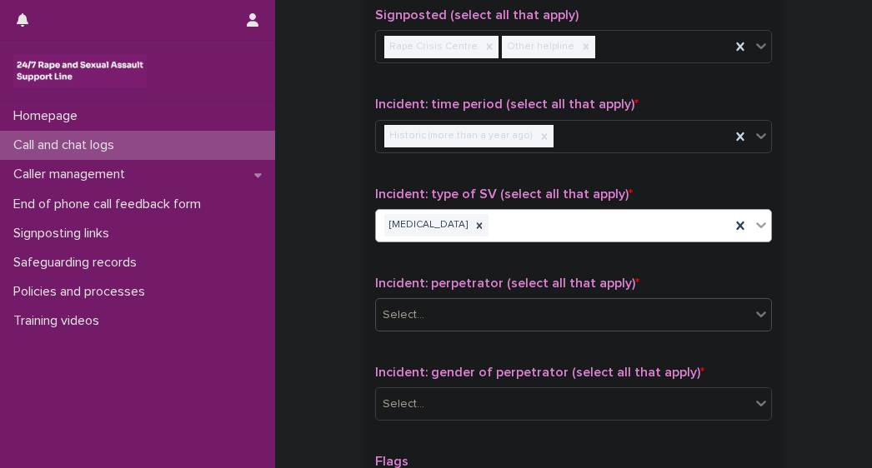
click at [430, 302] on div "Select..." at bounding box center [563, 315] width 374 height 27
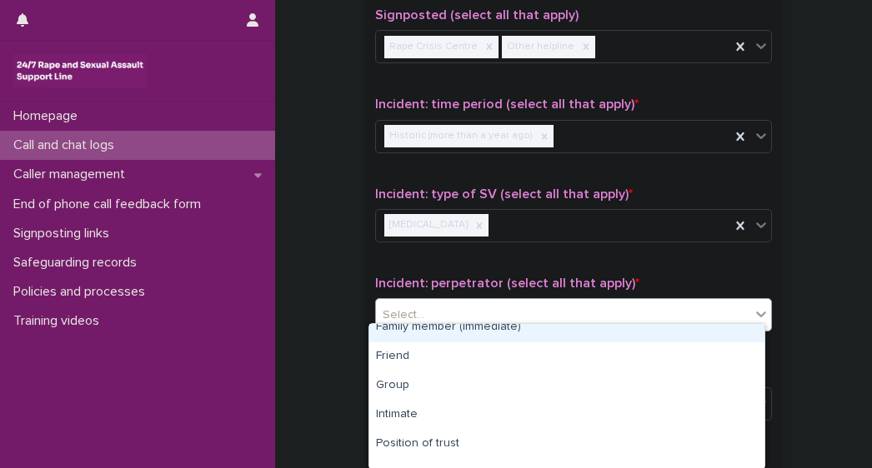
scroll to position [37, 0]
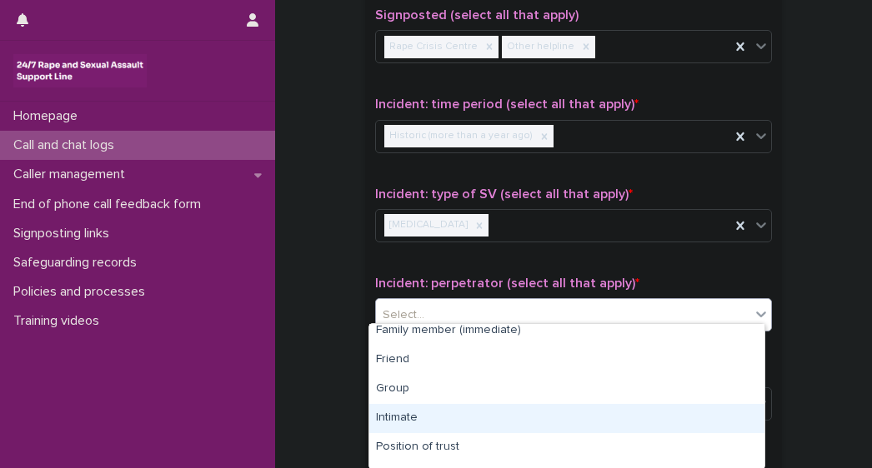
click at [422, 417] on div "Intimate" at bounding box center [566, 418] width 395 height 29
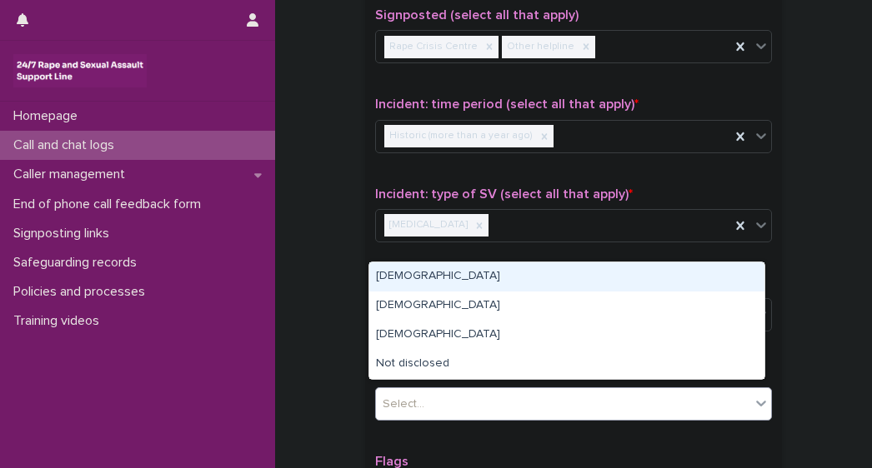
click at [407, 398] on div "Select..." at bounding box center [403, 404] width 42 height 17
click at [414, 289] on div "[DEMOGRAPHIC_DATA]" at bounding box center [566, 276] width 395 height 29
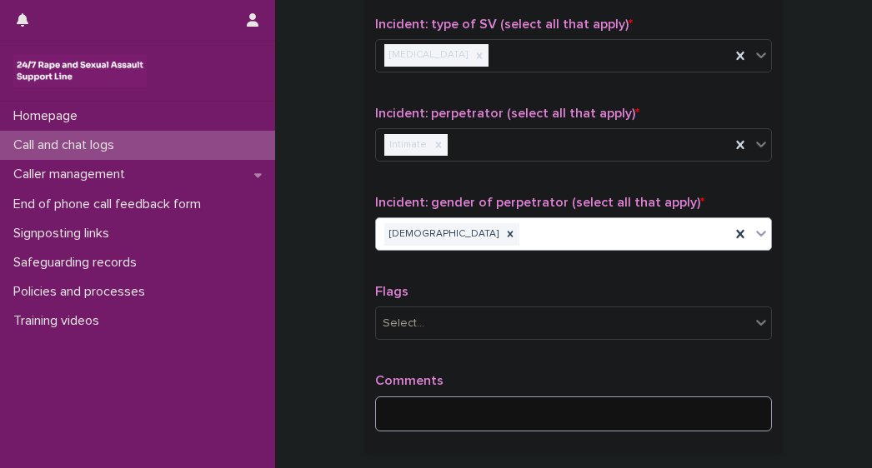
scroll to position [1221, 0]
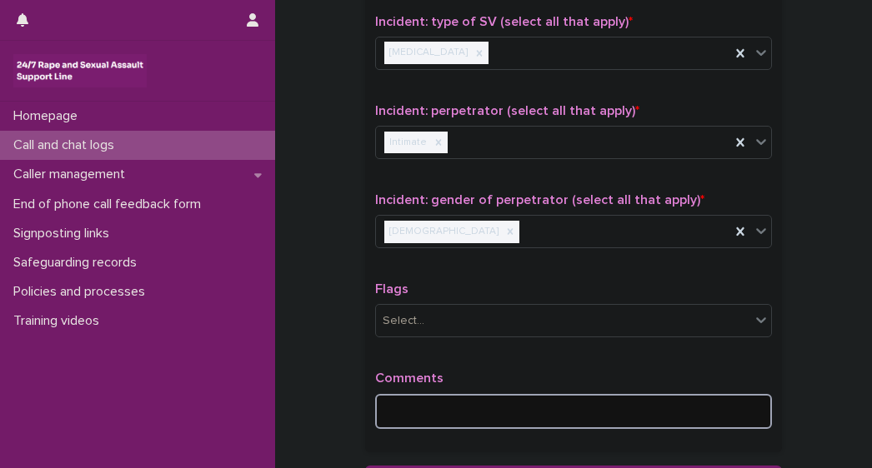
paste textarea "**********"
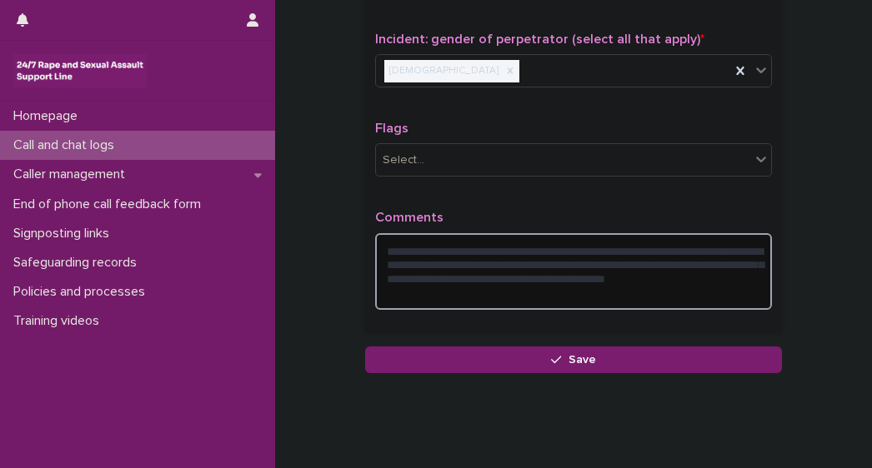
scroll to position [1408, 0]
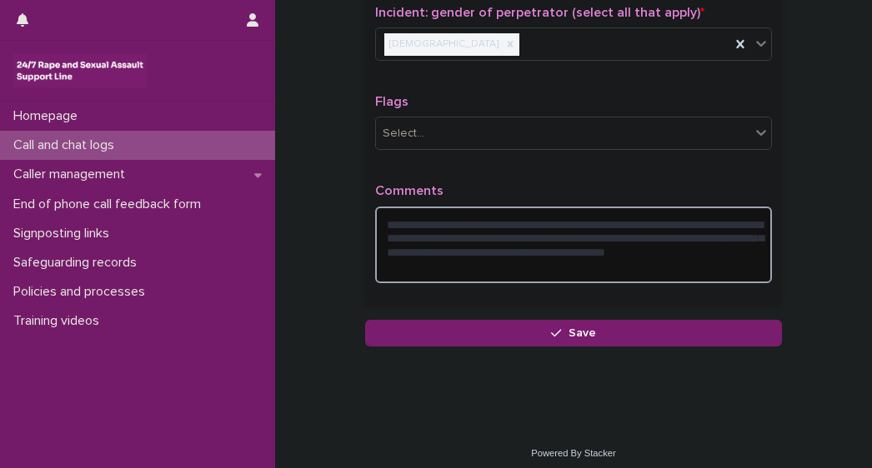
drag, startPoint x: 432, startPoint y: 247, endPoint x: 448, endPoint y: 227, distance: 26.0
click at [448, 227] on textarea "**********" at bounding box center [573, 245] width 397 height 77
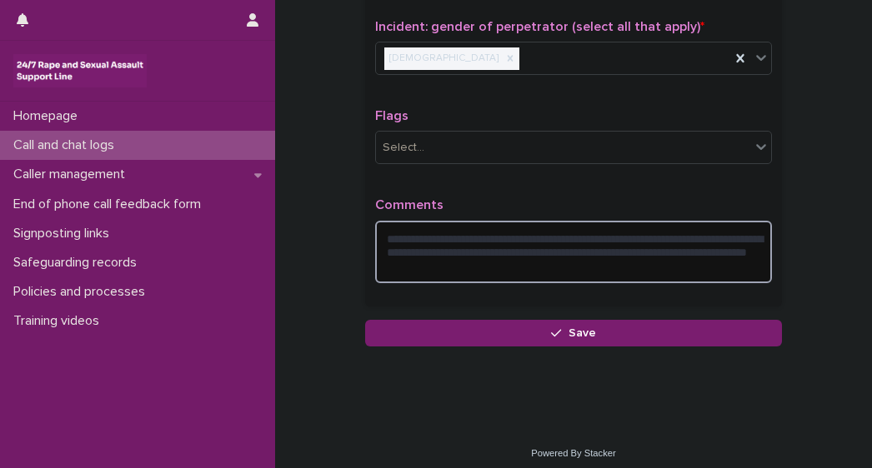
click at [618, 242] on textarea "**********" at bounding box center [573, 252] width 397 height 62
click at [615, 246] on textarea "**********" at bounding box center [573, 252] width 397 height 62
click at [578, 262] on textarea "**********" at bounding box center [573, 252] width 397 height 62
drag, startPoint x: 617, startPoint y: 247, endPoint x: 440, endPoint y: 272, distance: 178.4
click at [440, 272] on textarea "**********" at bounding box center [573, 252] width 397 height 62
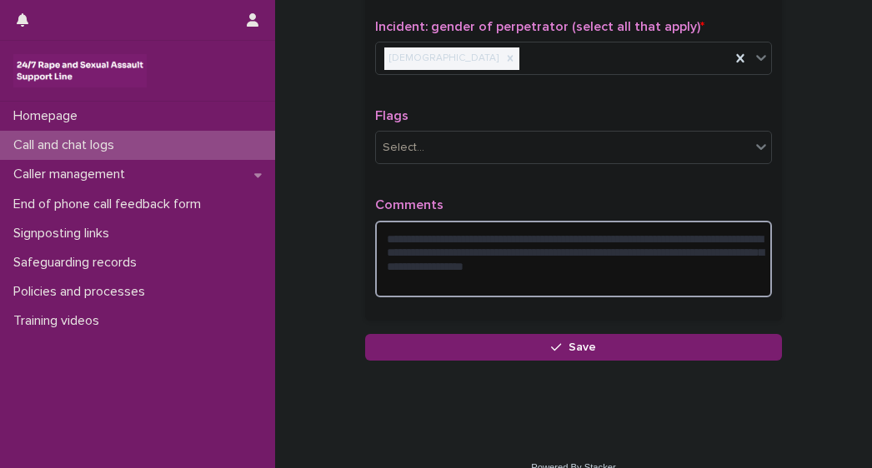
drag, startPoint x: 414, startPoint y: 258, endPoint x: 459, endPoint y: 274, distance: 47.7
click at [459, 274] on textarea "**********" at bounding box center [573, 259] width 397 height 77
click at [449, 254] on textarea "**********" at bounding box center [573, 259] width 397 height 77
drag, startPoint x: 427, startPoint y: 257, endPoint x: 445, endPoint y: 281, distance: 29.8
click at [445, 281] on textarea "**********" at bounding box center [573, 259] width 397 height 77
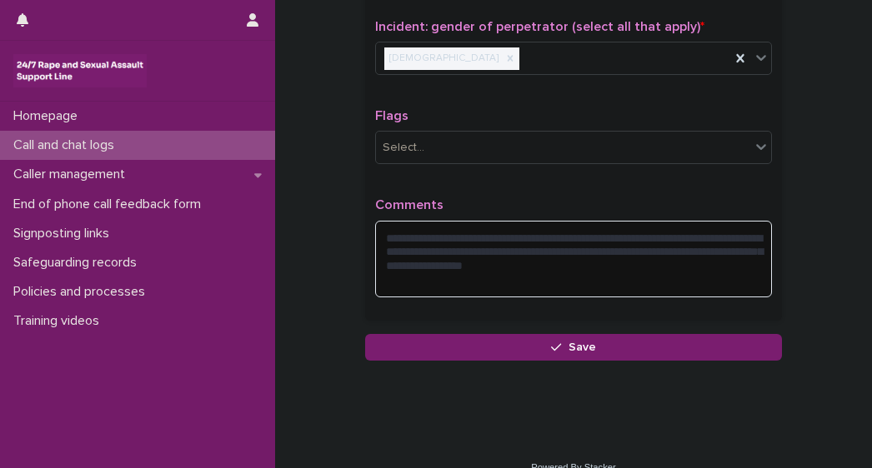
drag, startPoint x: 487, startPoint y: 258, endPoint x: 484, endPoint y: 297, distance: 39.2
click at [484, 297] on div "**********" at bounding box center [573, 253] width 397 height 113
click at [458, 259] on textarea "**********" at bounding box center [573, 259] width 397 height 77
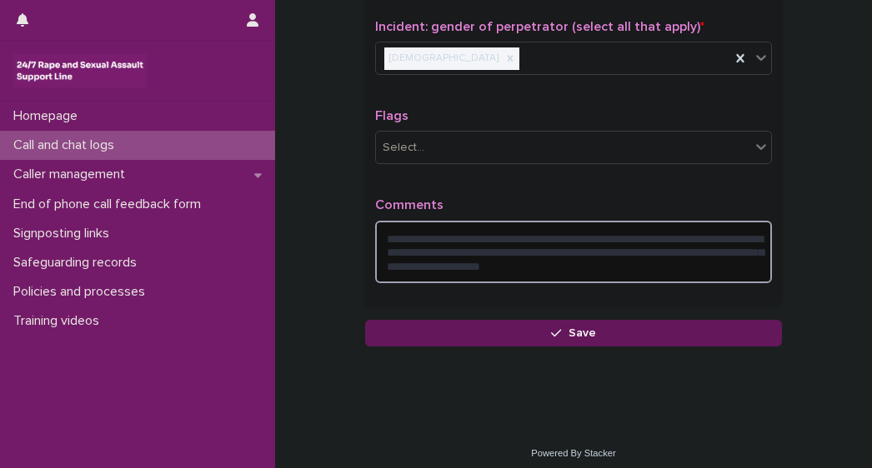
type textarea "**********"
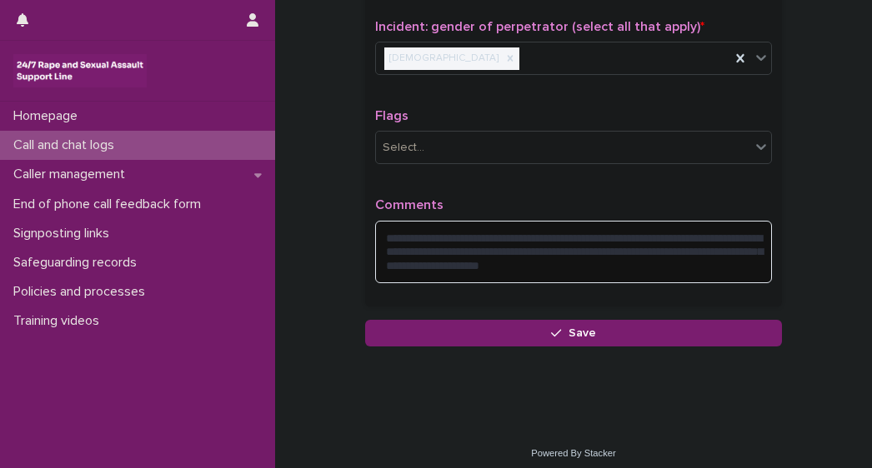
click at [612, 324] on button "Save" at bounding box center [573, 333] width 417 height 27
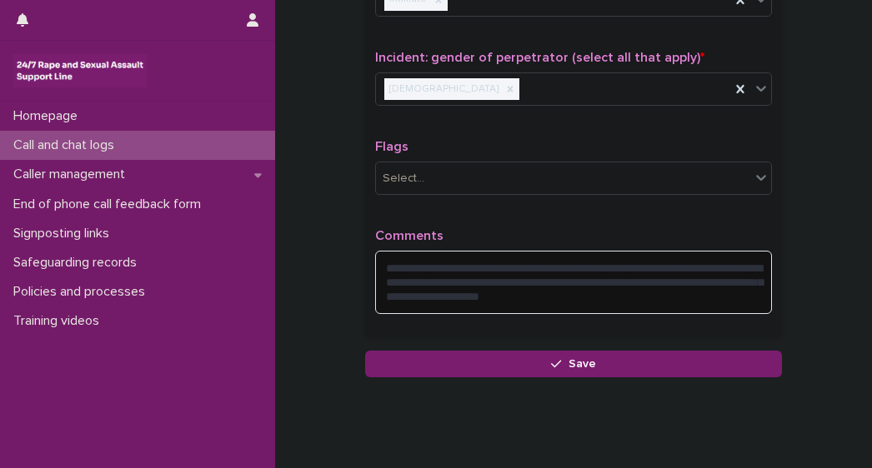
scroll to position [197, 0]
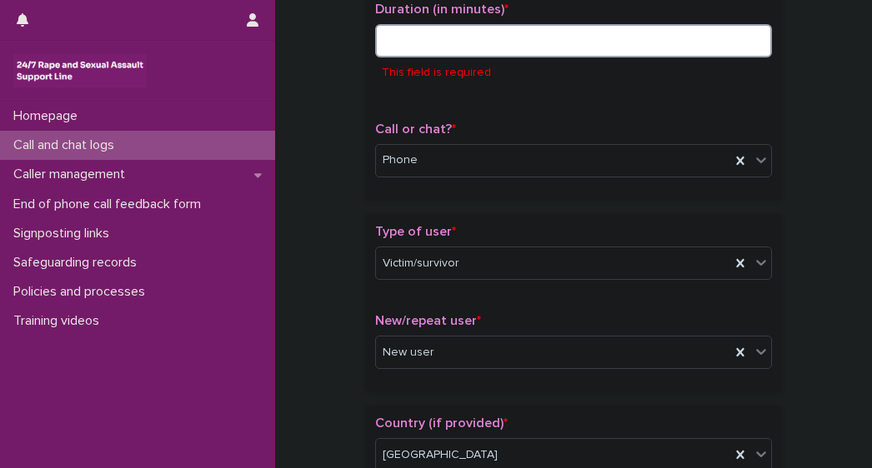
click at [428, 42] on input at bounding box center [573, 40] width 397 height 33
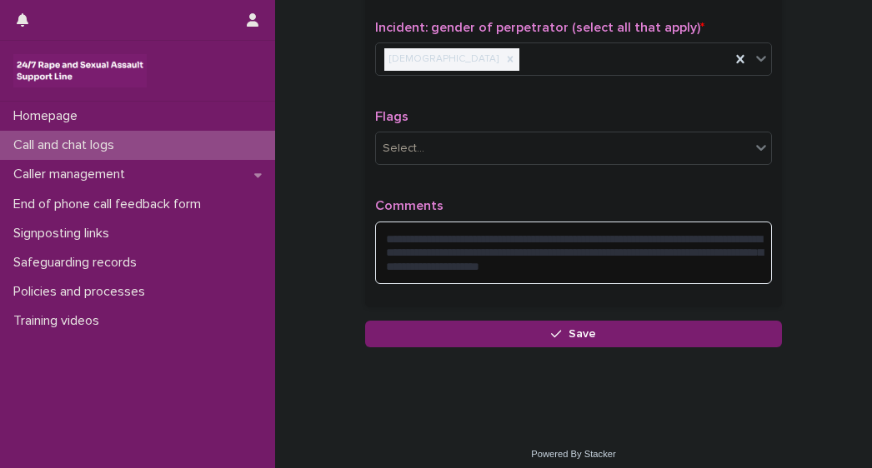
scroll to position [1394, 0]
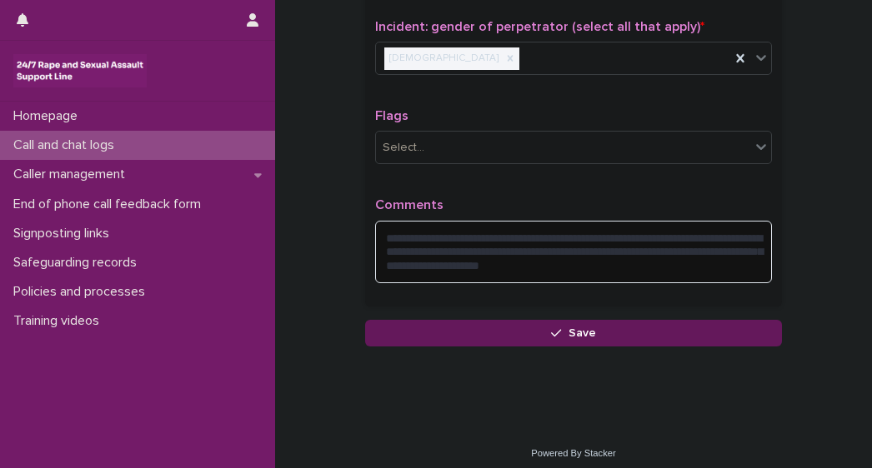
type input "**"
click at [630, 324] on button "Save" at bounding box center [573, 333] width 417 height 27
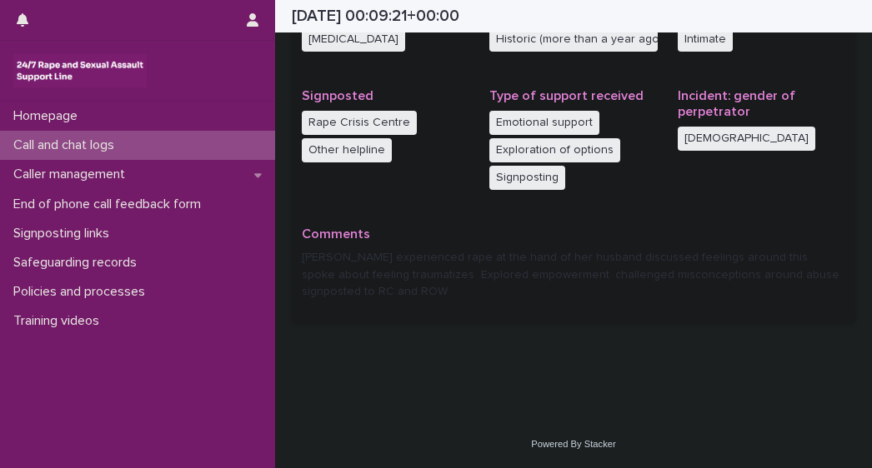
scroll to position [457, 0]
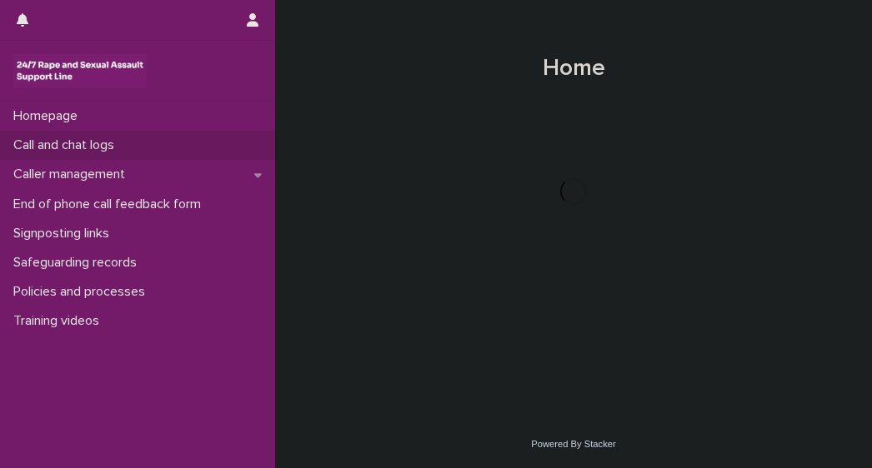
click at [57, 146] on p "Call and chat logs" at bounding box center [67, 145] width 121 height 16
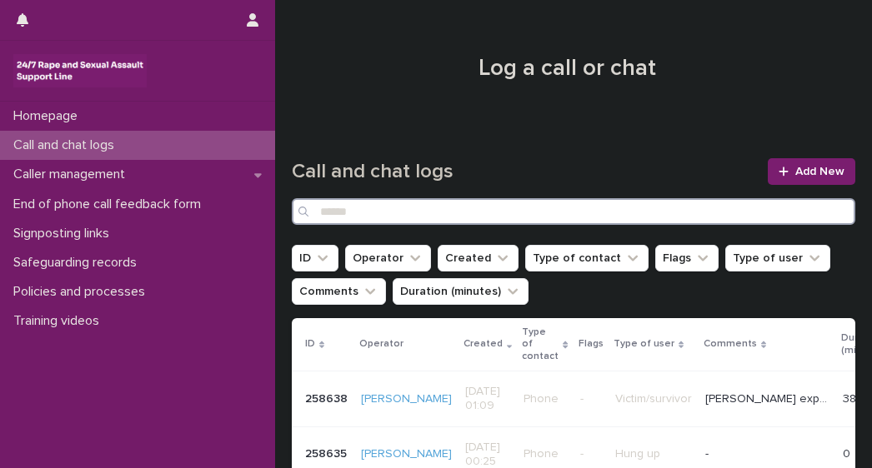
click at [348, 206] on input "Search" at bounding box center [573, 211] width 563 height 27
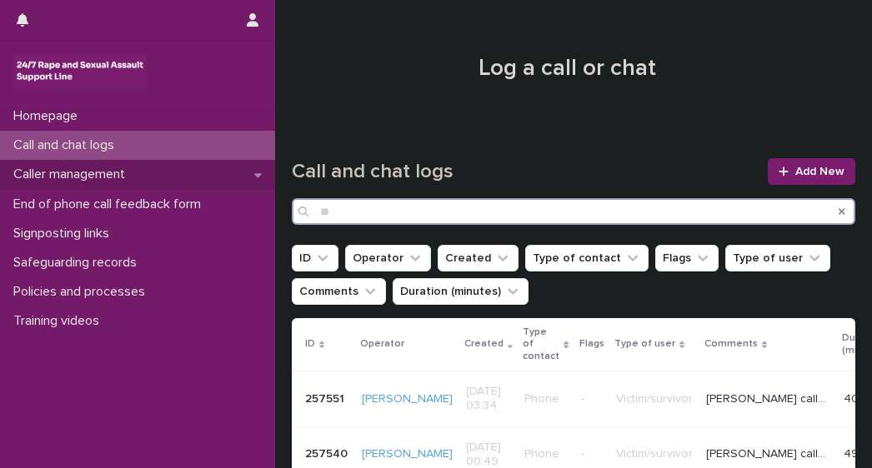
type input "**"
click at [49, 179] on p "Caller management" at bounding box center [73, 175] width 132 height 16
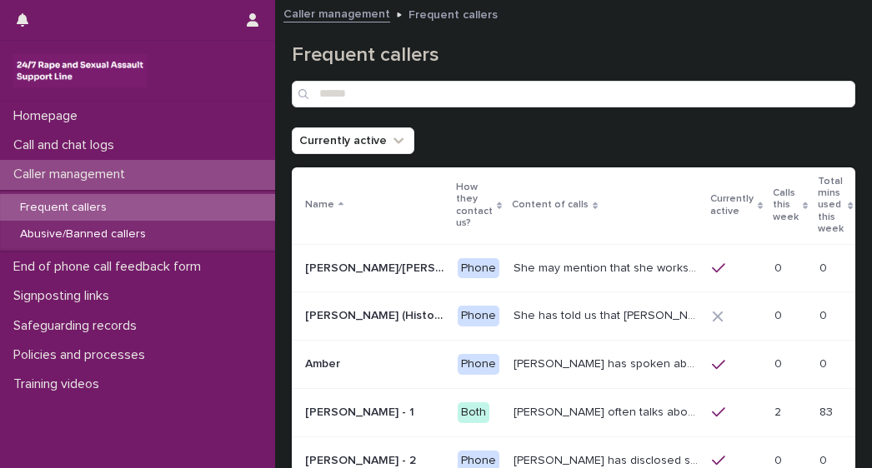
click at [66, 202] on p "Frequent callers" at bounding box center [63, 208] width 113 height 14
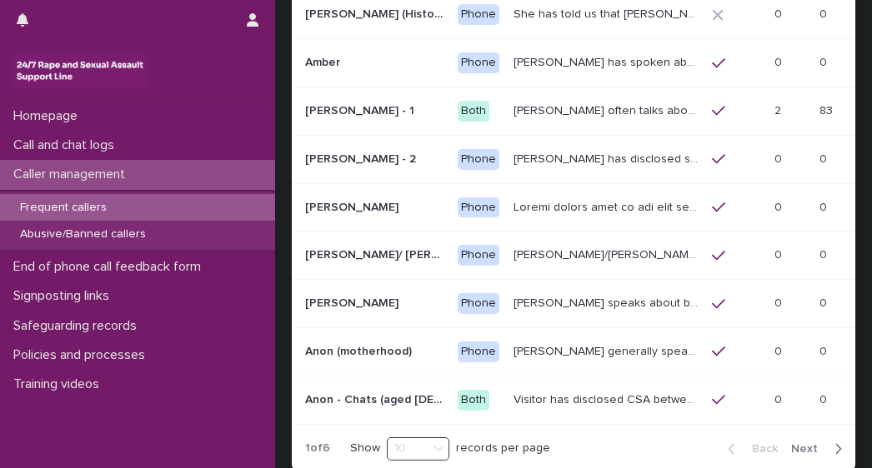
scroll to position [326, 0]
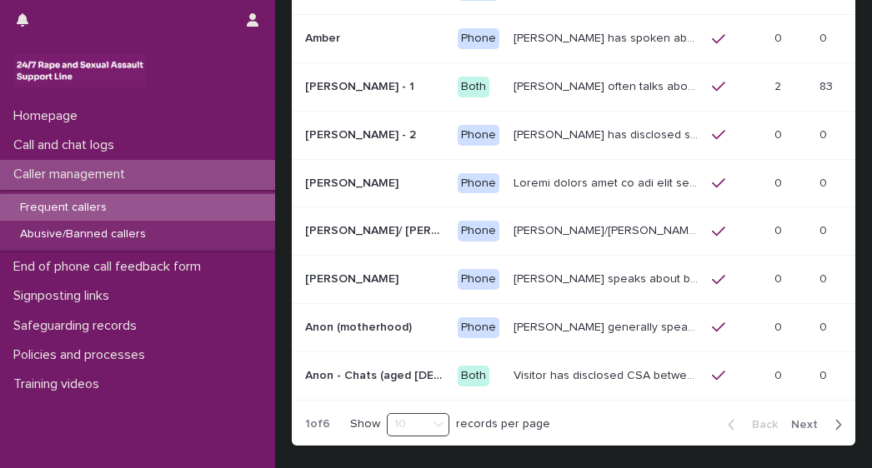
click at [791, 419] on span "Next" at bounding box center [809, 425] width 37 height 12
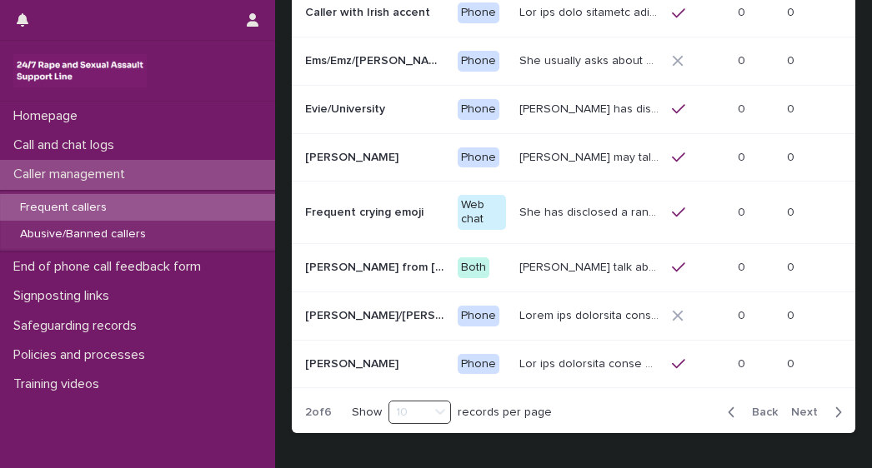
scroll to position [357, 0]
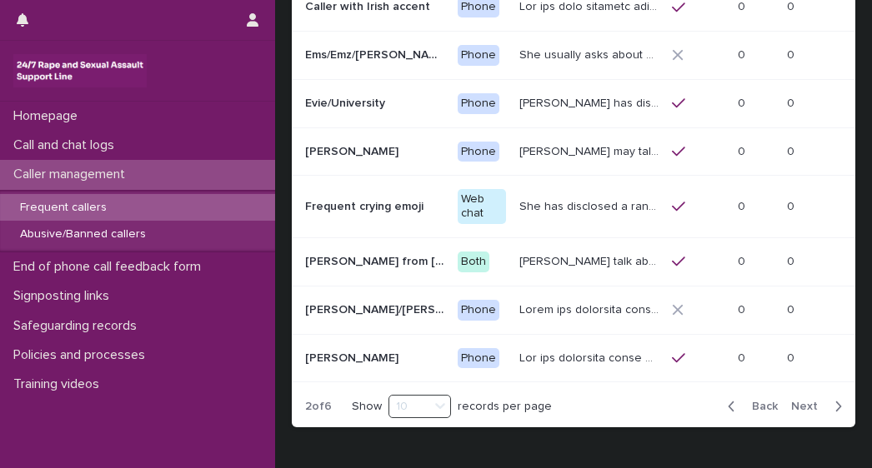
click at [791, 401] on span "Next" at bounding box center [809, 407] width 37 height 12
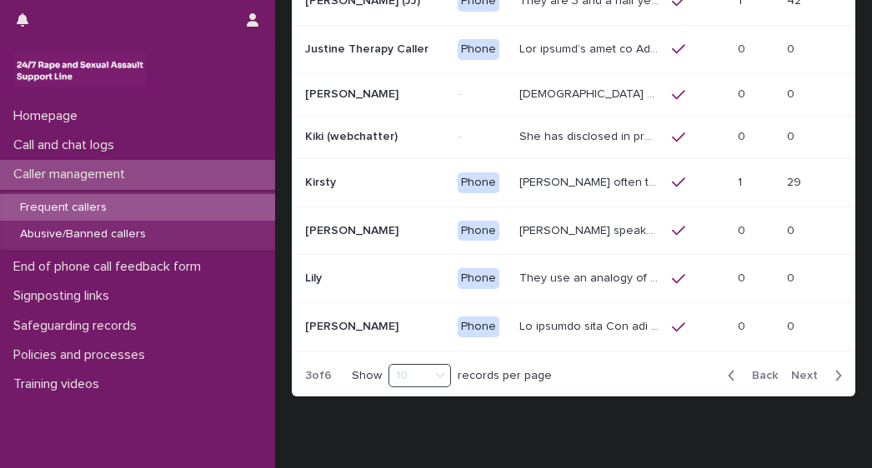
click at [617, 179] on p "[PERSON_NAME] often talks about experiencing sexual violence by a family friend…" at bounding box center [590, 180] width 143 height 17
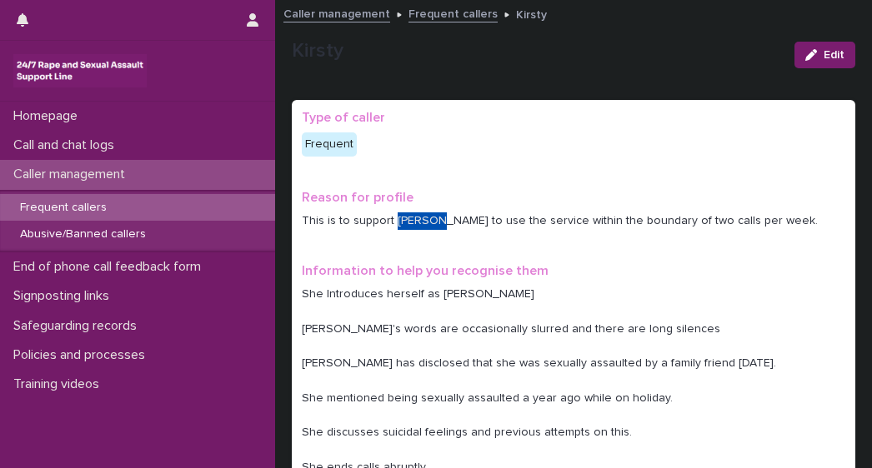
drag, startPoint x: 422, startPoint y: 219, endPoint x: 392, endPoint y: 221, distance: 30.9
click at [392, 221] on p "This is to support [PERSON_NAME] to use the service within the boundary of two …" at bounding box center [573, 220] width 543 height 17
copy p "Kirsty"
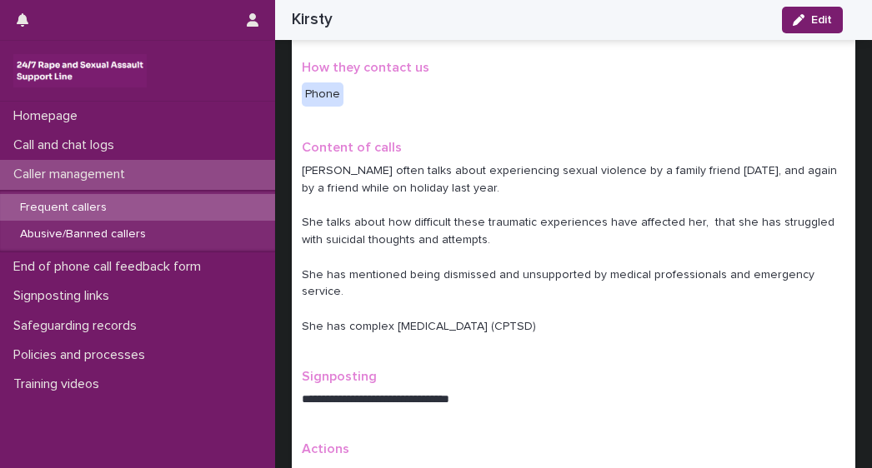
scroll to position [537, 0]
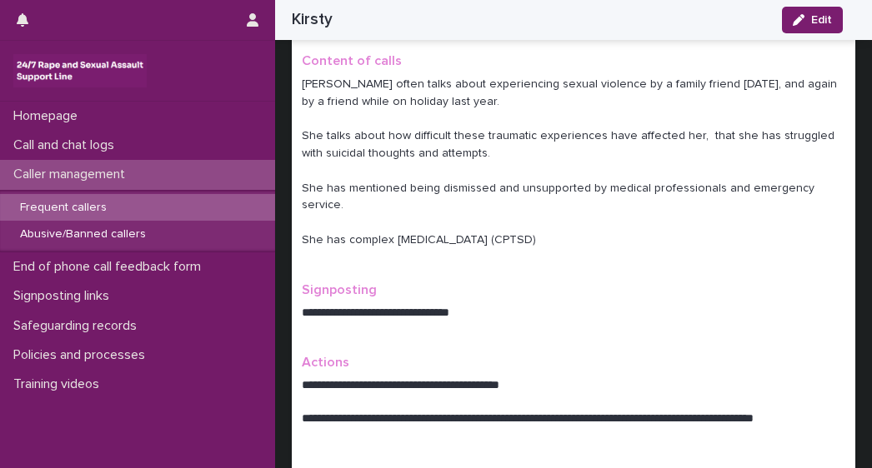
click at [66, 199] on div "Frequent callers" at bounding box center [137, 207] width 275 height 27
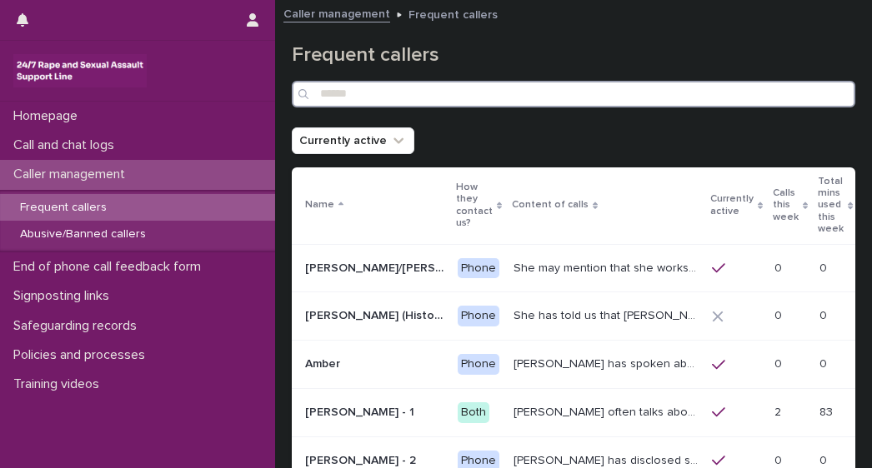
paste input "******"
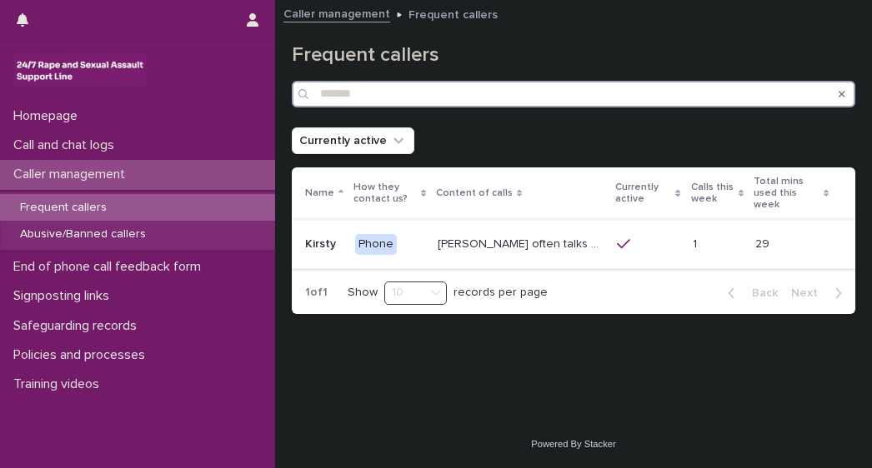
type input "******"
click at [482, 234] on p "[PERSON_NAME] often talks about experiencing sexual violence by a family friend…" at bounding box center [521, 242] width 169 height 17
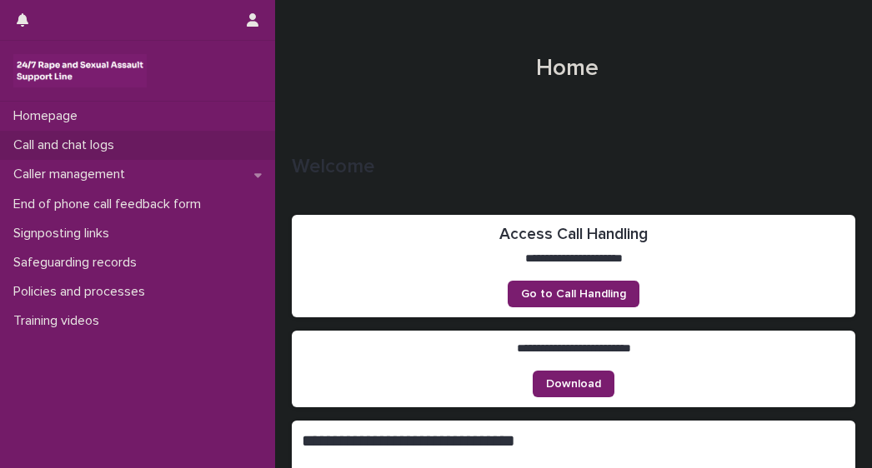
click at [79, 141] on p "Call and chat logs" at bounding box center [67, 145] width 121 height 16
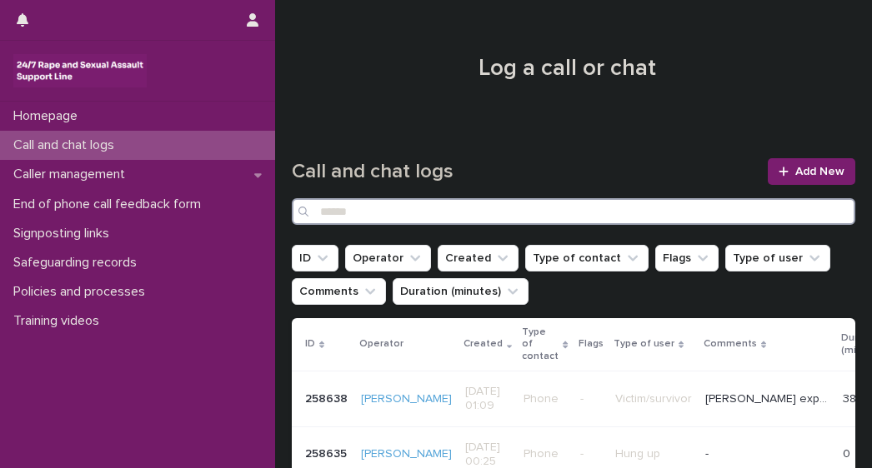
paste input "******"
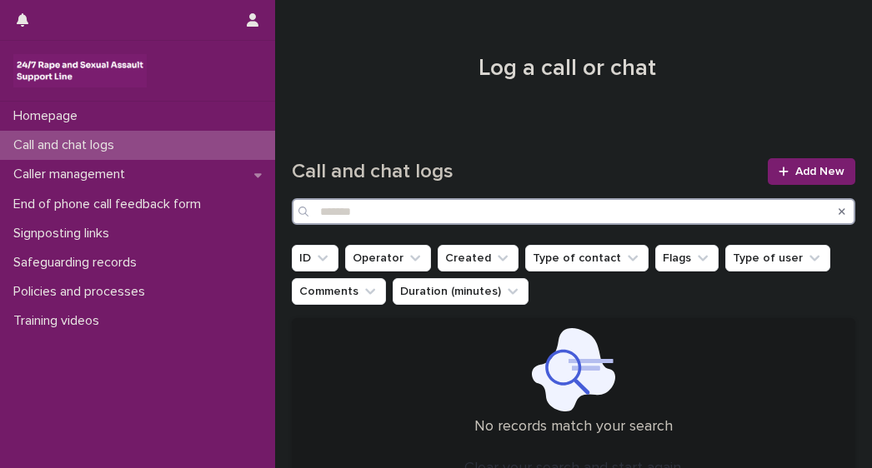
click at [372, 216] on input "******" at bounding box center [573, 211] width 563 height 27
type input "*"
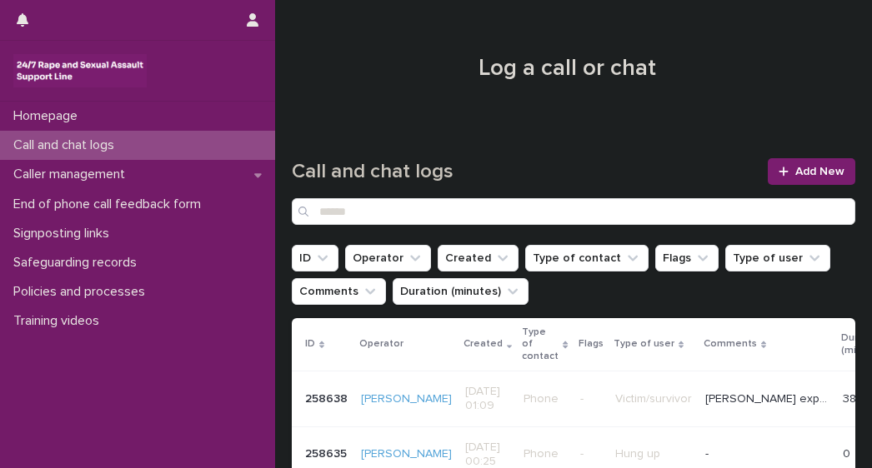
click at [82, 141] on p "Call and chat logs" at bounding box center [67, 145] width 121 height 16
click at [73, 173] on p "Caller management" at bounding box center [73, 175] width 132 height 16
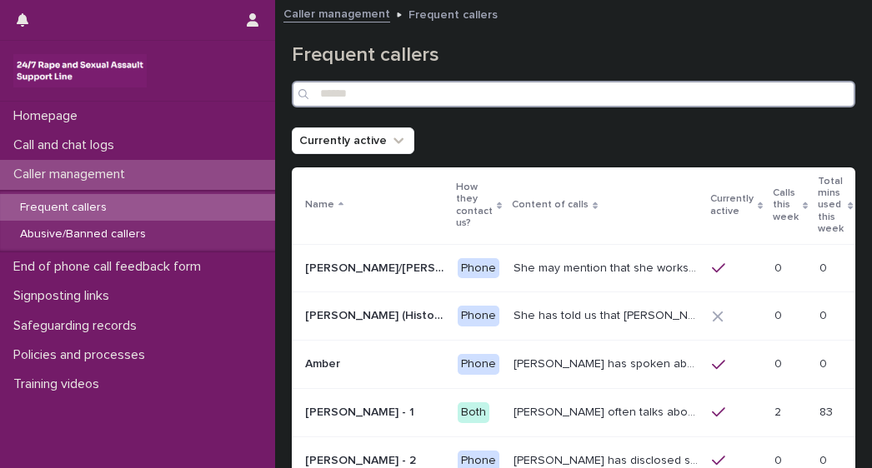
paste input "******"
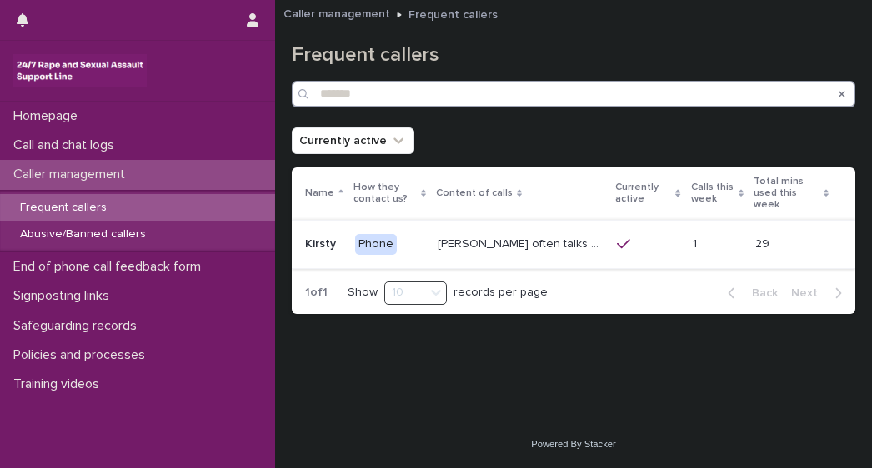
type input "******"
click at [572, 234] on p "[PERSON_NAME] often talks about experiencing sexual violence by a family friend…" at bounding box center [521, 242] width 169 height 17
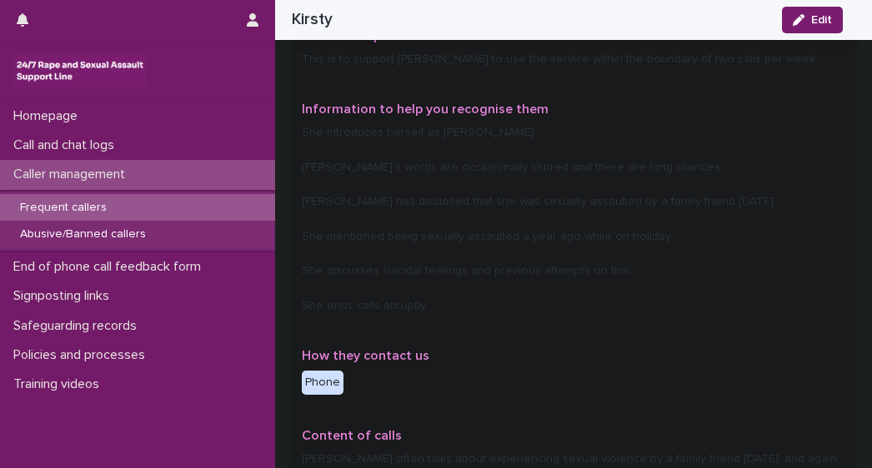
scroll to position [177, 0]
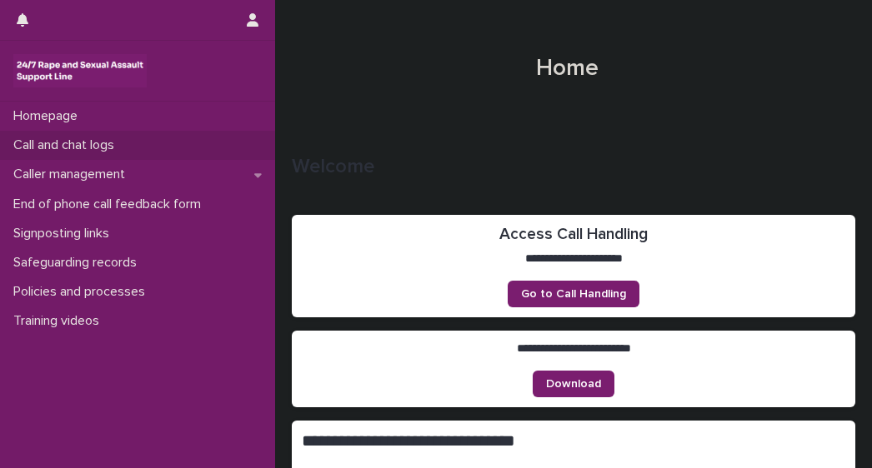
click at [96, 144] on p "Call and chat logs" at bounding box center [67, 145] width 121 height 16
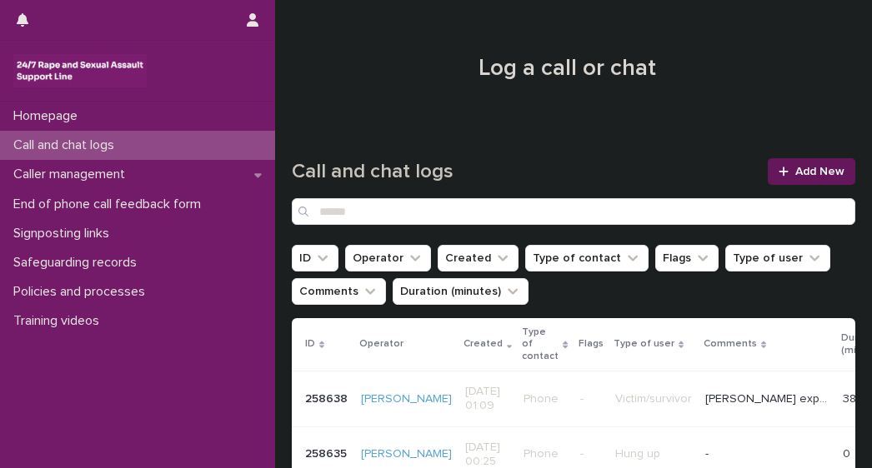
click at [791, 184] on link "Add New" at bounding box center [810, 171] width 87 height 27
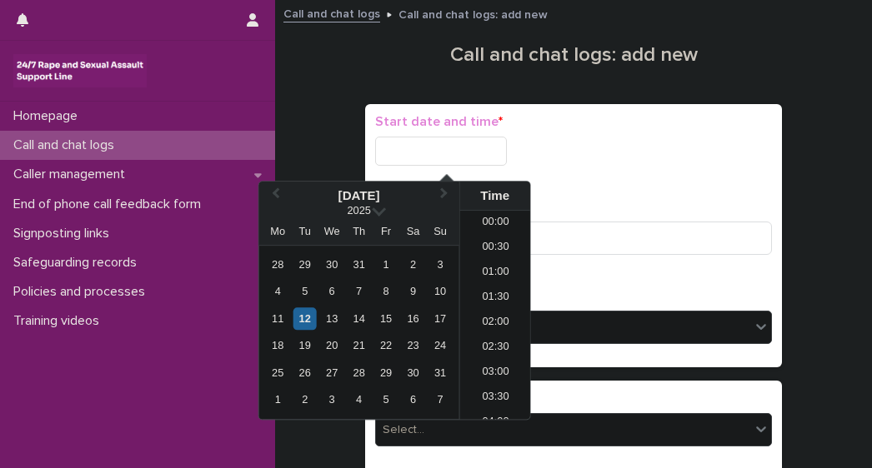
click at [402, 152] on input "text" at bounding box center [441, 151] width 132 height 29
click at [309, 316] on div "12" at bounding box center [304, 318] width 22 height 22
click at [488, 273] on li "01:00" at bounding box center [495, 273] width 71 height 25
click at [483, 150] on input "**********" at bounding box center [441, 151] width 132 height 29
type input "**********"
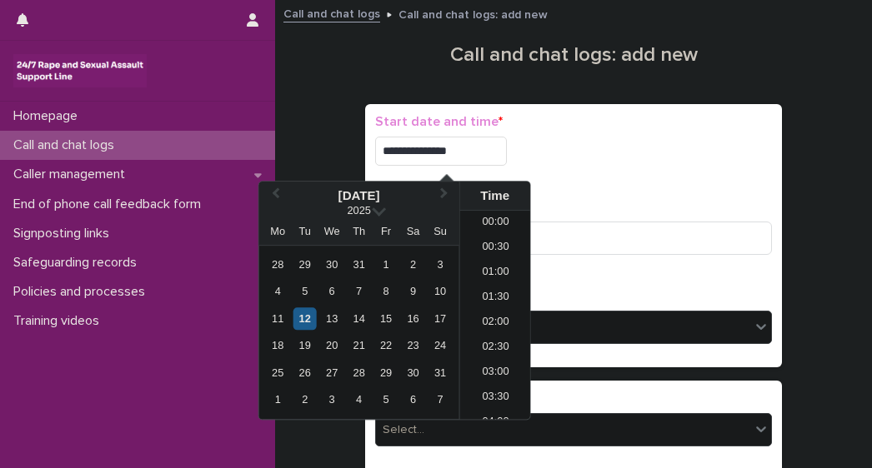
click at [592, 162] on div "**********" at bounding box center [573, 151] width 397 height 29
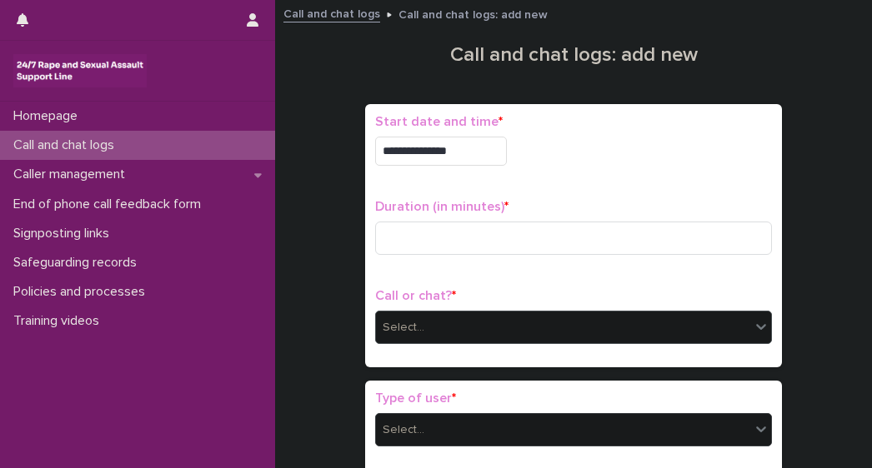
click at [420, 321] on div "Select..." at bounding box center [563, 327] width 374 height 27
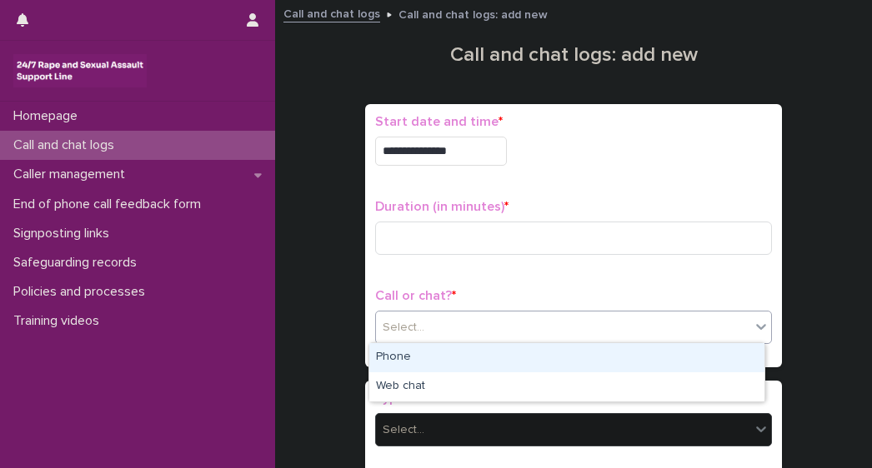
click at [392, 361] on div "Phone" at bounding box center [566, 357] width 395 height 29
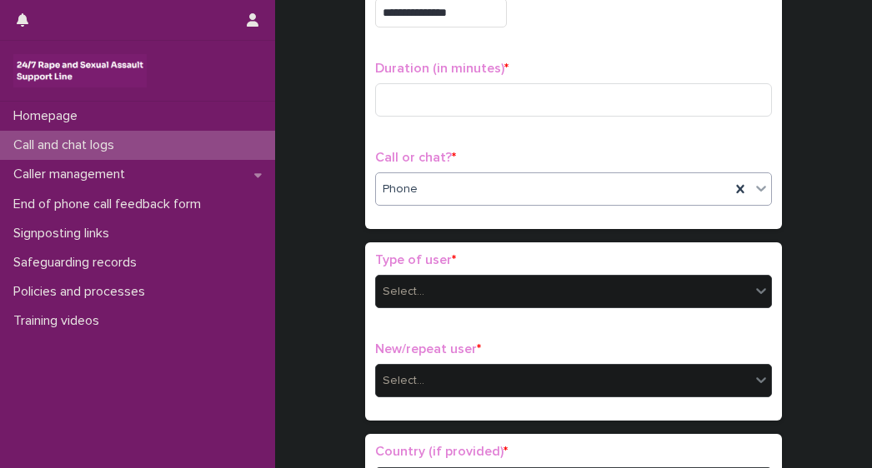
scroll to position [169, 0]
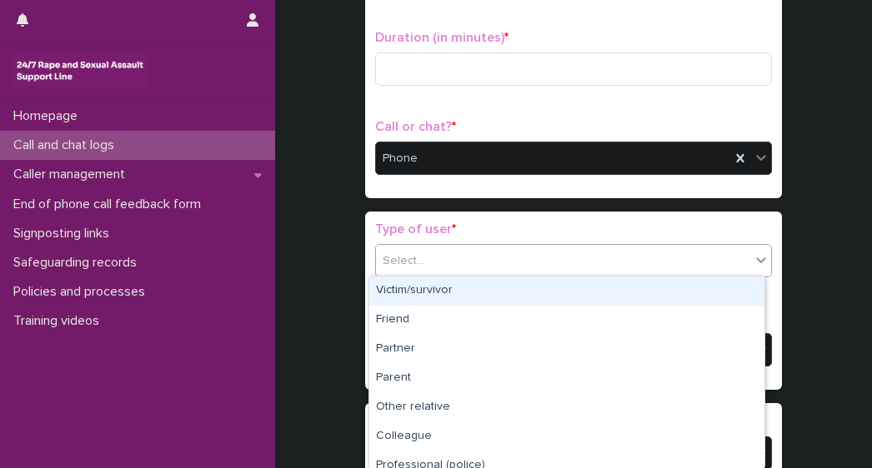
click at [412, 262] on div "Select..." at bounding box center [403, 260] width 42 height 17
click at [416, 289] on div "Victim/survivor" at bounding box center [566, 291] width 395 height 29
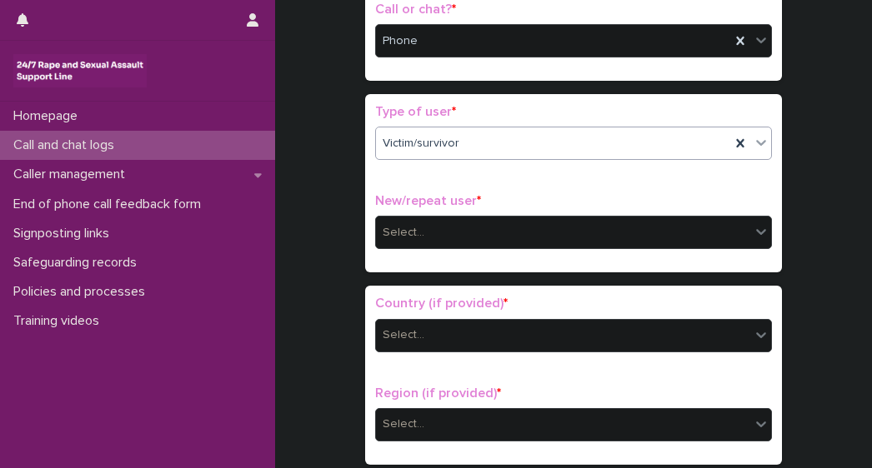
scroll to position [308, 0]
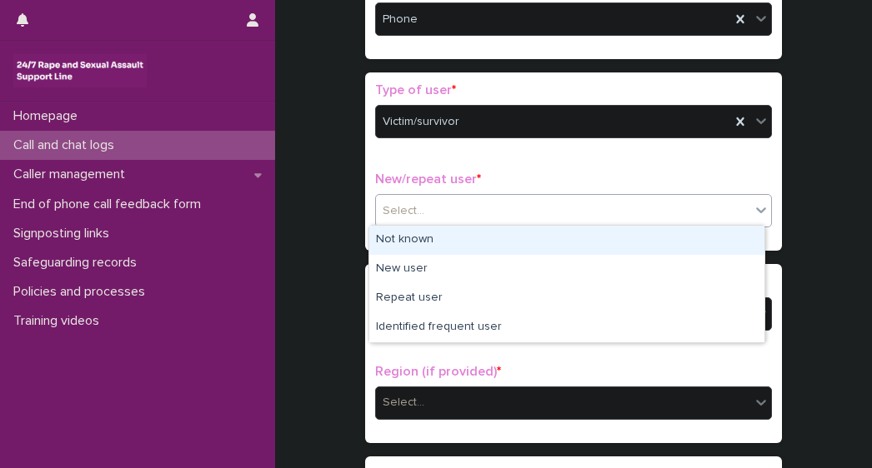
click at [403, 212] on div "Select..." at bounding box center [403, 210] width 42 height 17
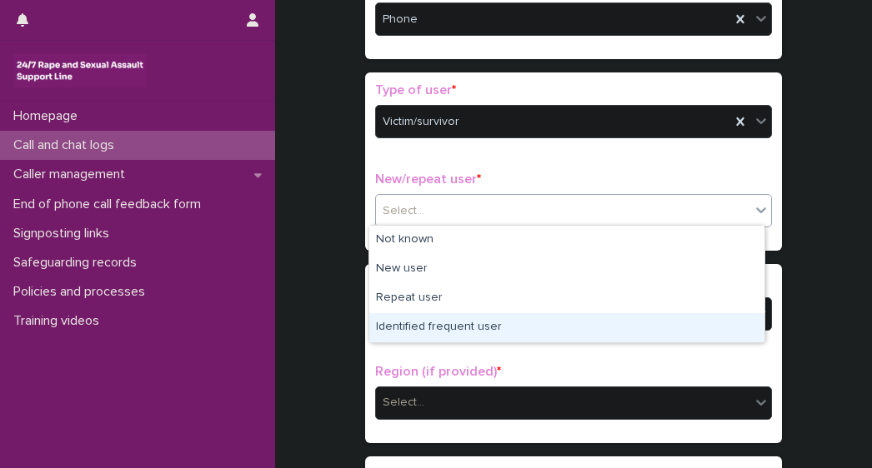
click at [445, 330] on div "Identified frequent user" at bounding box center [566, 327] width 395 height 29
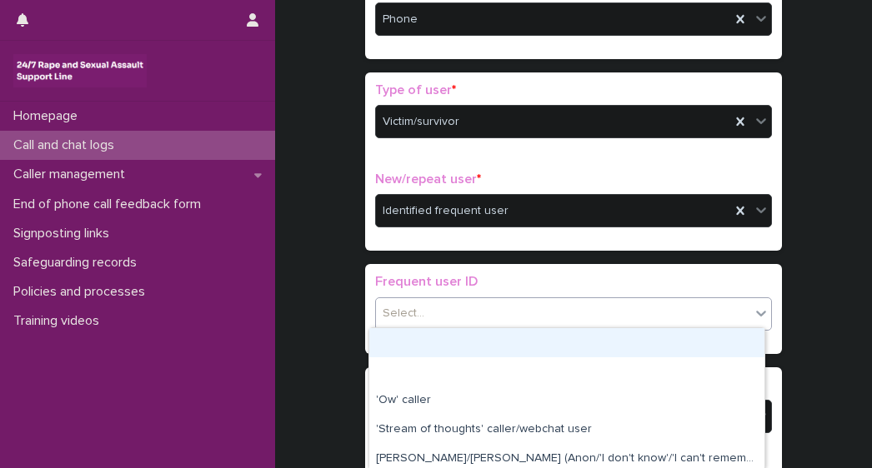
click at [438, 317] on div "Select..." at bounding box center [563, 313] width 374 height 27
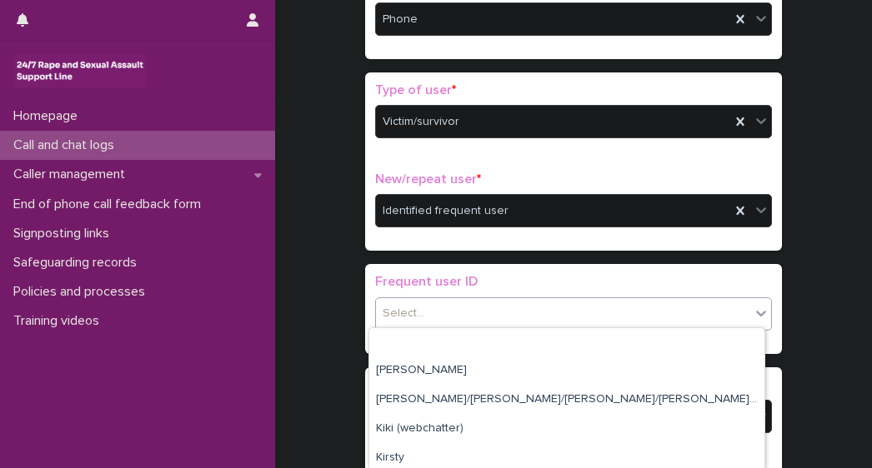
scroll to position [1528, 0]
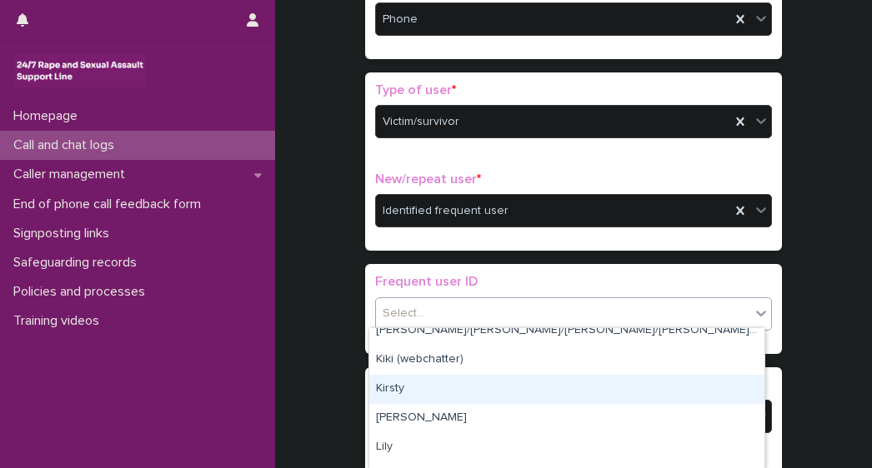
click at [423, 389] on div "Kirsty" at bounding box center [566, 389] width 395 height 29
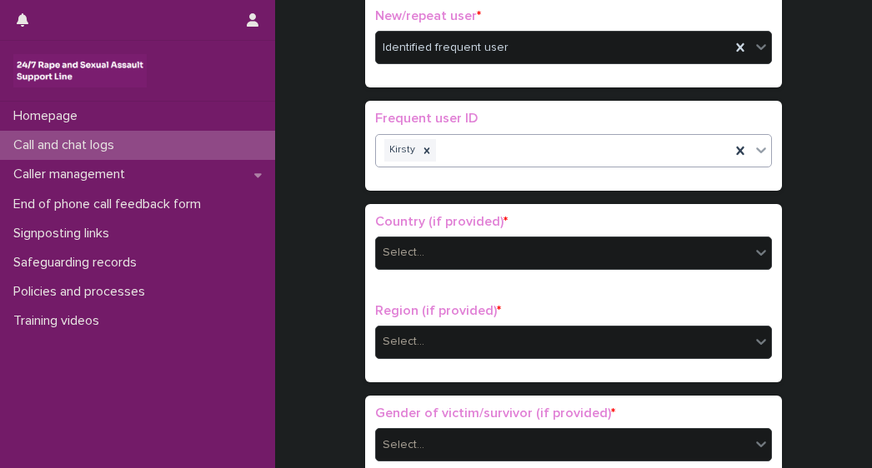
scroll to position [539, 0]
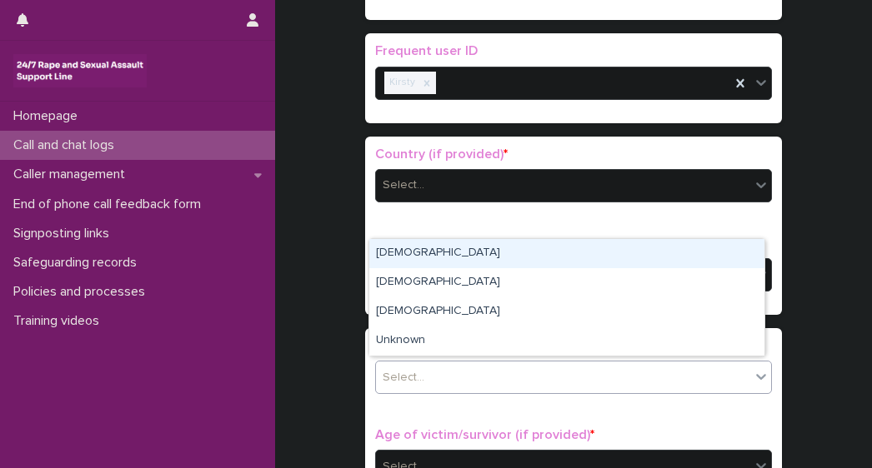
click at [442, 367] on div "Select..." at bounding box center [563, 377] width 374 height 27
click at [383, 255] on div "[DEMOGRAPHIC_DATA]" at bounding box center [566, 253] width 395 height 29
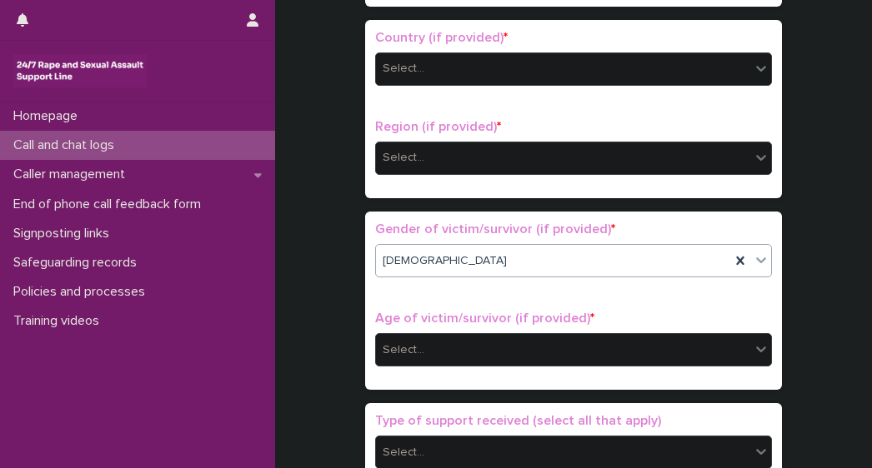
scroll to position [666, 0]
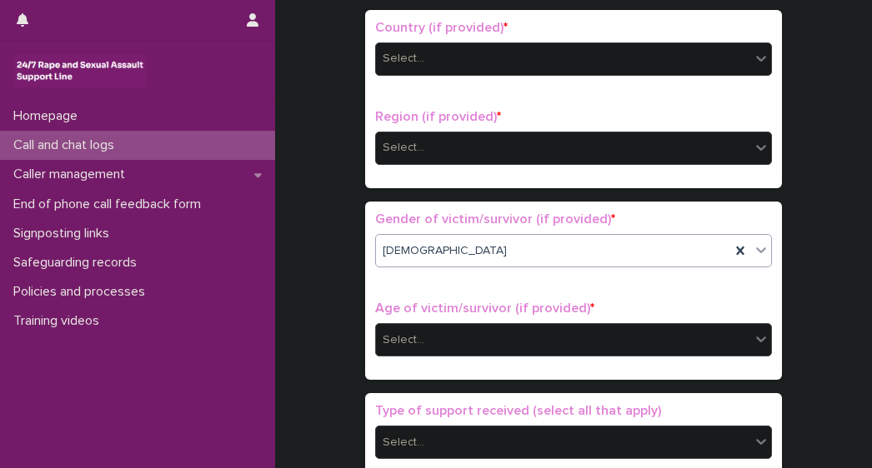
click at [492, 327] on div "Select..." at bounding box center [563, 340] width 374 height 27
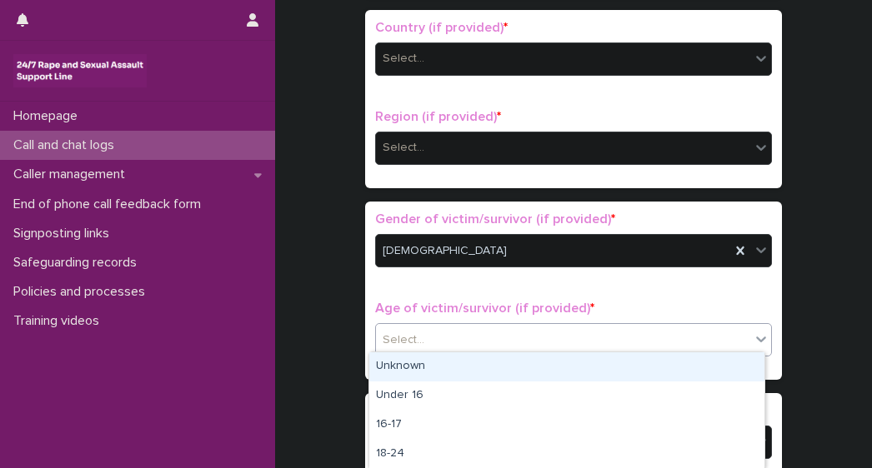
click at [407, 370] on div "Unknown" at bounding box center [566, 366] width 395 height 29
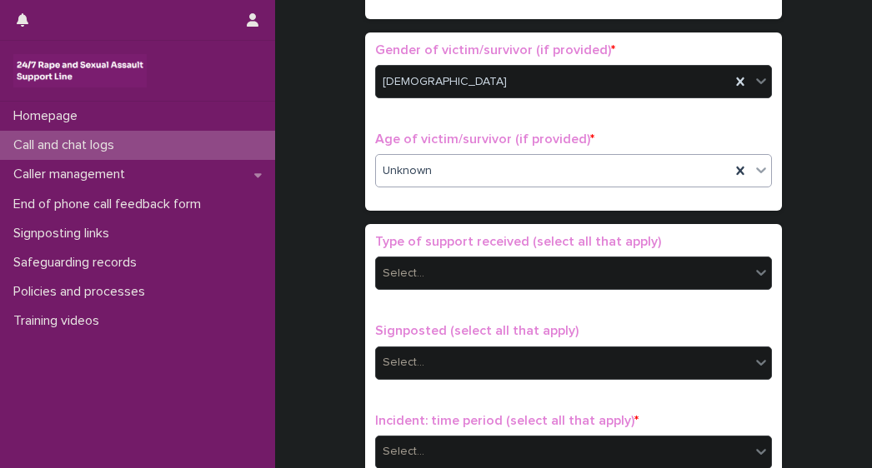
scroll to position [885, 0]
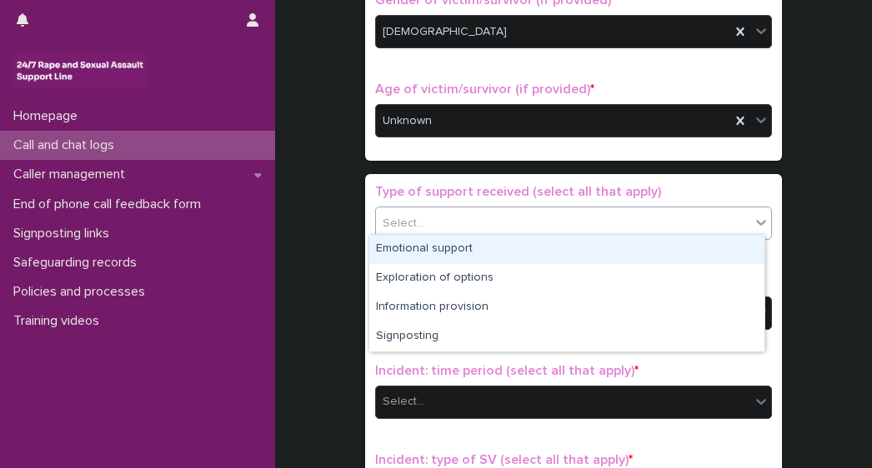
click at [426, 217] on input "text" at bounding box center [427, 224] width 2 height 14
click at [405, 252] on div "Emotional support" at bounding box center [566, 249] width 395 height 29
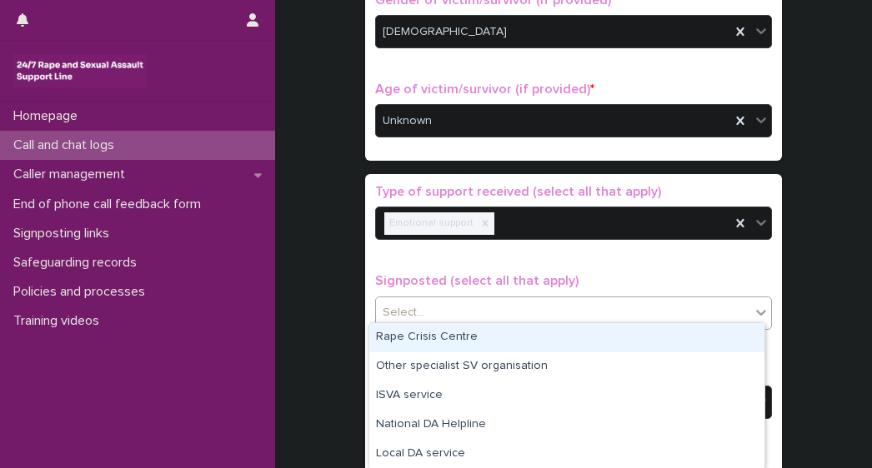
click at [412, 305] on div "Select..." at bounding box center [403, 312] width 42 height 17
click at [428, 346] on div "Rape Crisis Centre" at bounding box center [566, 337] width 395 height 29
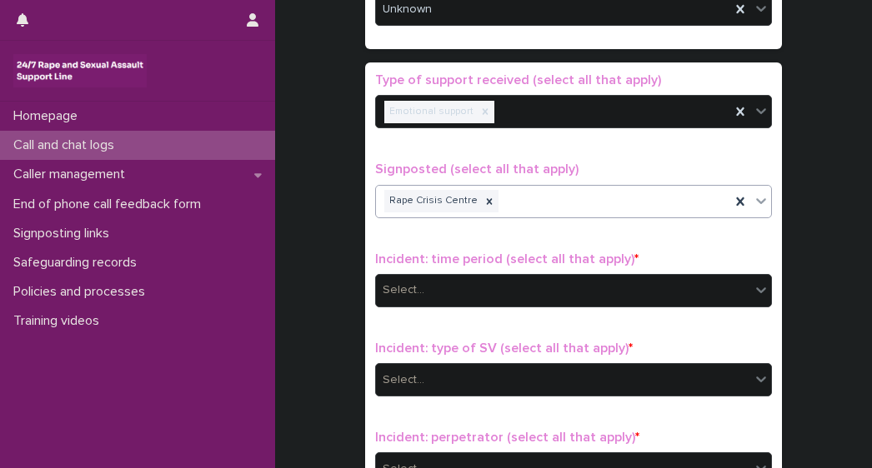
scroll to position [1014, 0]
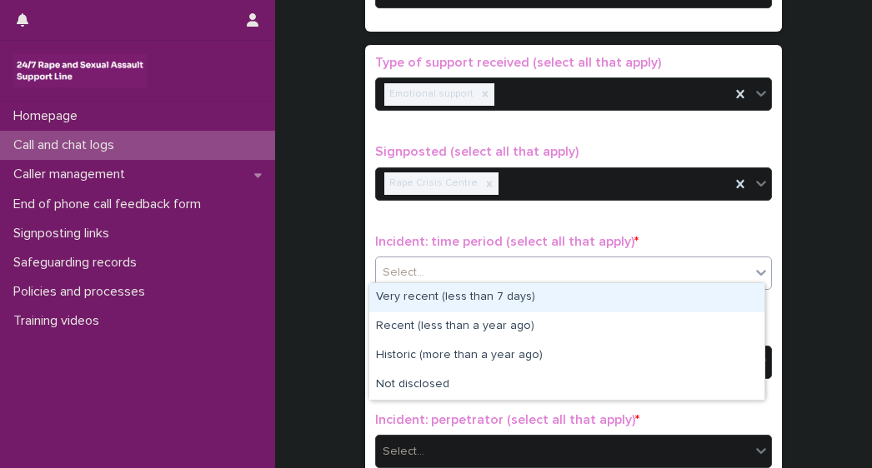
click at [410, 259] on div "Select..." at bounding box center [563, 272] width 374 height 27
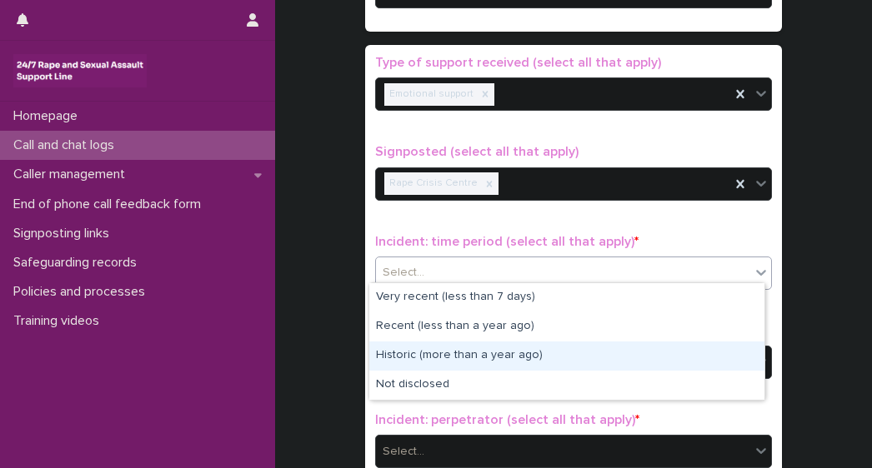
click at [396, 358] on div "Historic (more than a year ago)" at bounding box center [566, 356] width 395 height 29
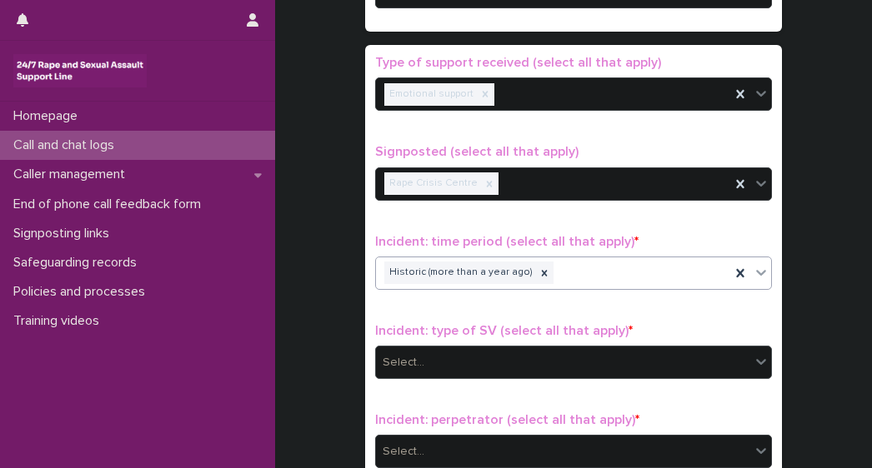
click at [392, 362] on div "Select..." at bounding box center [403, 362] width 42 height 17
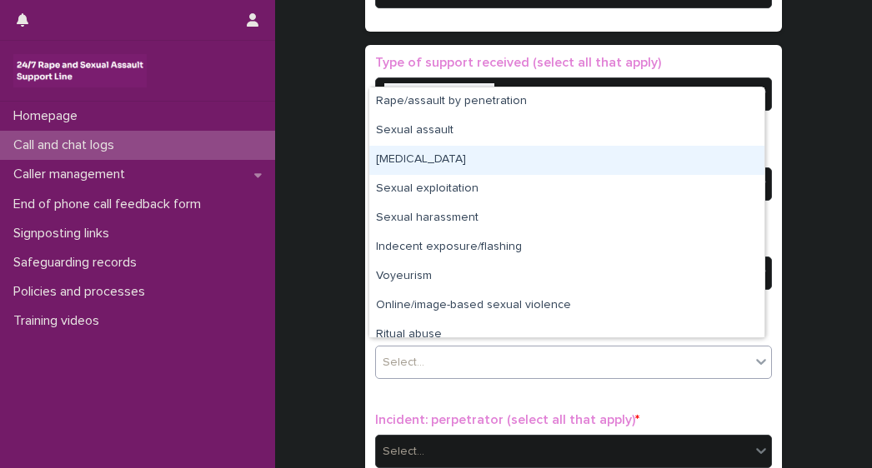
click at [418, 166] on div "[MEDICAL_DATA]" at bounding box center [566, 160] width 395 height 29
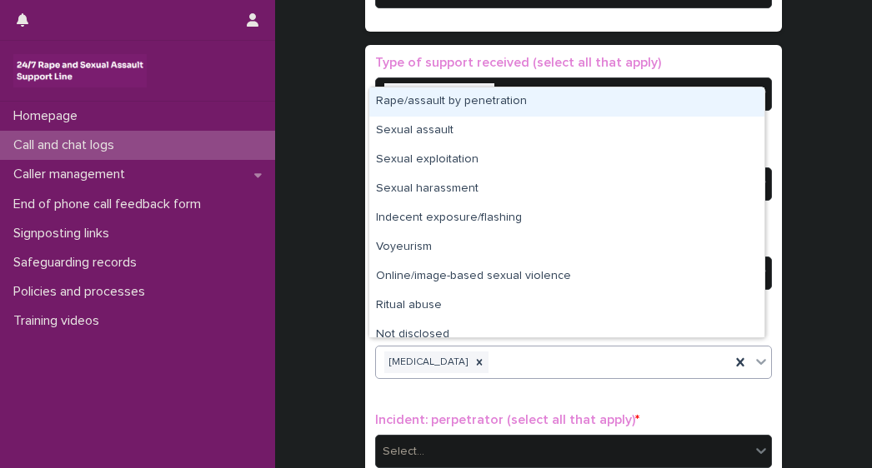
click at [525, 356] on div "[MEDICAL_DATA]" at bounding box center [553, 362] width 354 height 29
click at [438, 103] on div "Rape/assault by penetration" at bounding box center [566, 101] width 395 height 29
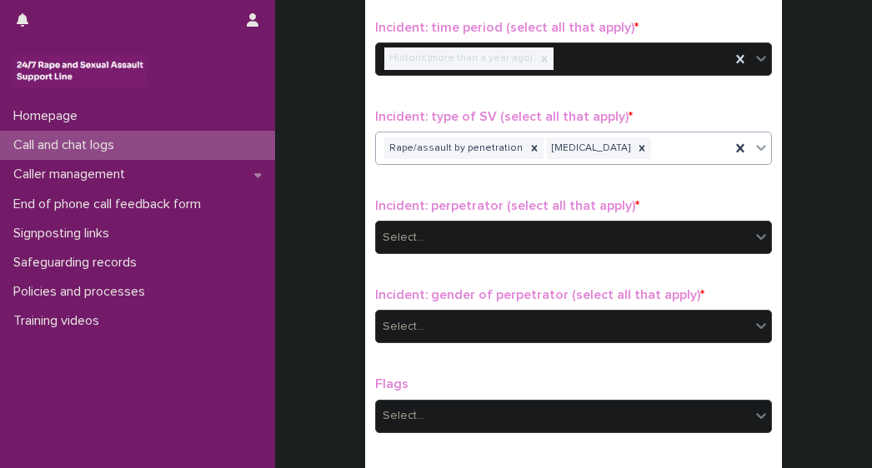
scroll to position [1282, 0]
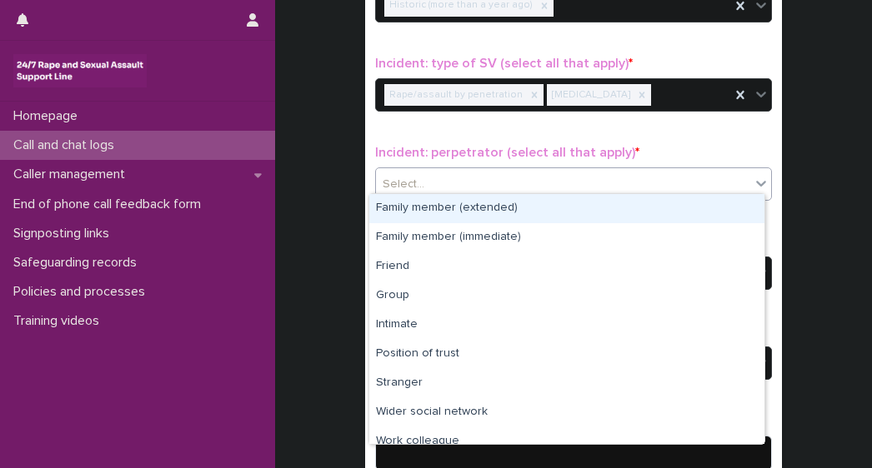
click at [446, 167] on div "Select..." at bounding box center [573, 183] width 397 height 33
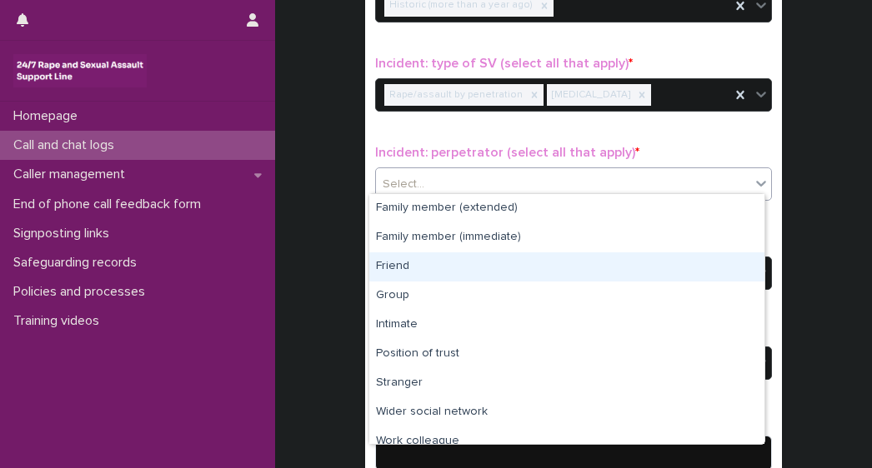
drag, startPoint x: 396, startPoint y: 282, endPoint x: 396, endPoint y: 269, distance: 12.5
click at [396, 269] on div "Friend" at bounding box center [566, 266] width 395 height 29
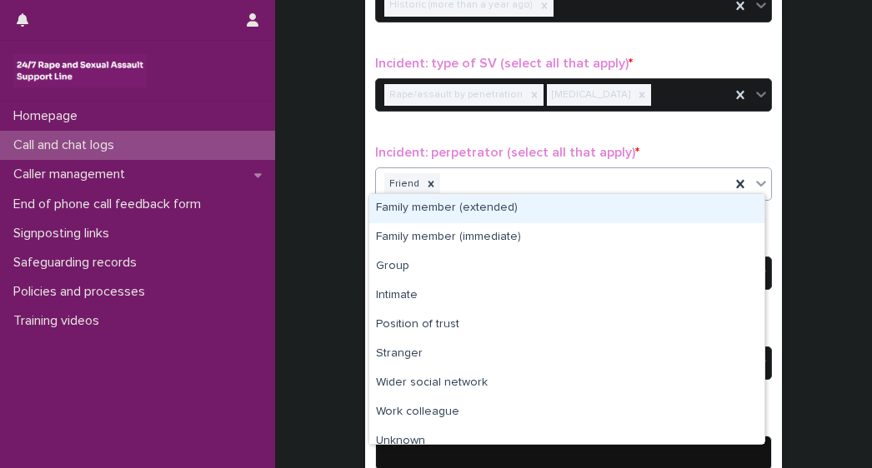
click at [457, 181] on div "Friend" at bounding box center [553, 184] width 354 height 29
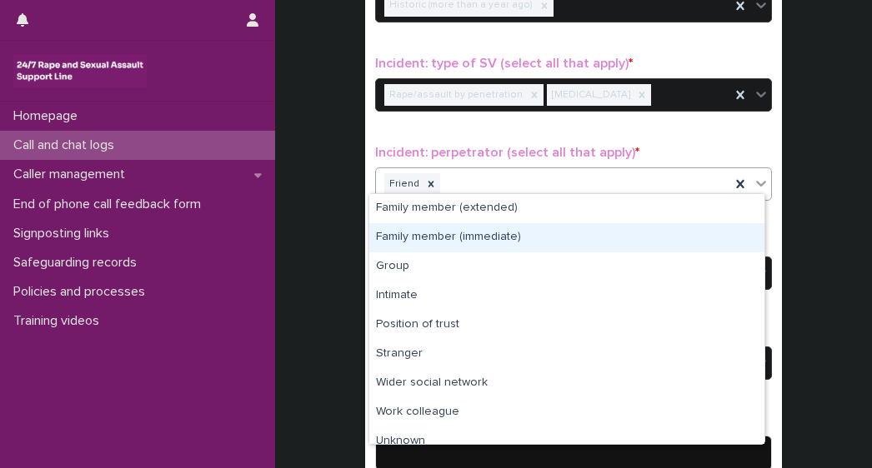
click at [430, 242] on div "Family member (immediate)" at bounding box center [566, 237] width 395 height 29
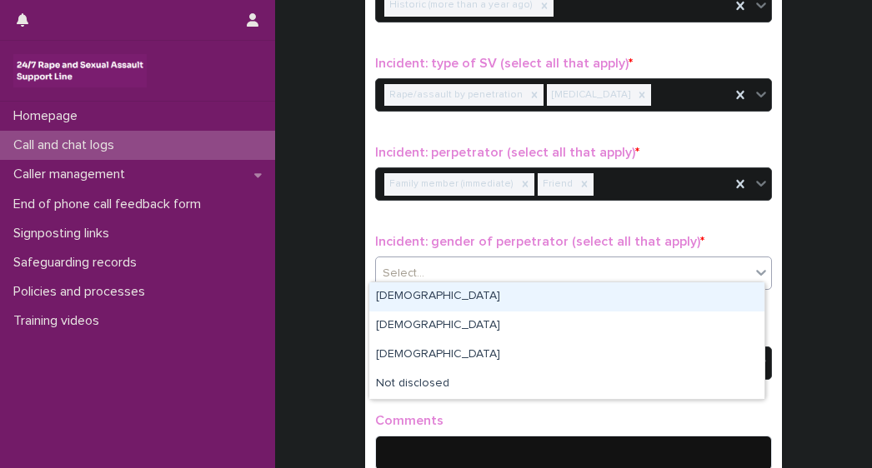
click at [412, 277] on div "Select..." at bounding box center [563, 273] width 374 height 27
click at [401, 296] on div "[DEMOGRAPHIC_DATA]" at bounding box center [566, 296] width 395 height 29
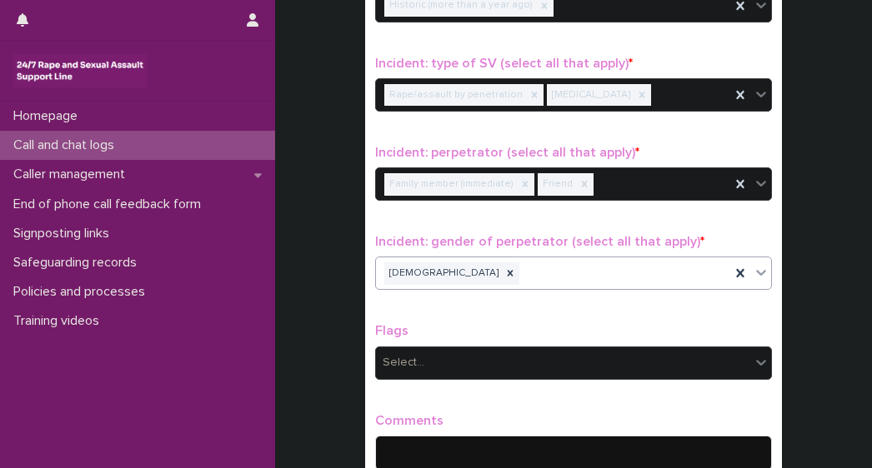
click at [445, 266] on div "[DEMOGRAPHIC_DATA]" at bounding box center [553, 273] width 354 height 29
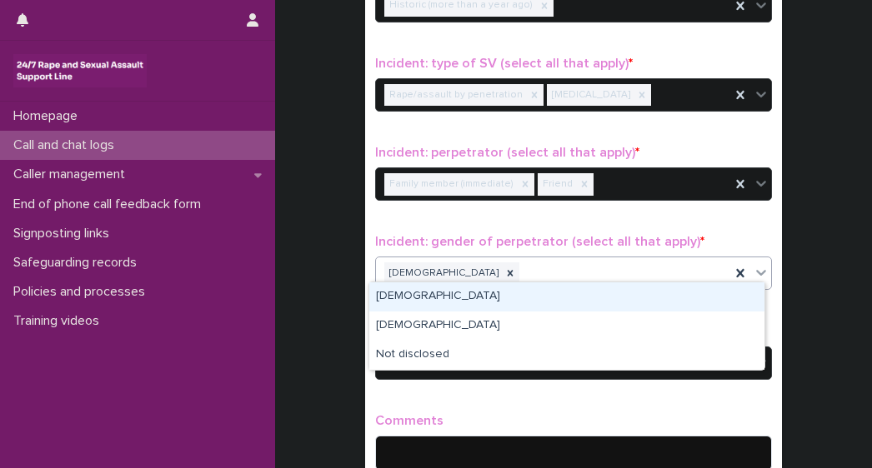
click at [415, 304] on div "[DEMOGRAPHIC_DATA]" at bounding box center [566, 296] width 395 height 29
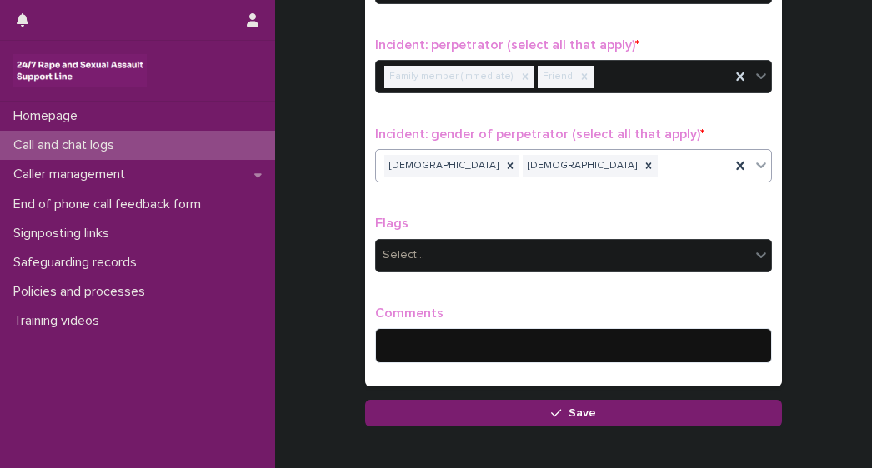
scroll to position [1397, 0]
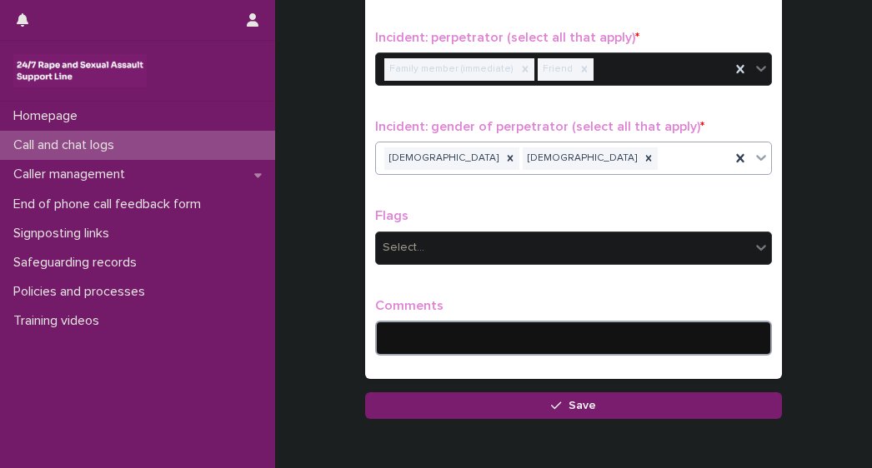
click at [423, 337] on textarea at bounding box center [573, 338] width 397 height 35
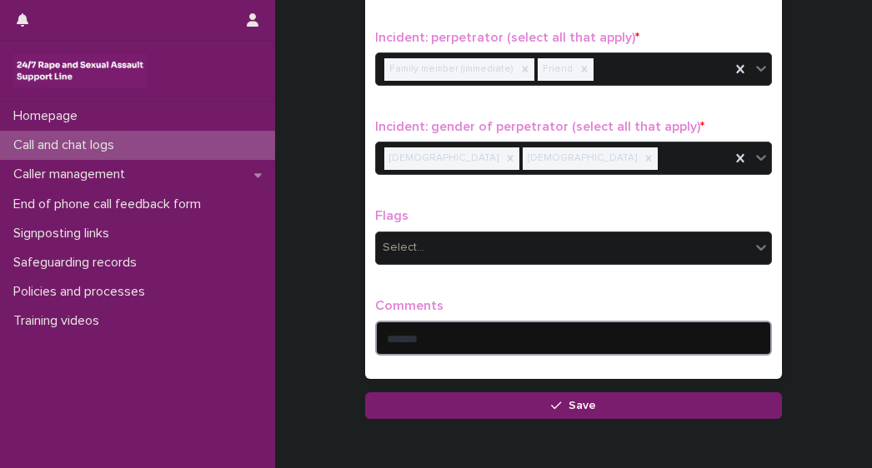
type textarea "******"
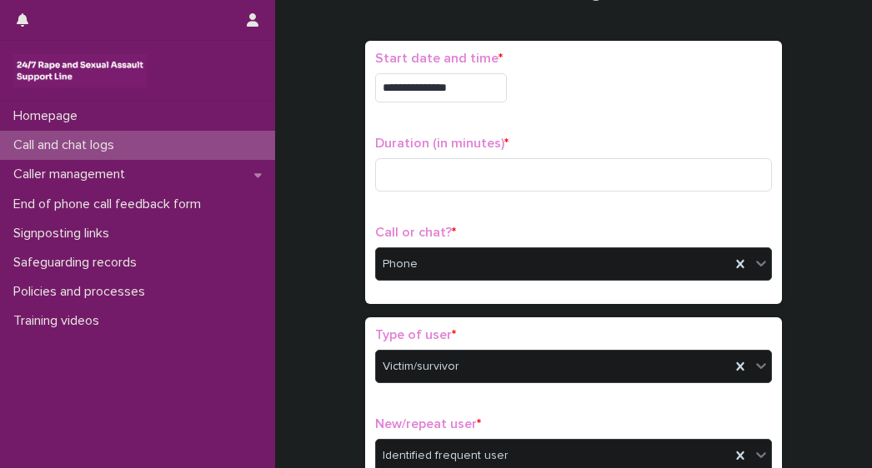
scroll to position [62, 0]
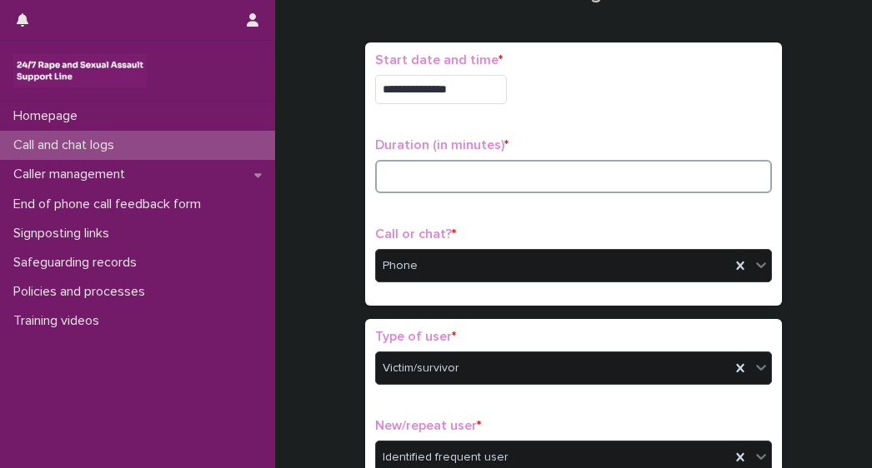
click at [512, 167] on input at bounding box center [573, 176] width 397 height 33
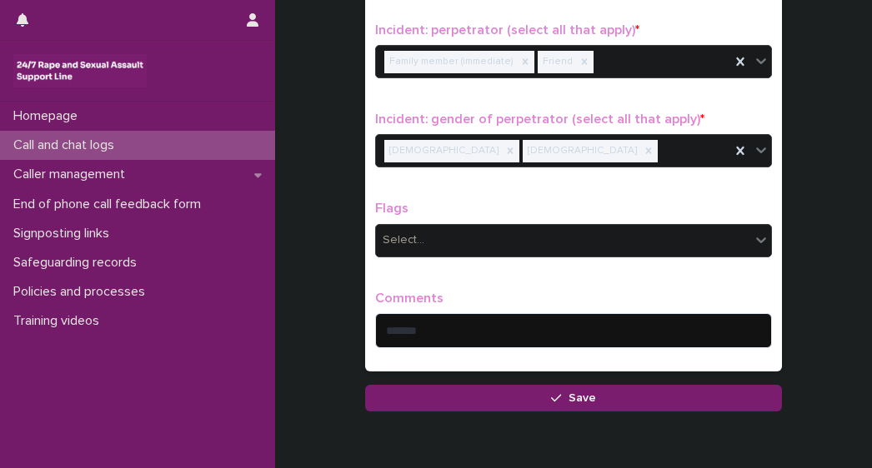
scroll to position [1469, 0]
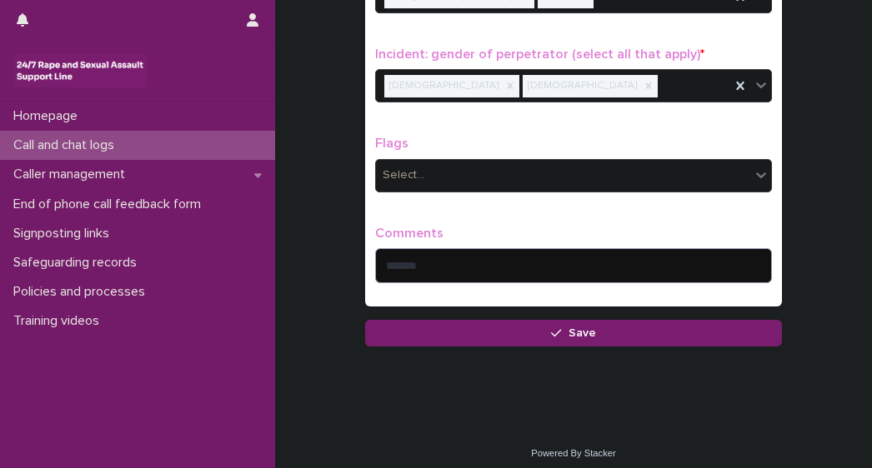
type input "**"
drag, startPoint x: 412, startPoint y: 261, endPoint x: 801, endPoint y: 258, distance: 389.1
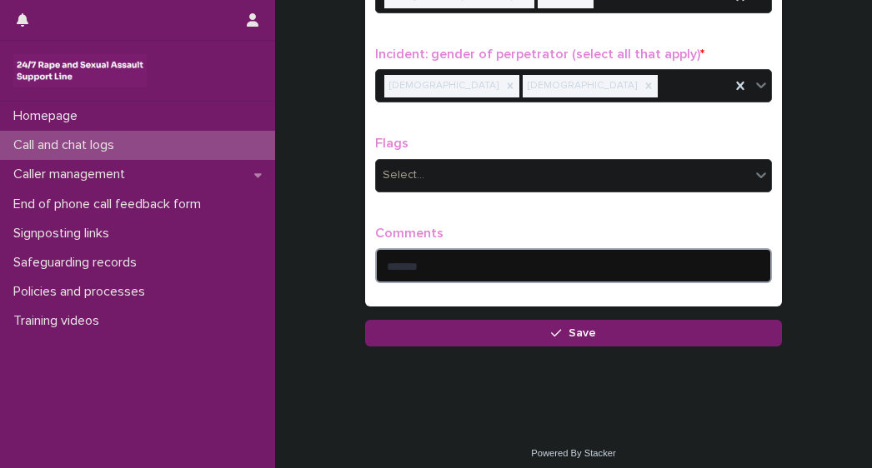
click at [467, 257] on textarea "******" at bounding box center [573, 265] width 397 height 35
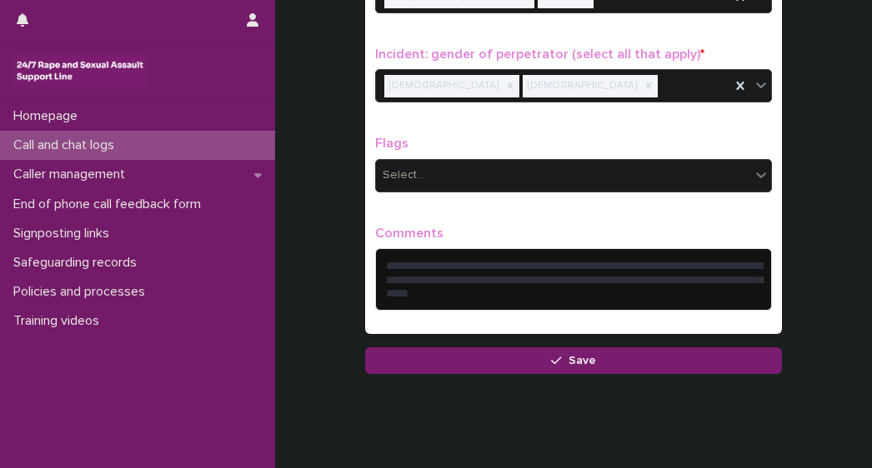
drag, startPoint x: 546, startPoint y: 292, endPoint x: 541, endPoint y: 307, distance: 15.8
click at [542, 307] on div "**********" at bounding box center [573, 275] width 397 height 99
click at [615, 285] on textarea "**********" at bounding box center [573, 279] width 397 height 62
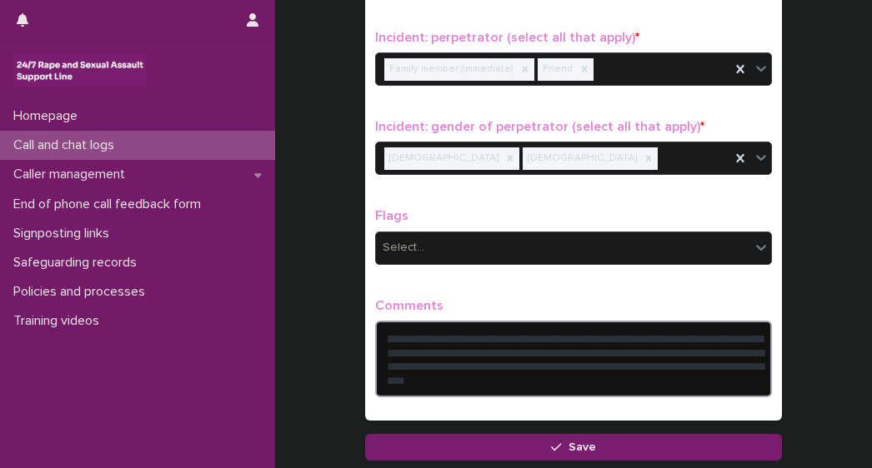
scroll to position [1440, 0]
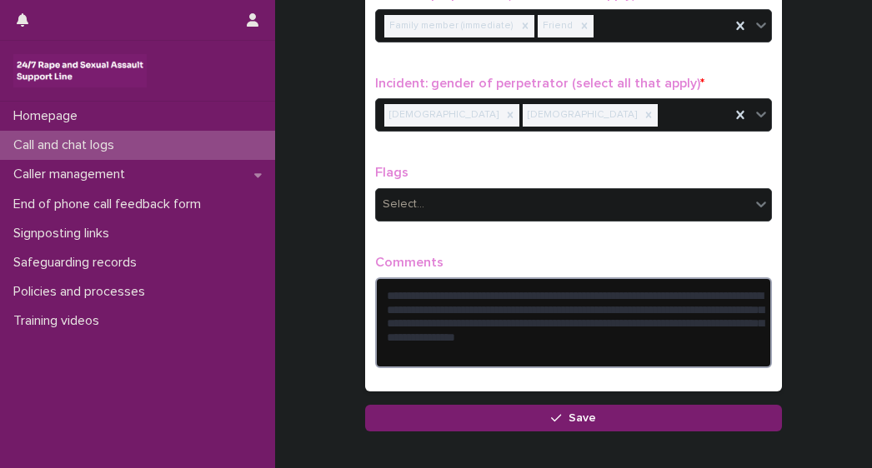
drag, startPoint x: 395, startPoint y: 335, endPoint x: 446, endPoint y: 357, distance: 55.6
click at [446, 357] on textarea "**********" at bounding box center [573, 322] width 397 height 91
click at [408, 327] on textarea "**********" at bounding box center [573, 322] width 397 height 91
click at [585, 327] on textarea "**********" at bounding box center [573, 322] width 397 height 91
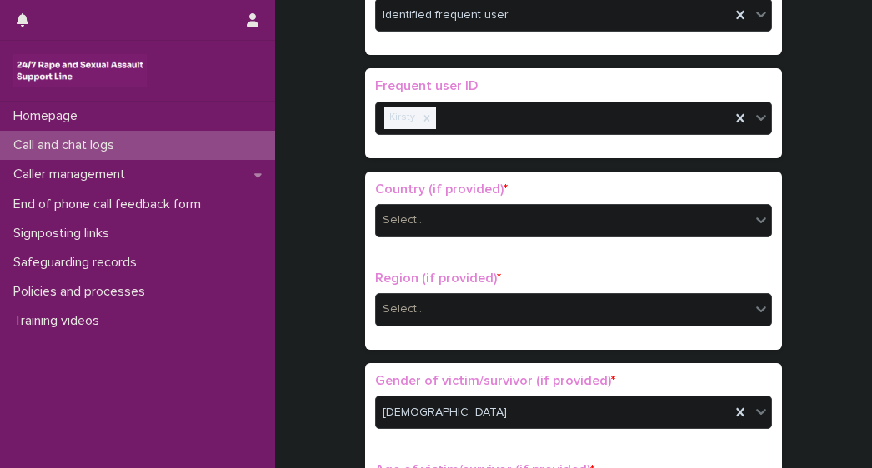
scroll to position [502, 0]
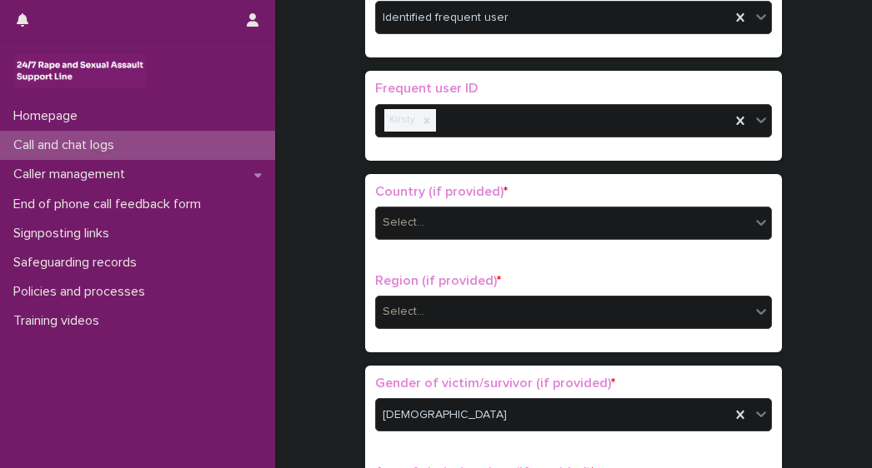
type textarea "**********"
click at [458, 226] on div "Select..." at bounding box center [563, 222] width 374 height 27
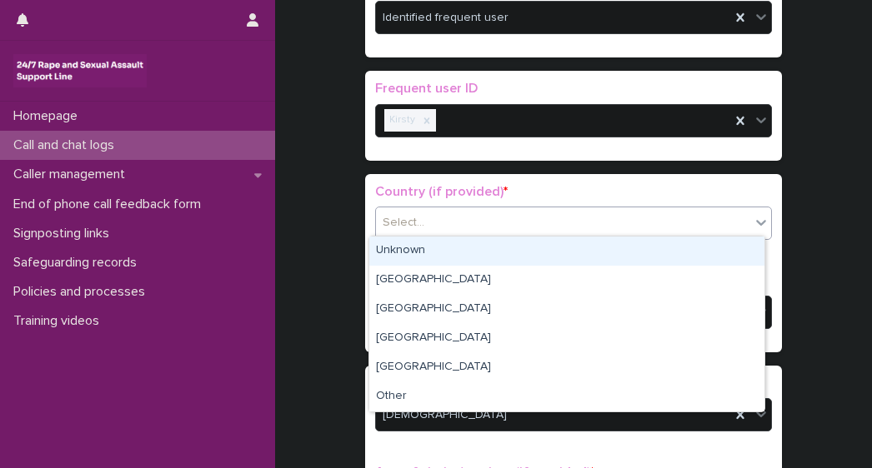
click at [414, 248] on div "Unknown" at bounding box center [566, 251] width 395 height 29
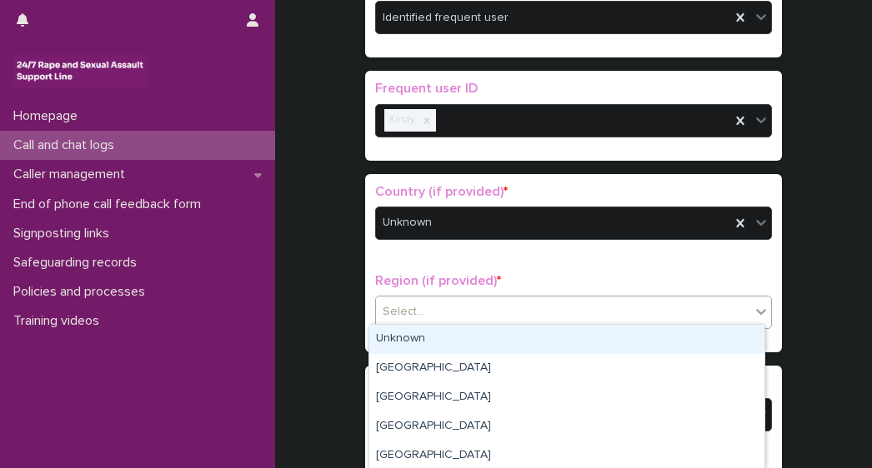
click at [414, 309] on div "Select..." at bounding box center [403, 311] width 42 height 17
click at [424, 339] on div "Unknown" at bounding box center [566, 339] width 395 height 29
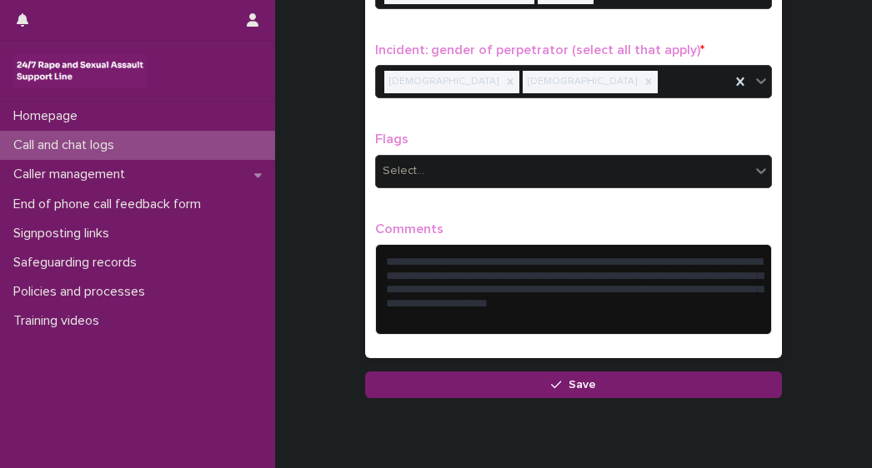
scroll to position [1525, 0]
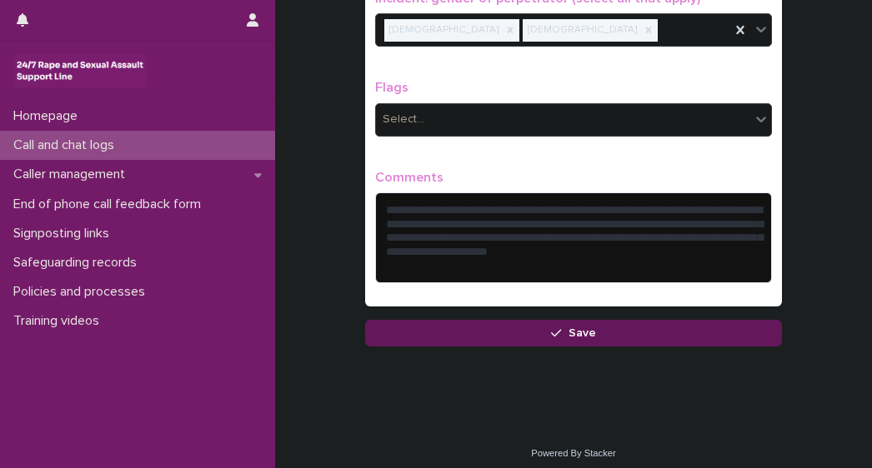
click at [551, 327] on icon "button" at bounding box center [556, 333] width 10 height 12
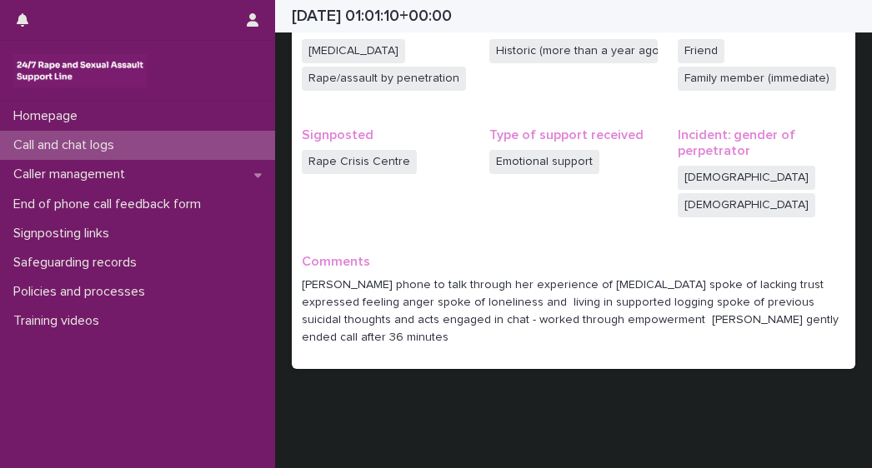
scroll to position [542, 0]
click at [38, 177] on p "Caller management" at bounding box center [73, 175] width 132 height 16
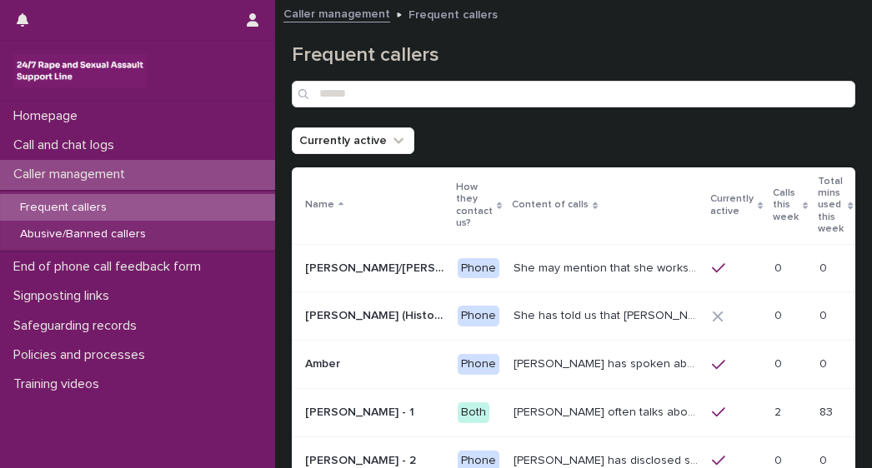
click at [26, 207] on p "Frequent callers" at bounding box center [63, 208] width 113 height 14
click at [345, 98] on input "Search" at bounding box center [573, 94] width 563 height 27
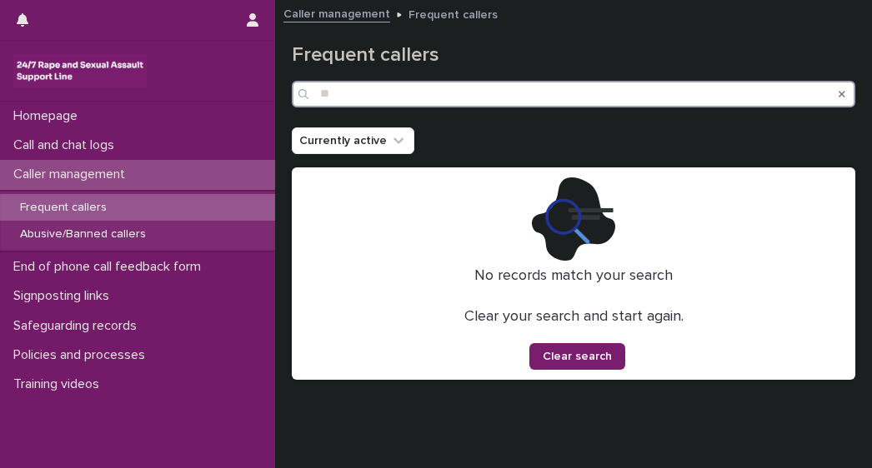
type input "*"
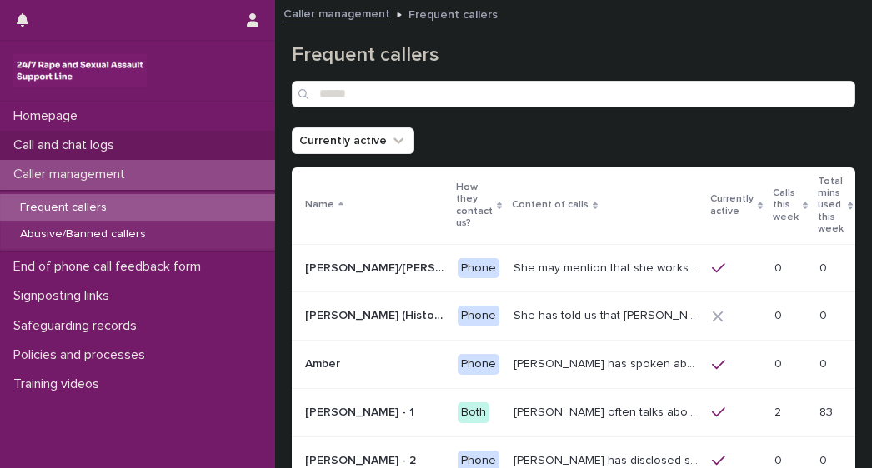
click at [63, 151] on p "Call and chat logs" at bounding box center [67, 145] width 121 height 16
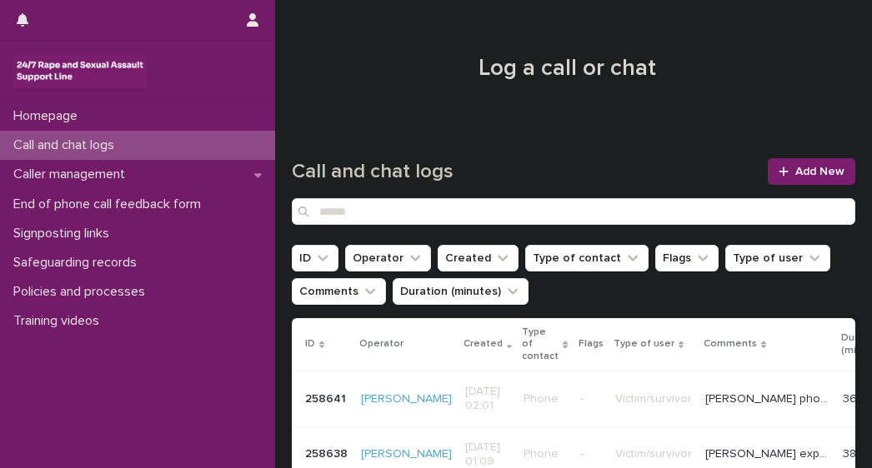
click at [643, 399] on div "Victim/survivor" at bounding box center [653, 399] width 77 height 27
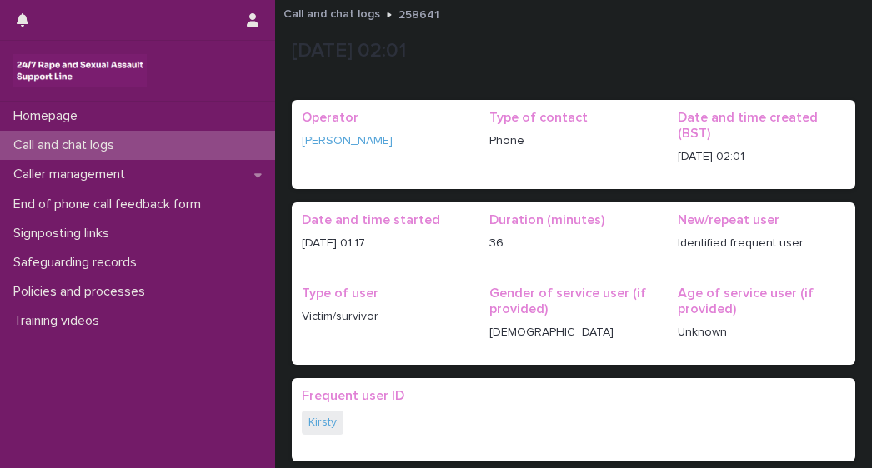
click at [75, 146] on p "Call and chat logs" at bounding box center [67, 145] width 121 height 16
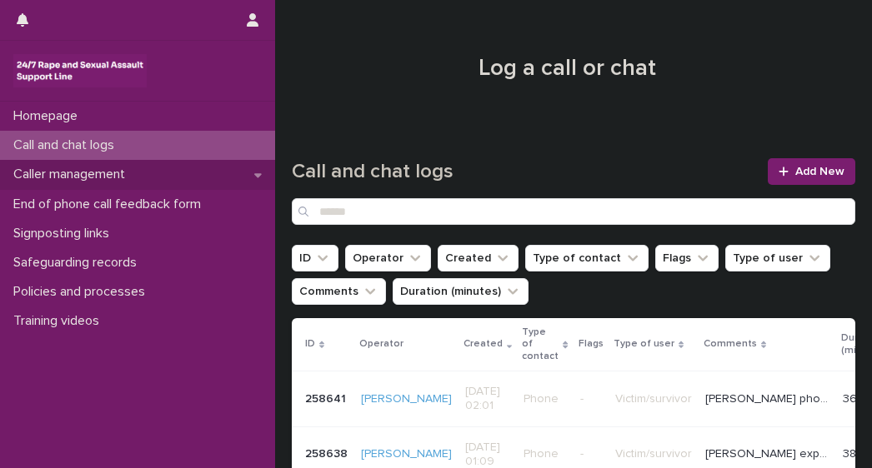
click at [46, 177] on p "Caller management" at bounding box center [73, 175] width 132 height 16
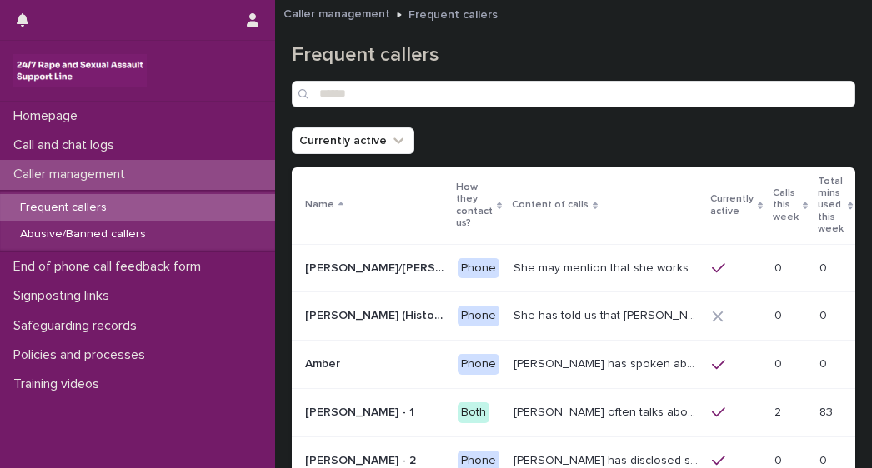
click at [55, 206] on p "Frequent callers" at bounding box center [63, 208] width 113 height 14
click at [335, 94] on input "Search" at bounding box center [573, 94] width 563 height 27
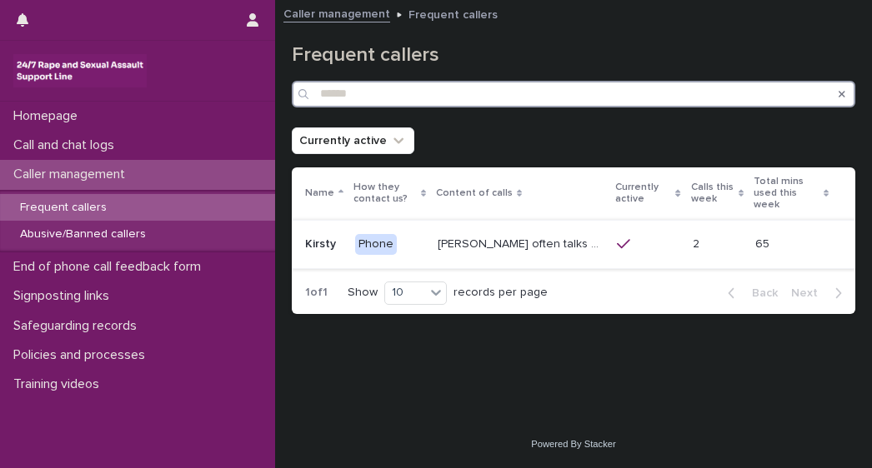
type input "******"
click at [474, 236] on p "Kirsty often talks about experiencing sexual violence by a family friend six ye…" at bounding box center [521, 242] width 169 height 17
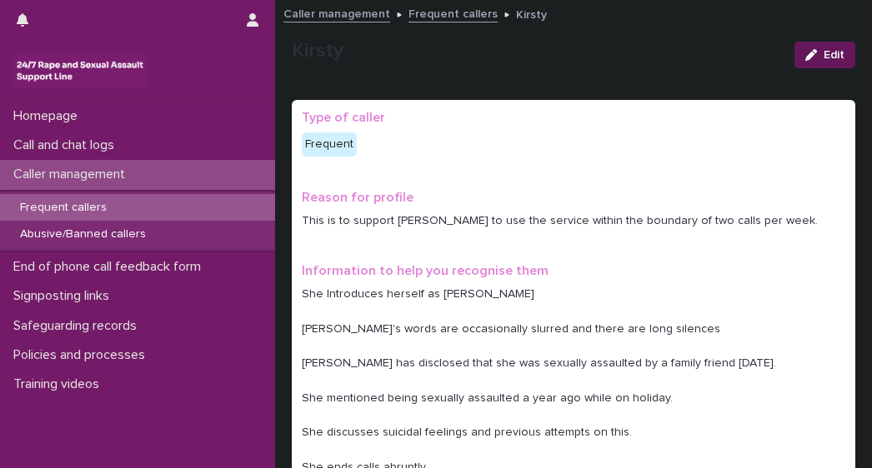
click at [827, 56] on span "Edit" at bounding box center [833, 55] width 21 height 12
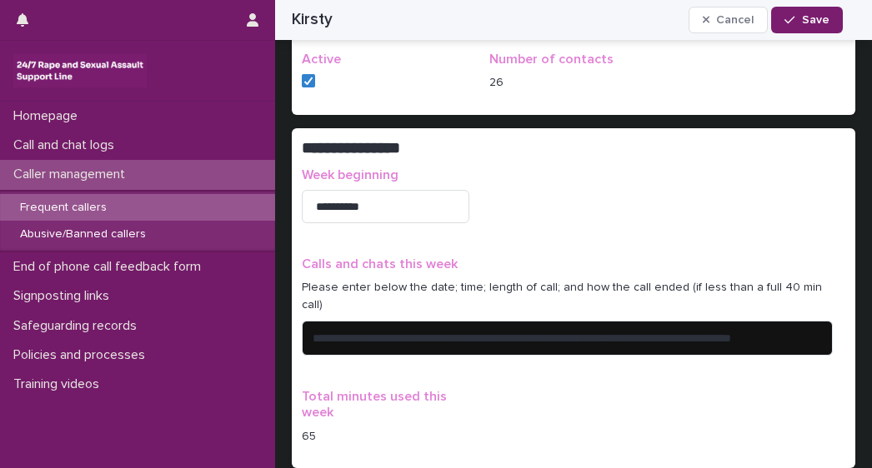
scroll to position [1021, 0]
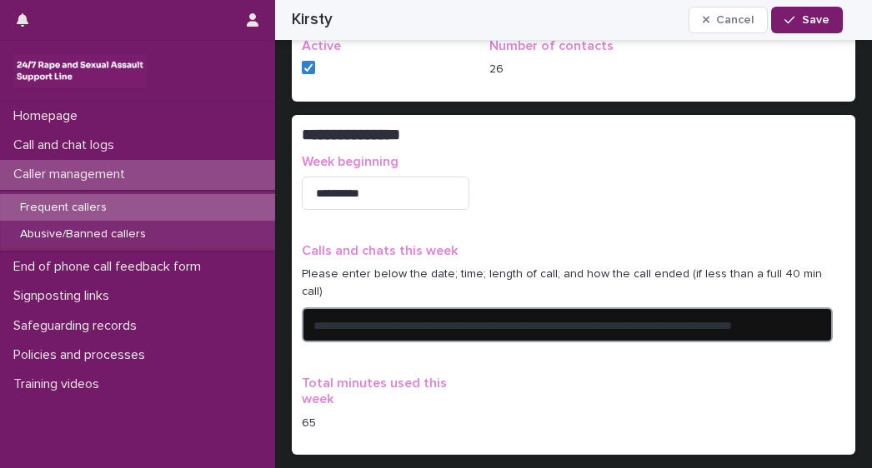
click at [822, 313] on textarea "**********" at bounding box center [567, 324] width 531 height 35
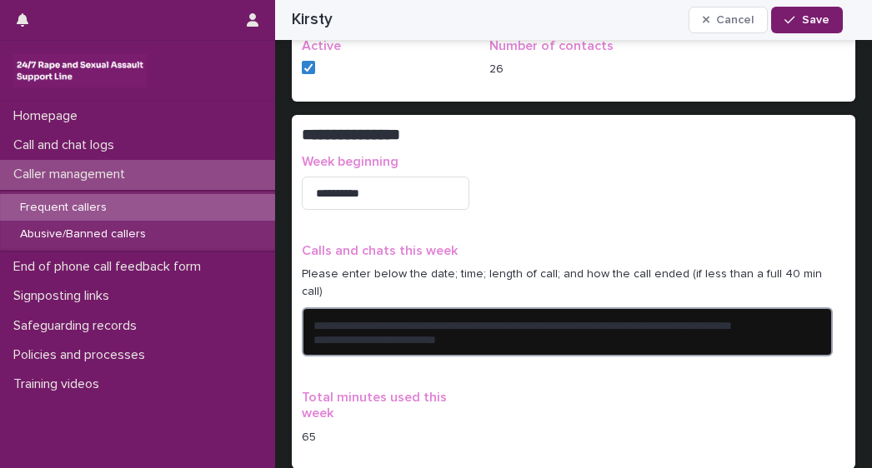
drag, startPoint x: 452, startPoint y: 304, endPoint x: 558, endPoint y: 299, distance: 106.8
click at [558, 307] on textarea "**********" at bounding box center [567, 331] width 531 height 49
click at [548, 322] on textarea "**********" at bounding box center [567, 331] width 531 height 49
drag, startPoint x: 553, startPoint y: 305, endPoint x: 457, endPoint y: 306, distance: 96.7
click at [448, 311] on textarea "**********" at bounding box center [567, 331] width 531 height 49
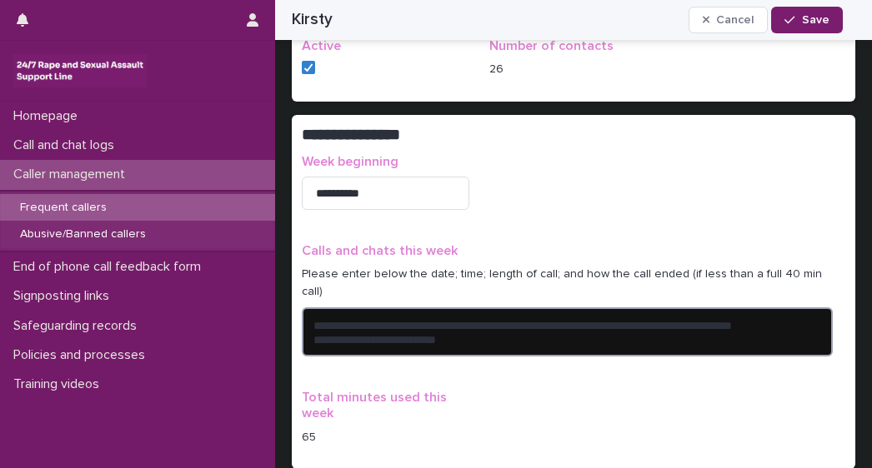
click at [469, 326] on textarea "**********" at bounding box center [567, 331] width 531 height 49
paste textarea "**********"
type textarea "**********"
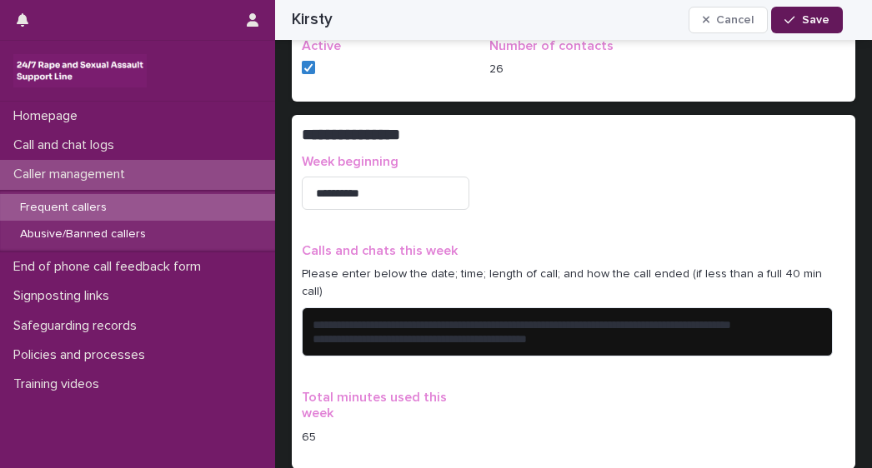
click at [801, 27] on button "Save" at bounding box center [806, 20] width 71 height 27
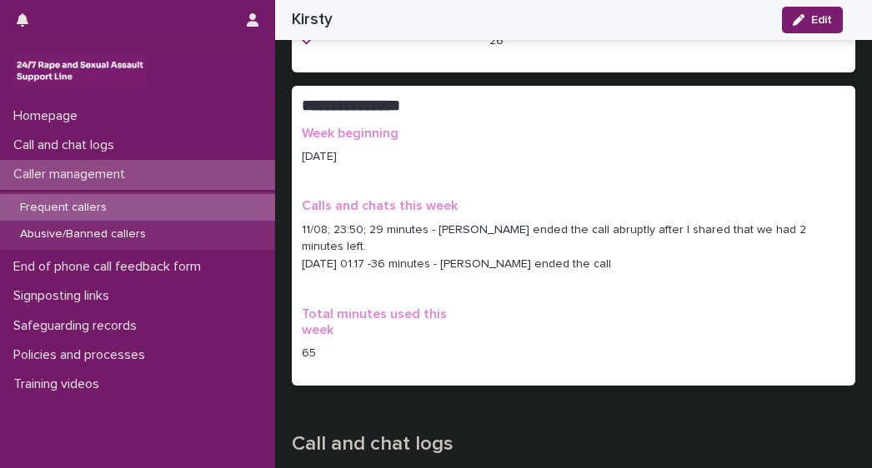
click at [70, 212] on p "Frequent callers" at bounding box center [63, 208] width 113 height 14
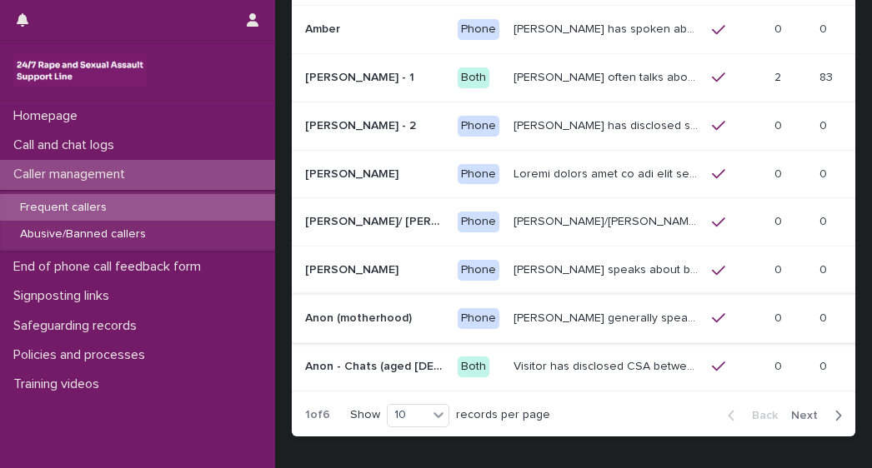
scroll to position [337, 0]
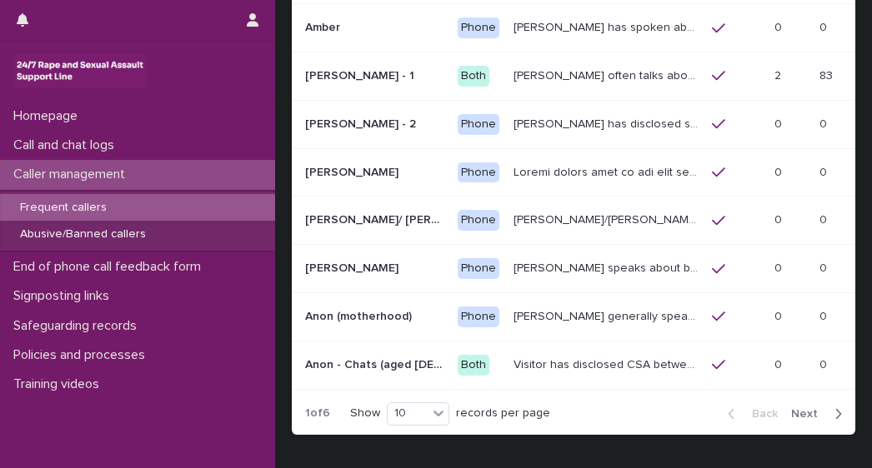
click at [54, 228] on p "Abusive/Banned callers" at bounding box center [83, 234] width 152 height 14
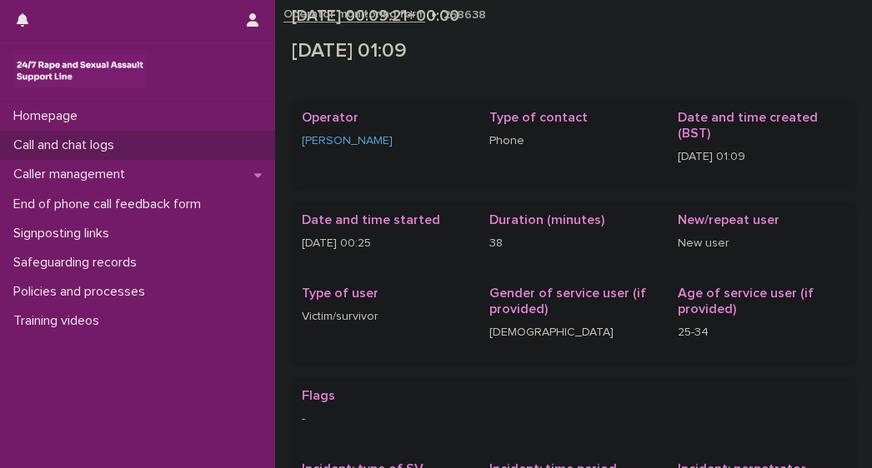
scroll to position [457, 0]
